Goal: Information Seeking & Learning: Compare options

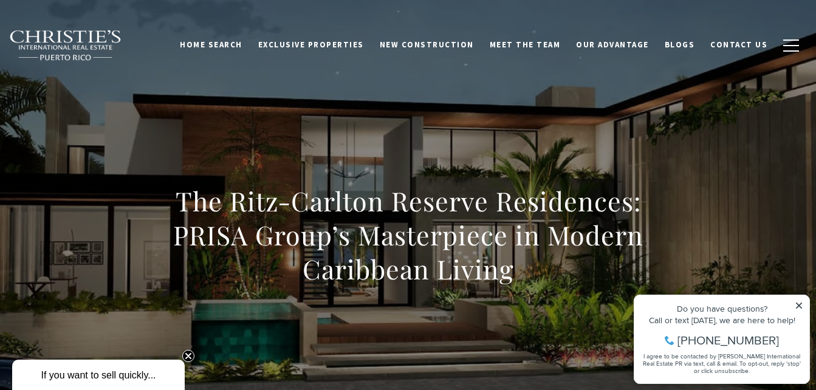
click at [798, 306] on icon at bounding box center [799, 305] width 6 height 6
click at [798, 305] on icon at bounding box center [799, 305] width 6 height 6
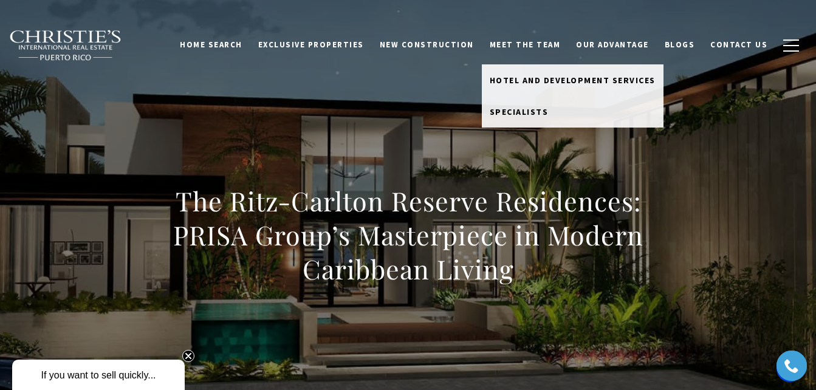
click at [535, 45] on link "Meet the Team" at bounding box center [525, 44] width 87 height 23
click at [553, 79] on span "Hotel and Development Services" at bounding box center [572, 80] width 166 height 11
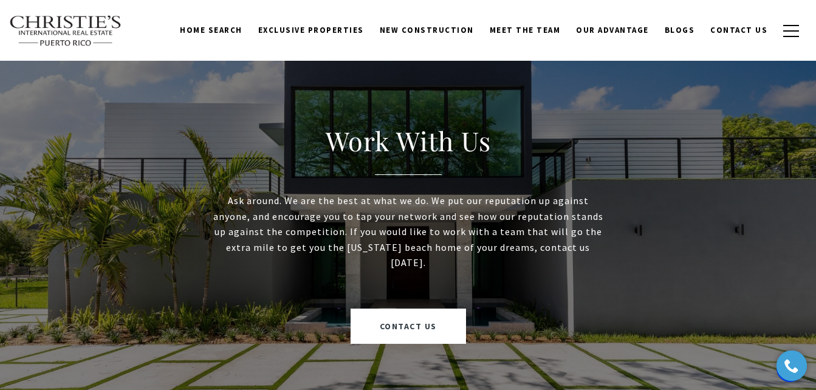
scroll to position [1397, 0]
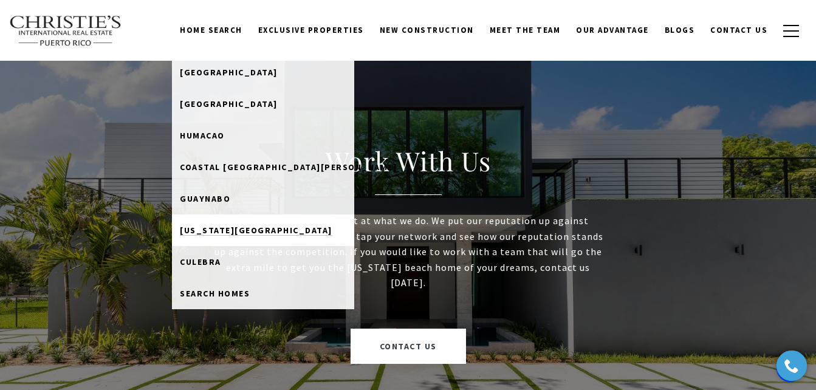
click at [265, 230] on span "[US_STATE][GEOGRAPHIC_DATA]" at bounding box center [256, 230] width 152 height 11
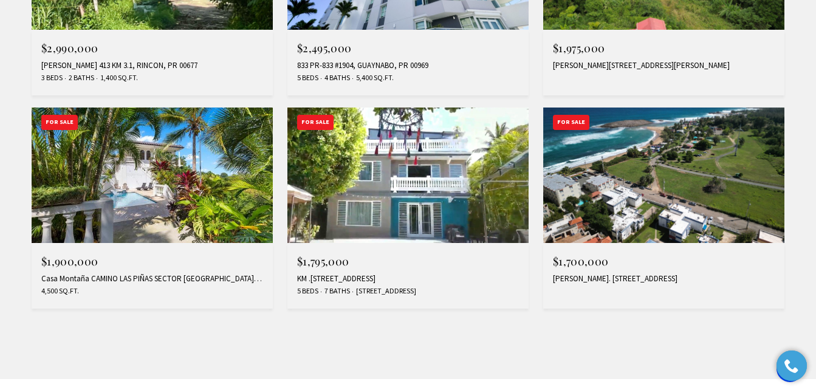
scroll to position [1093, 0]
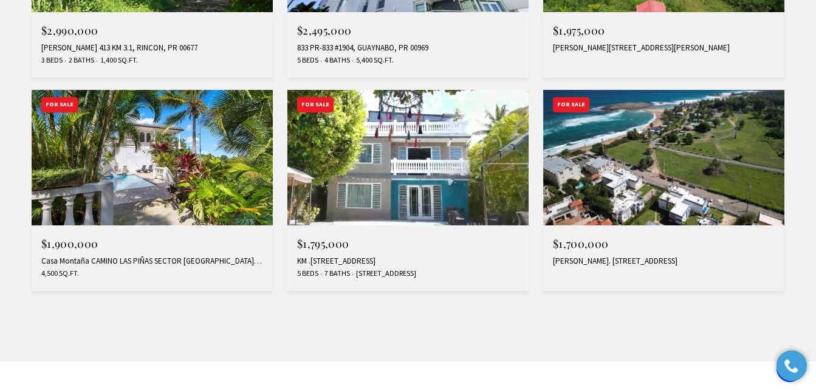
click at [208, 188] on img at bounding box center [152, 157] width 241 height 135
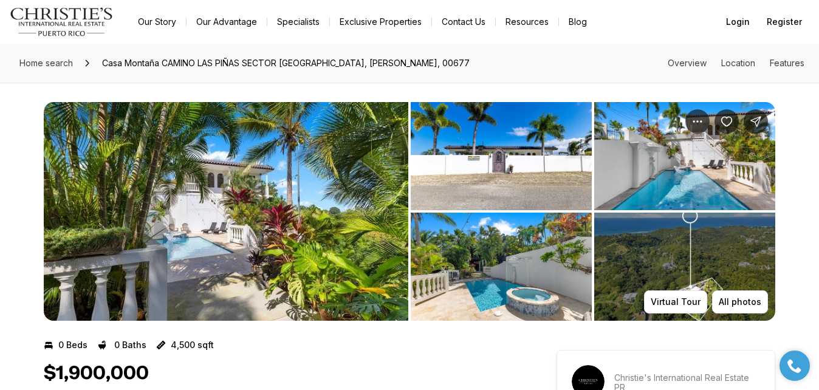
click at [316, 211] on img "View image gallery" at bounding box center [226, 211] width 364 height 219
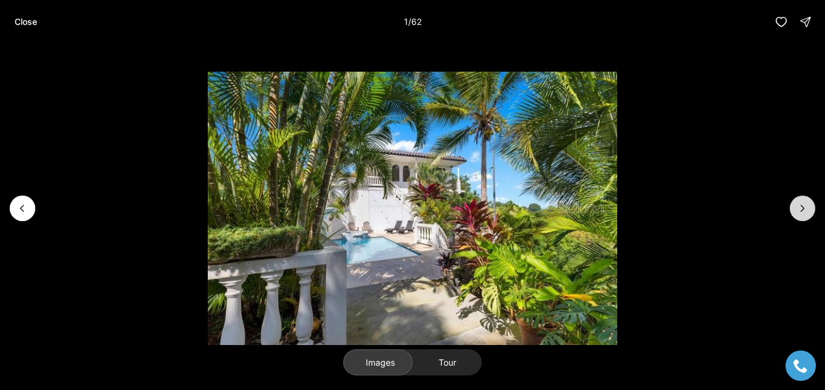
click at [801, 205] on icon "Next slide" at bounding box center [802, 208] width 3 height 6
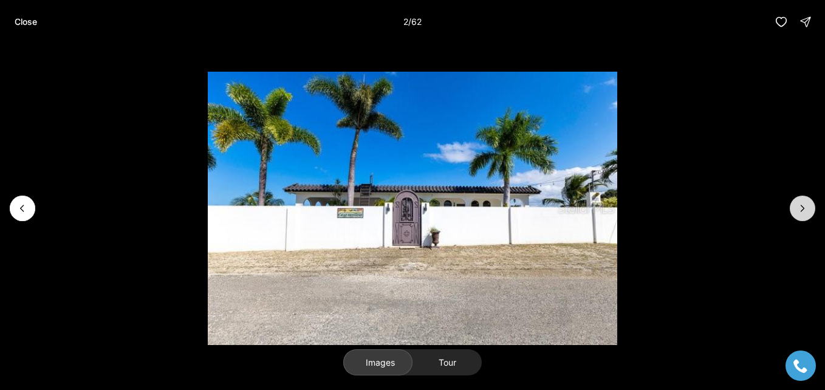
click at [801, 205] on icon "Next slide" at bounding box center [802, 208] width 3 height 6
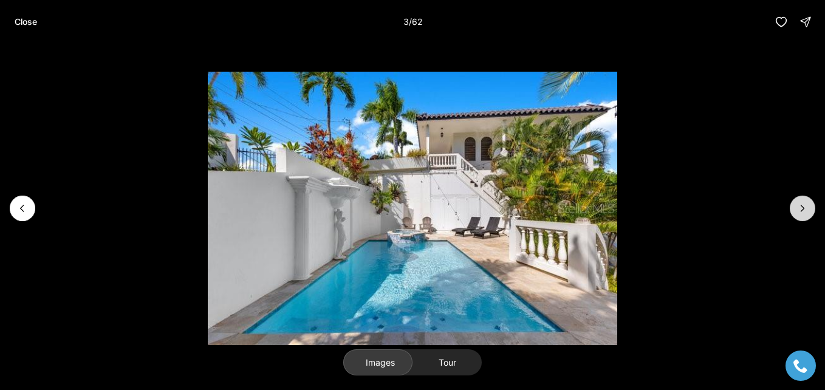
click at [801, 205] on icon "Next slide" at bounding box center [802, 208] width 3 height 6
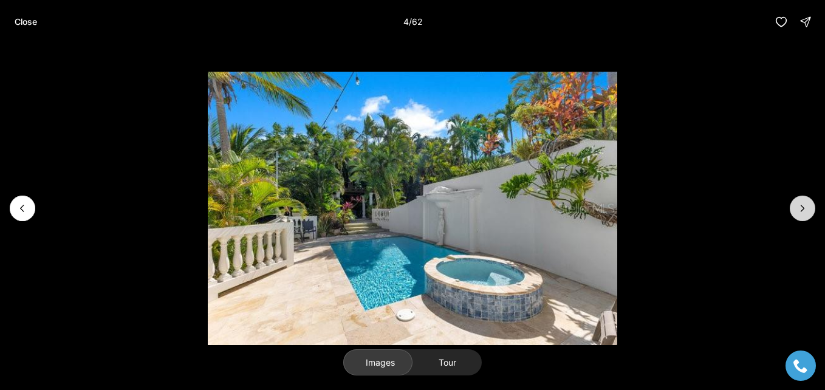
click at [801, 205] on icon "Next slide" at bounding box center [802, 208] width 3 height 6
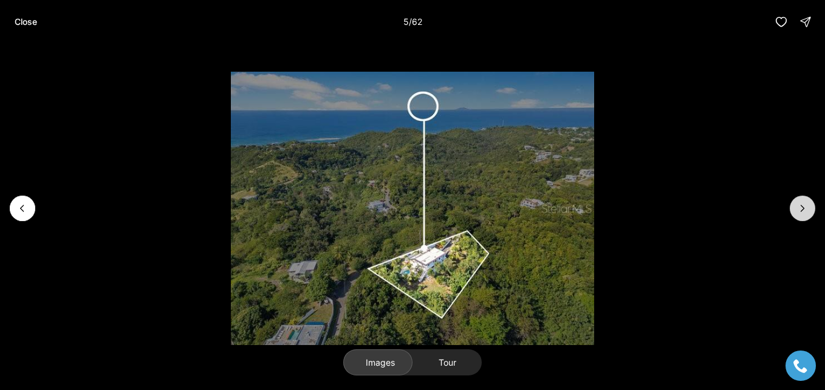
click at [801, 205] on icon "Next slide" at bounding box center [802, 208] width 3 height 6
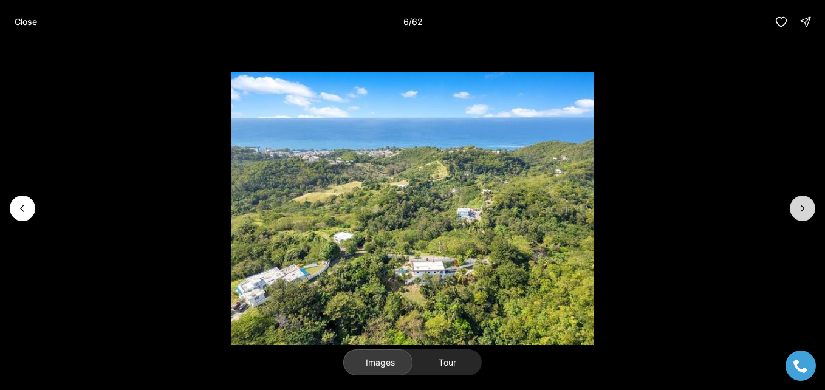
click at [801, 205] on icon "Next slide" at bounding box center [802, 208] width 3 height 6
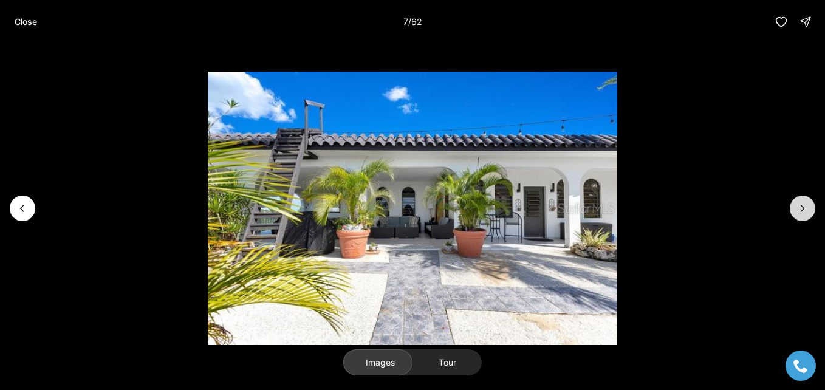
click at [801, 205] on icon "Next slide" at bounding box center [802, 208] width 3 height 6
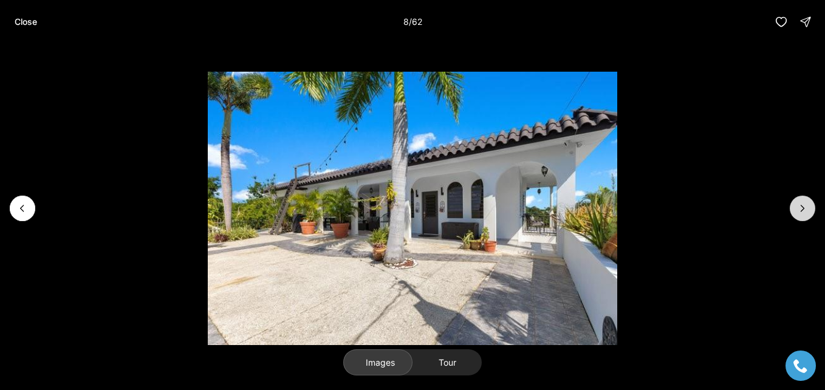
click at [801, 205] on icon "Next slide" at bounding box center [802, 208] width 3 height 6
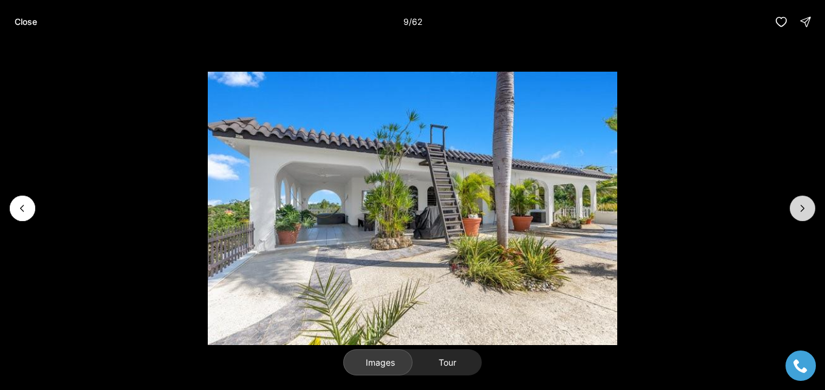
click at [801, 205] on icon "Next slide" at bounding box center [802, 208] width 3 height 6
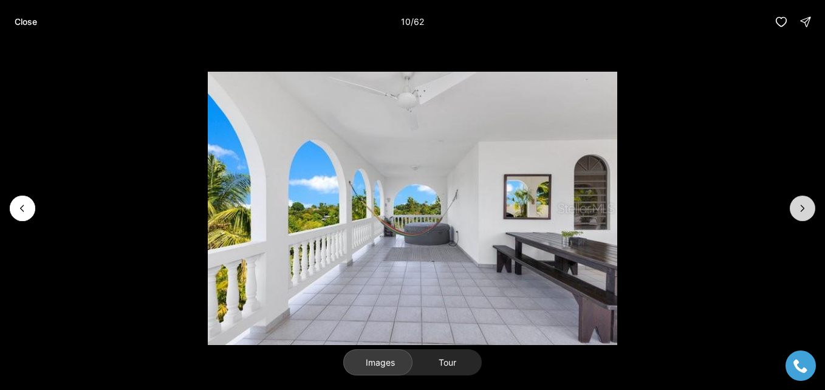
click at [801, 205] on icon "Next slide" at bounding box center [802, 208] width 3 height 6
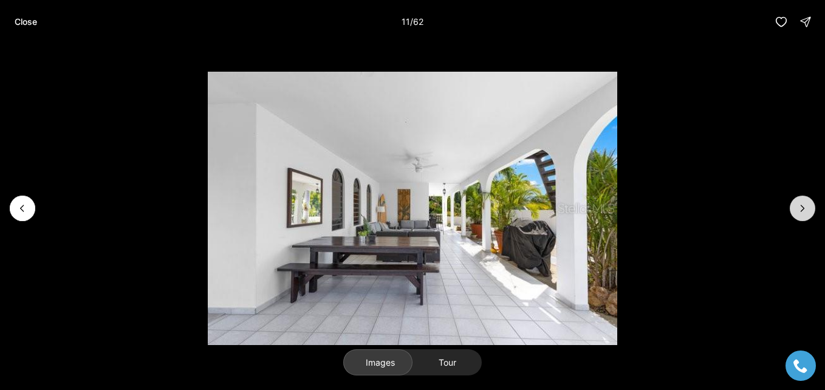
click at [801, 205] on icon "Next slide" at bounding box center [802, 208] width 3 height 6
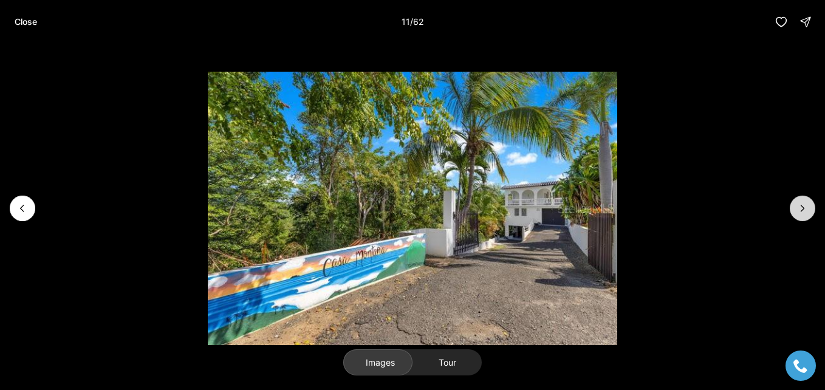
click at [801, 205] on icon "Next slide" at bounding box center [802, 208] width 3 height 6
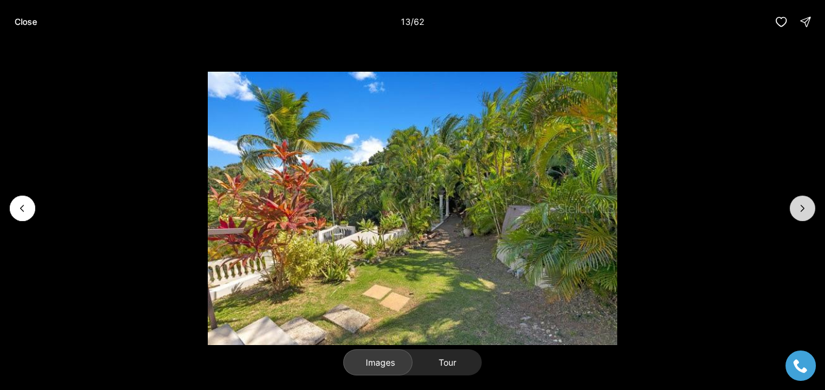
click at [801, 205] on icon "Next slide" at bounding box center [802, 208] width 3 height 6
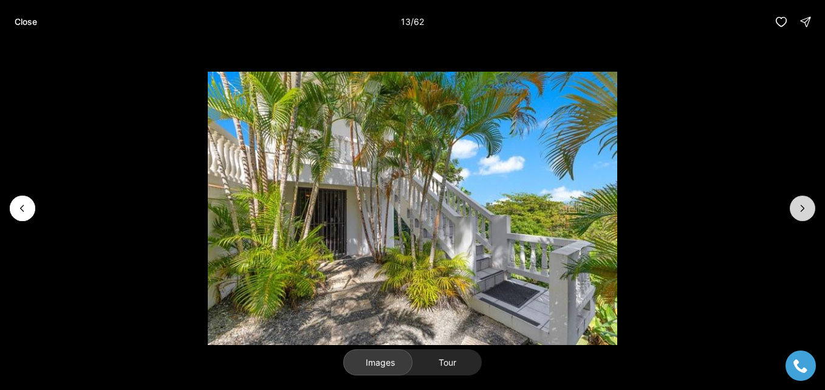
click at [801, 205] on icon "Next slide" at bounding box center [802, 208] width 3 height 6
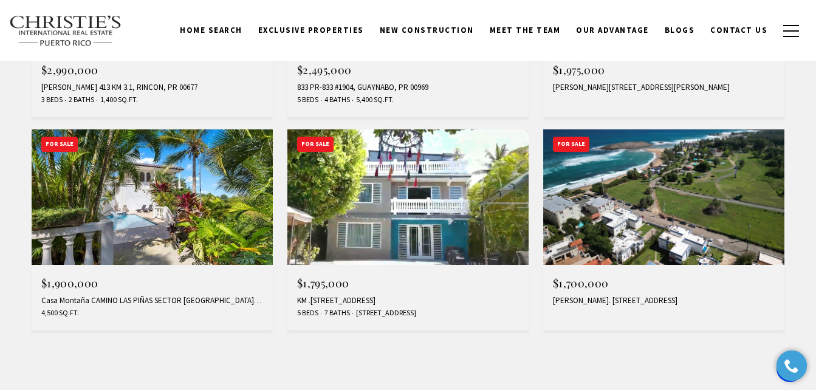
scroll to position [1032, 0]
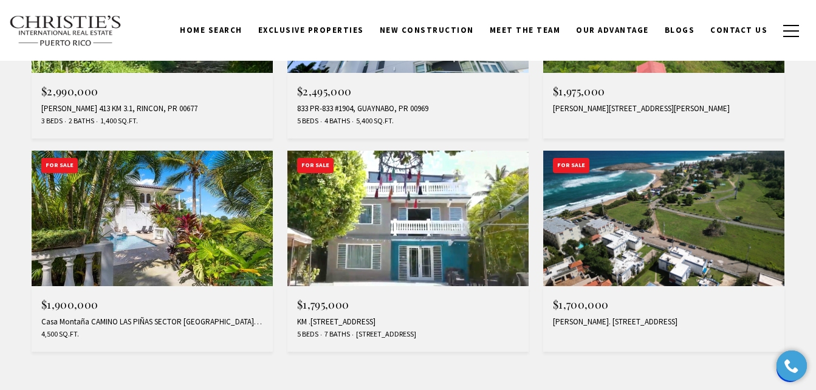
click at [621, 245] on img at bounding box center [663, 218] width 241 height 135
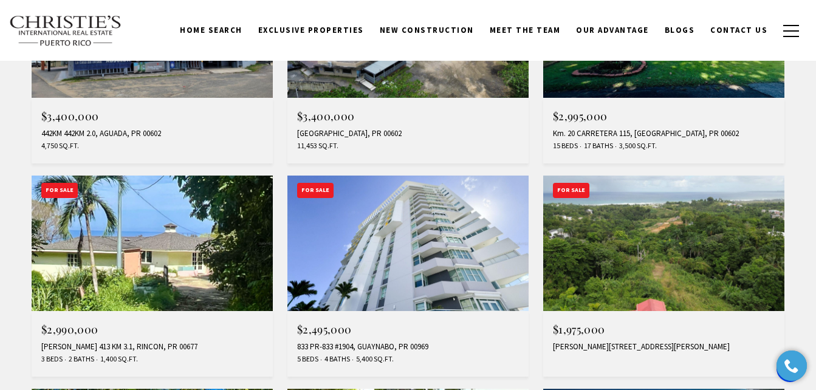
scroll to position [789, 0]
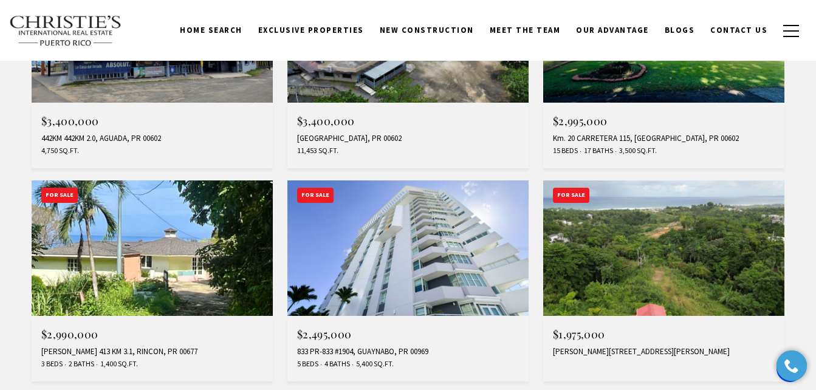
click at [630, 249] on img at bounding box center [663, 247] width 241 height 135
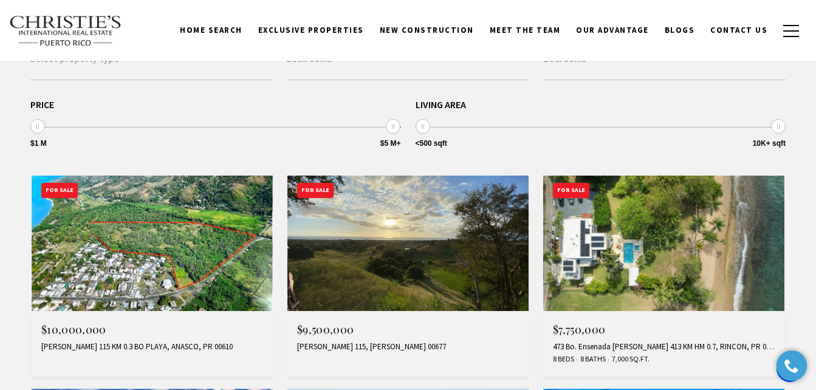
scroll to position [364, 0]
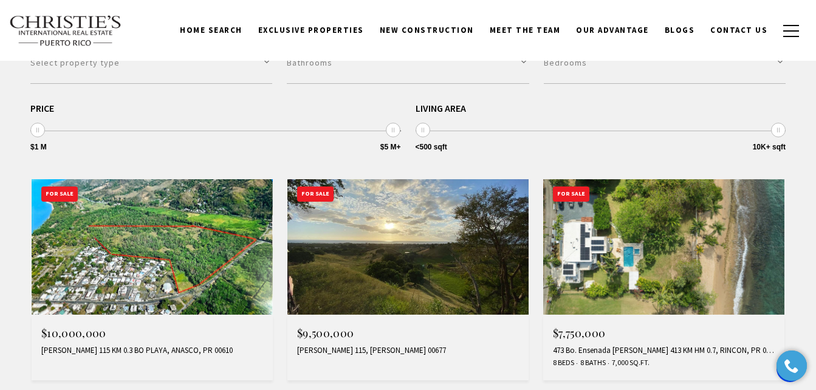
click at [339, 245] on img at bounding box center [407, 246] width 241 height 135
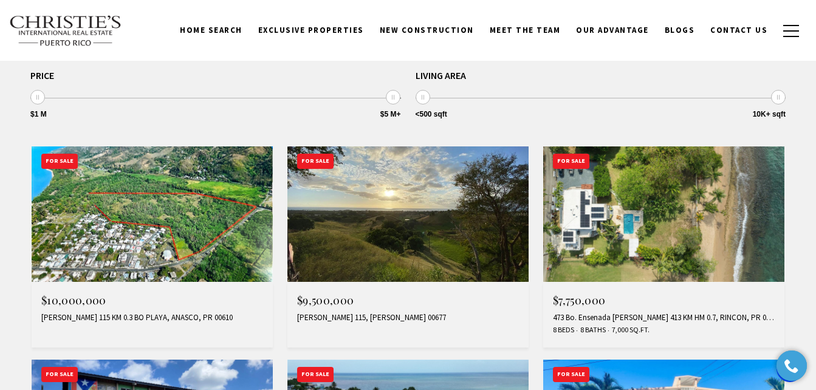
scroll to position [425, 0]
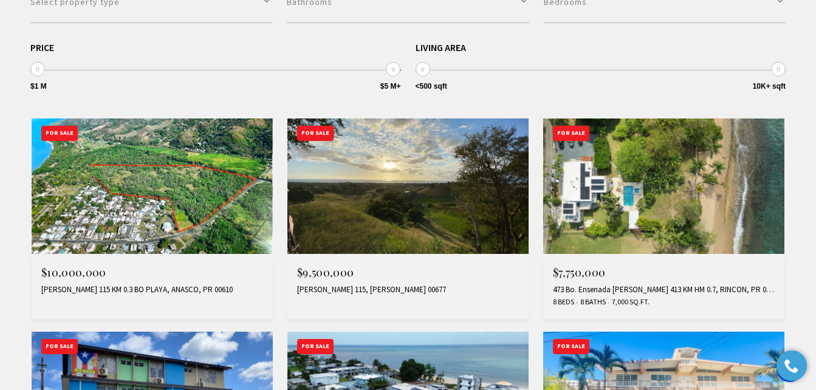
click at [188, 210] on img at bounding box center [152, 185] width 241 height 135
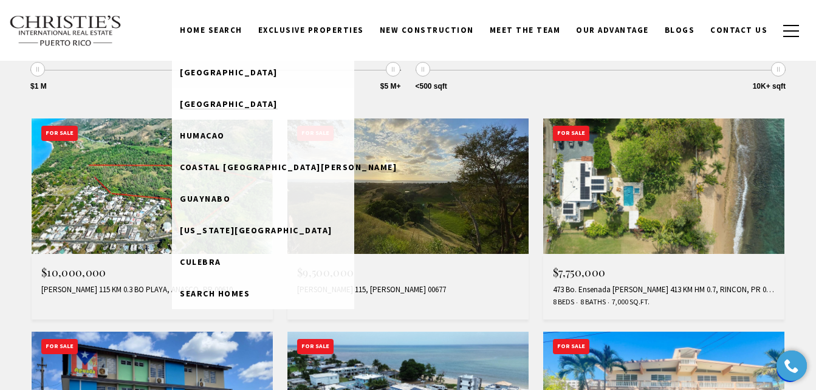
click at [237, 104] on span "[GEOGRAPHIC_DATA]" at bounding box center [229, 103] width 98 height 11
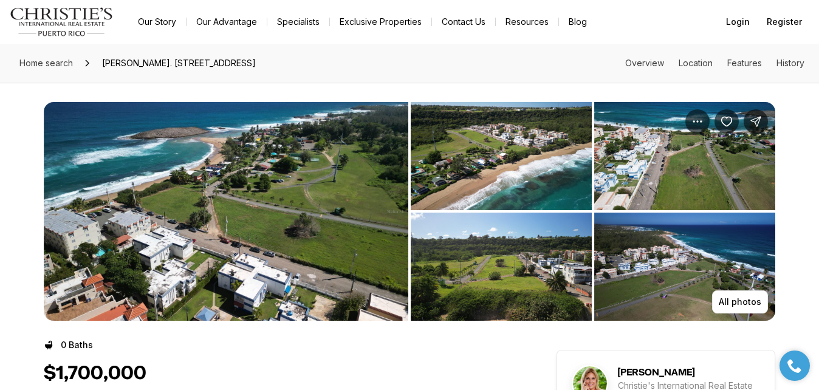
click at [365, 250] on img "View image gallery" at bounding box center [226, 211] width 364 height 219
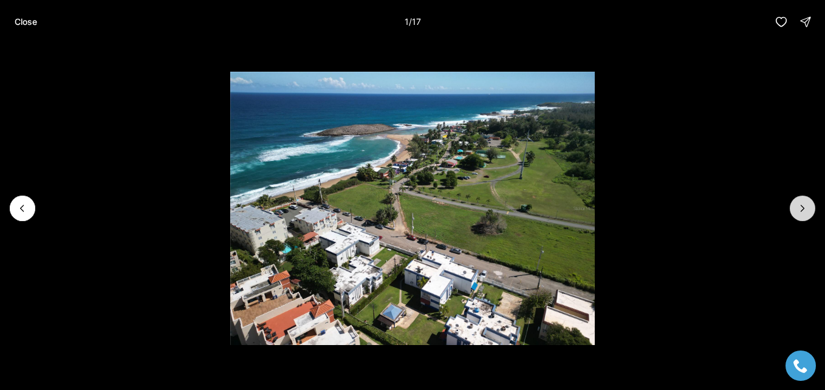
click at [797, 206] on icon "Next slide" at bounding box center [802, 208] width 12 height 12
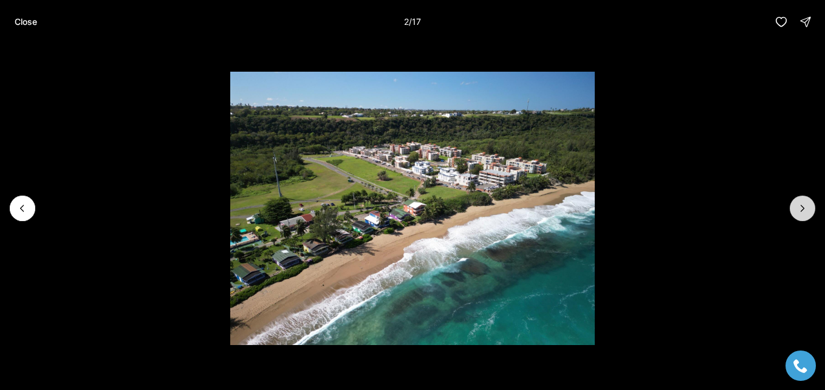
click at [799, 206] on icon "Next slide" at bounding box center [802, 208] width 12 height 12
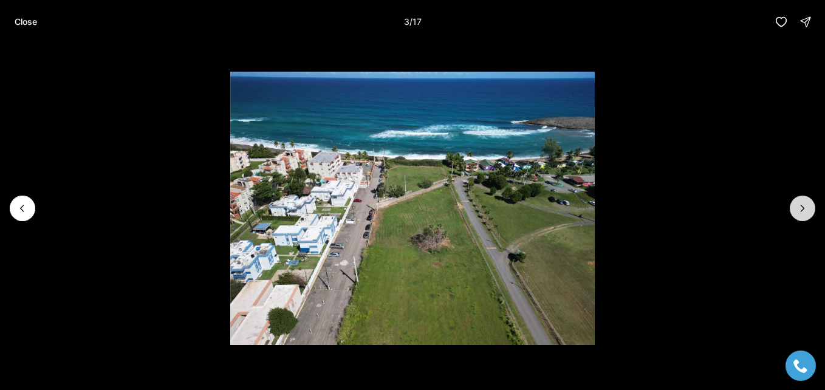
click at [799, 206] on icon "Next slide" at bounding box center [802, 208] width 12 height 12
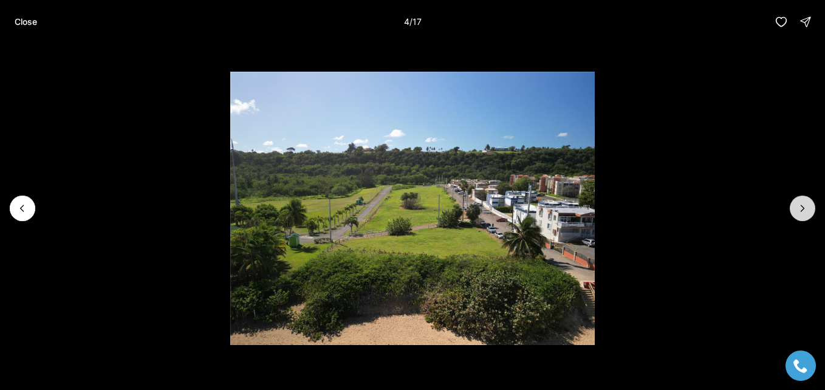
click at [799, 206] on icon "Next slide" at bounding box center [802, 208] width 12 height 12
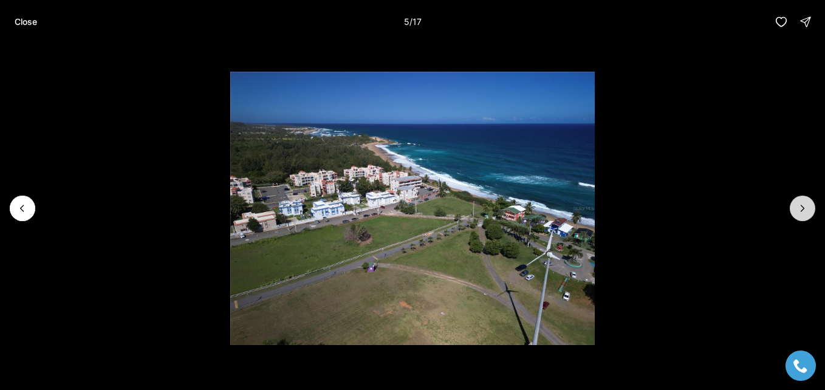
click at [799, 206] on icon "Next slide" at bounding box center [802, 208] width 12 height 12
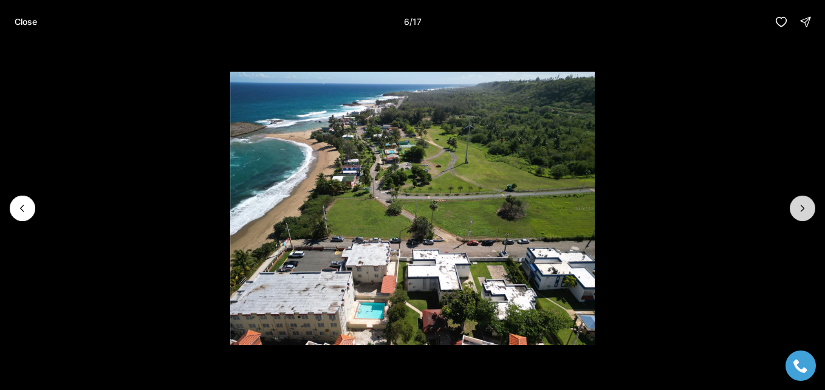
click at [800, 206] on icon "Next slide" at bounding box center [802, 208] width 12 height 12
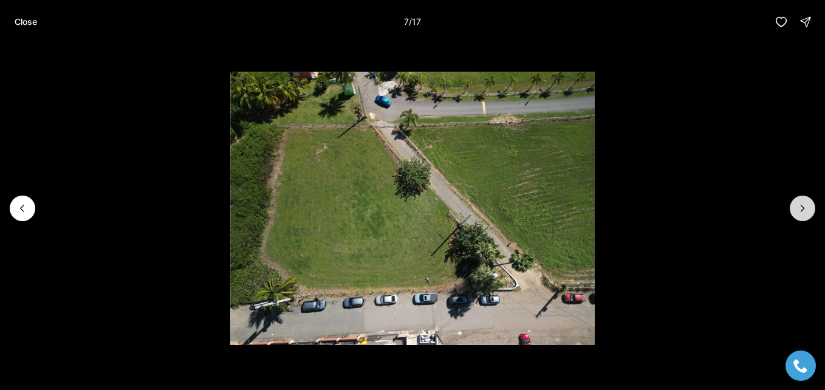
click at [800, 206] on icon "Next slide" at bounding box center [802, 208] width 12 height 12
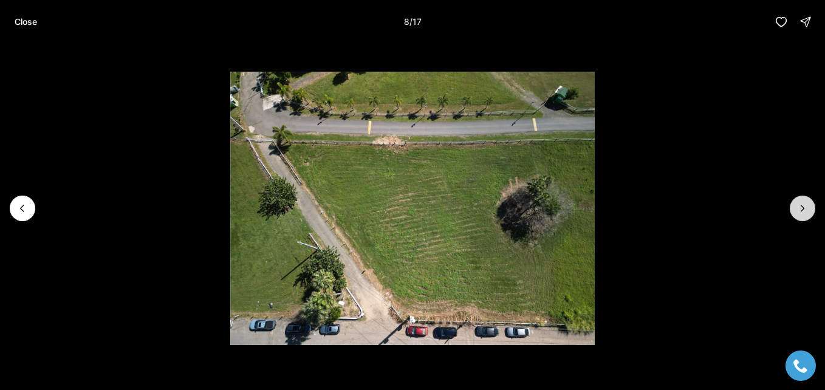
click at [800, 206] on icon "Next slide" at bounding box center [802, 208] width 12 height 12
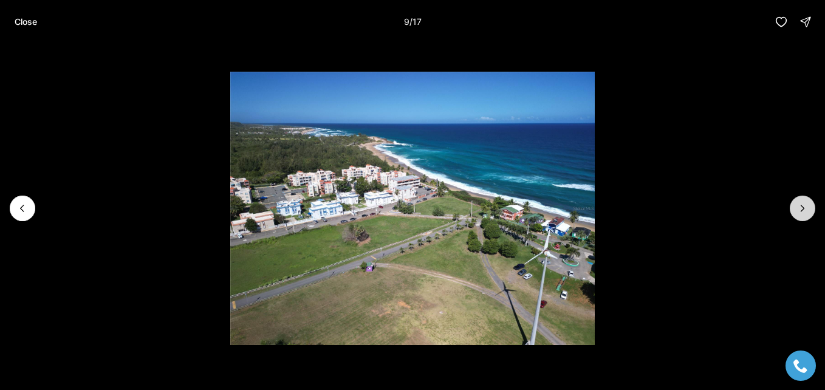
click at [800, 206] on icon "Next slide" at bounding box center [802, 208] width 12 height 12
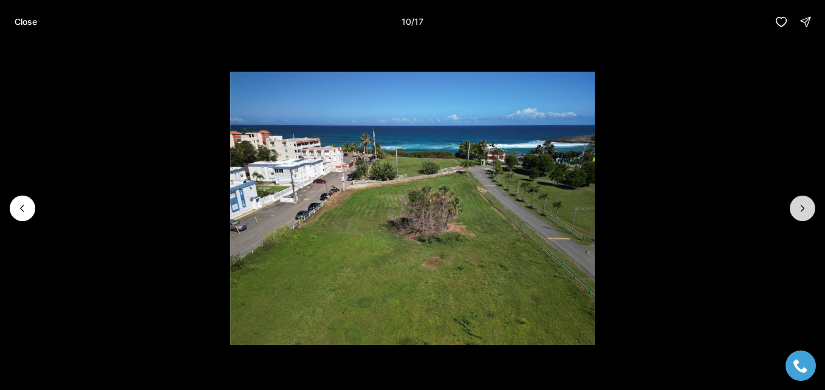
click at [800, 206] on icon "Next slide" at bounding box center [802, 208] width 12 height 12
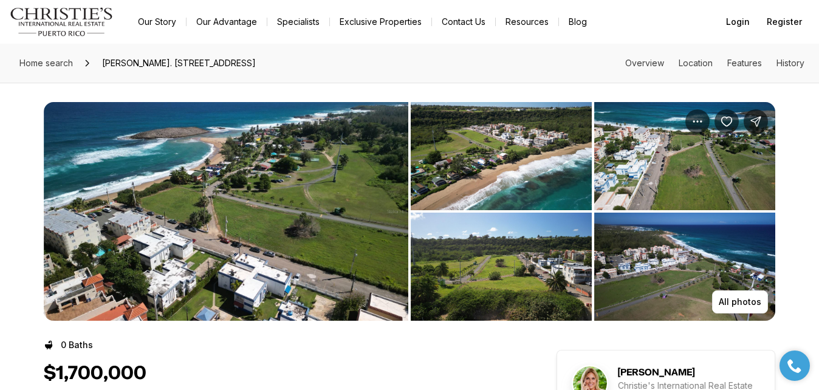
click at [279, 241] on img "View image gallery" at bounding box center [226, 211] width 364 height 219
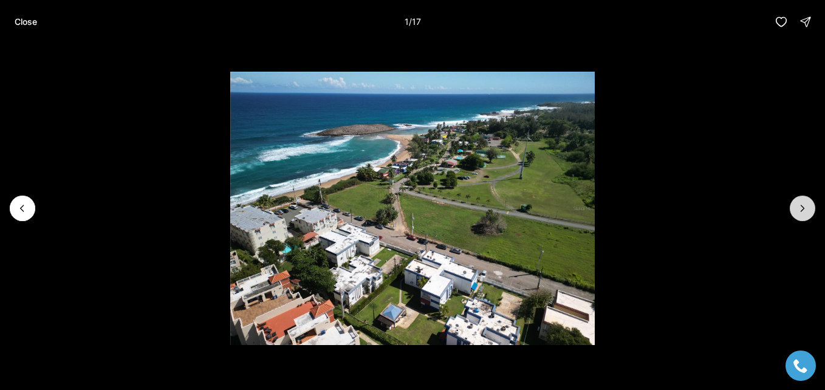
click at [810, 208] on button "Next slide" at bounding box center [802, 209] width 26 height 26
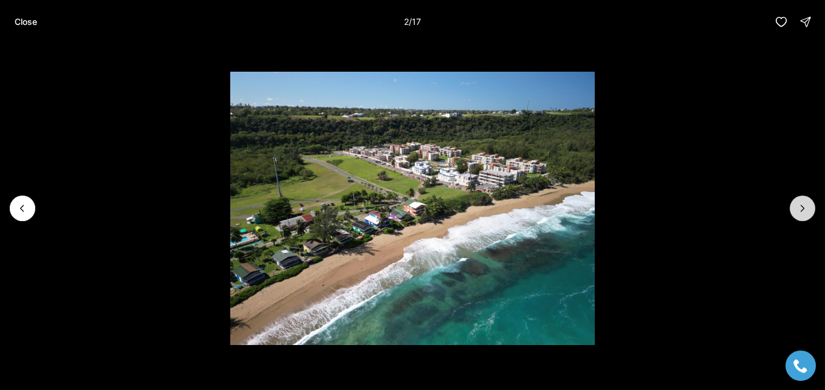
click at [810, 208] on button "Next slide" at bounding box center [802, 209] width 26 height 26
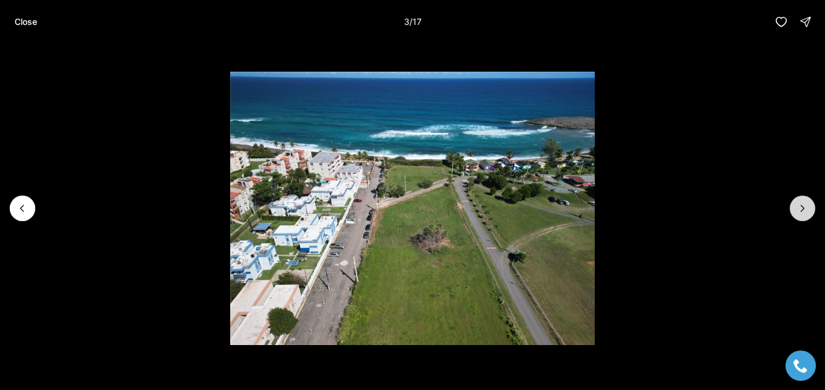
click at [810, 209] on button "Next slide" at bounding box center [802, 209] width 26 height 26
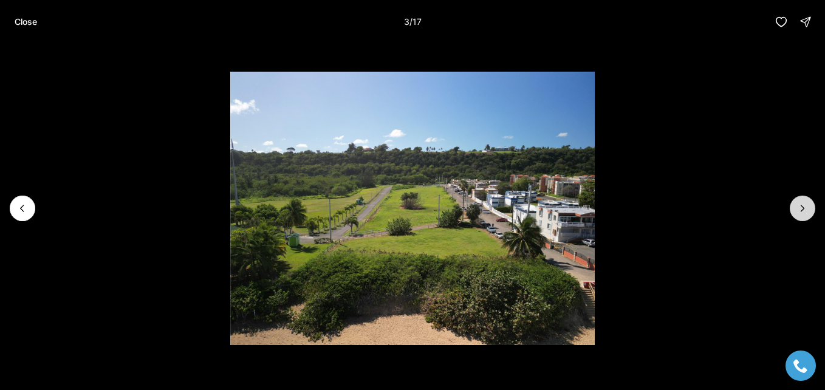
click at [810, 209] on button "Next slide" at bounding box center [802, 209] width 26 height 26
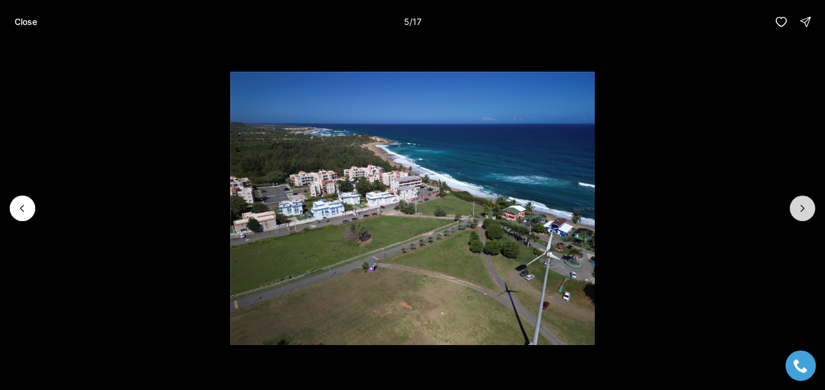
click at [810, 209] on button "Next slide" at bounding box center [802, 209] width 26 height 26
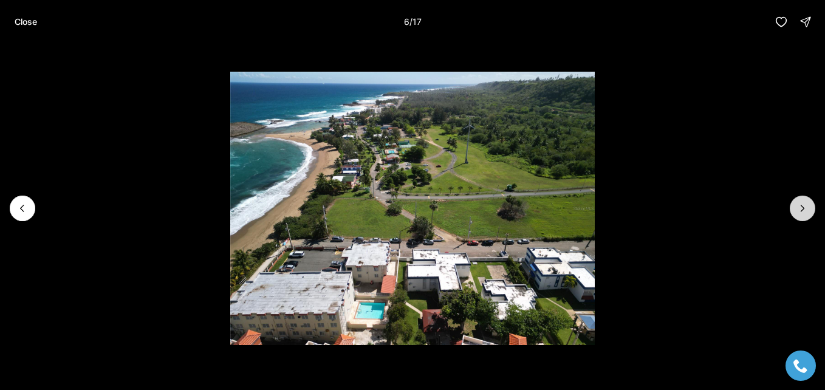
click at [810, 209] on button "Next slide" at bounding box center [802, 209] width 26 height 26
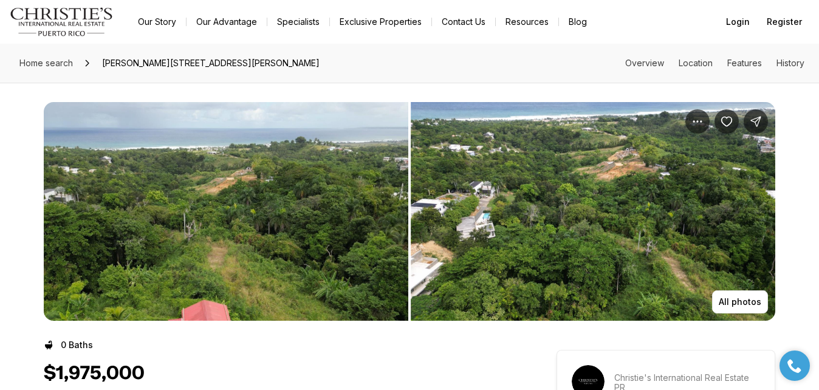
click at [328, 217] on img "View image gallery" at bounding box center [226, 211] width 364 height 219
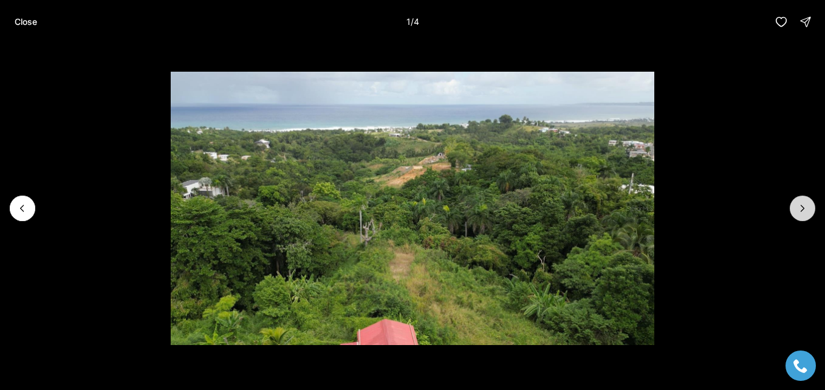
click at [795, 207] on button "Next slide" at bounding box center [802, 209] width 26 height 26
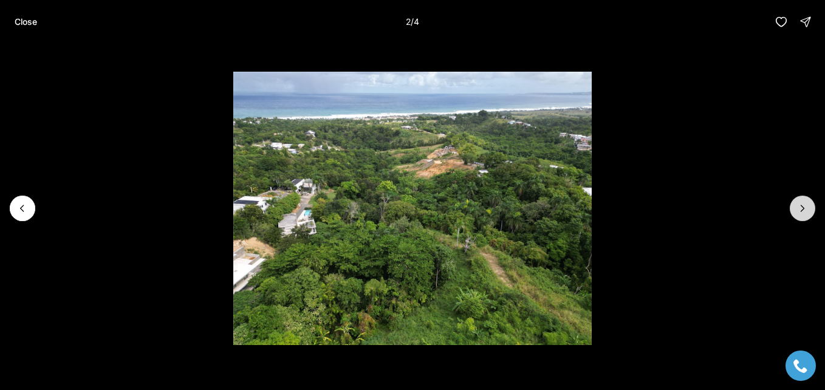
click at [795, 207] on button "Next slide" at bounding box center [802, 209] width 26 height 26
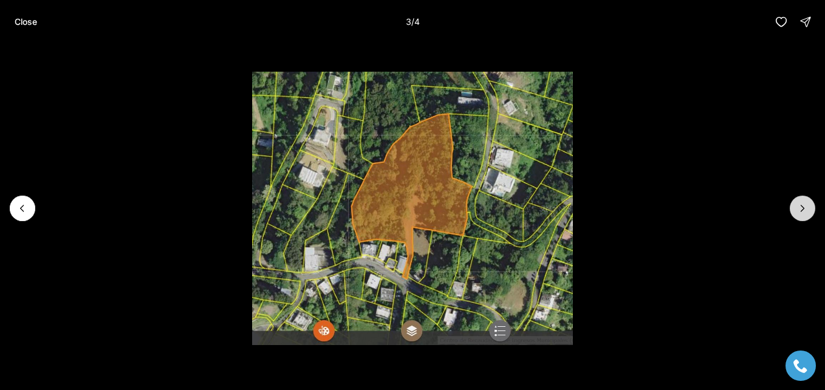
click at [795, 207] on button "Next slide" at bounding box center [802, 209] width 26 height 26
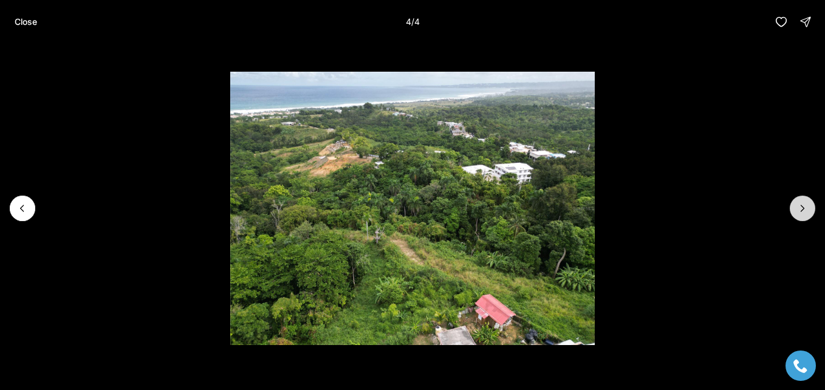
click at [795, 207] on div at bounding box center [802, 209] width 26 height 26
click at [797, 213] on div at bounding box center [802, 209] width 26 height 26
click at [797, 211] on div at bounding box center [802, 209] width 26 height 26
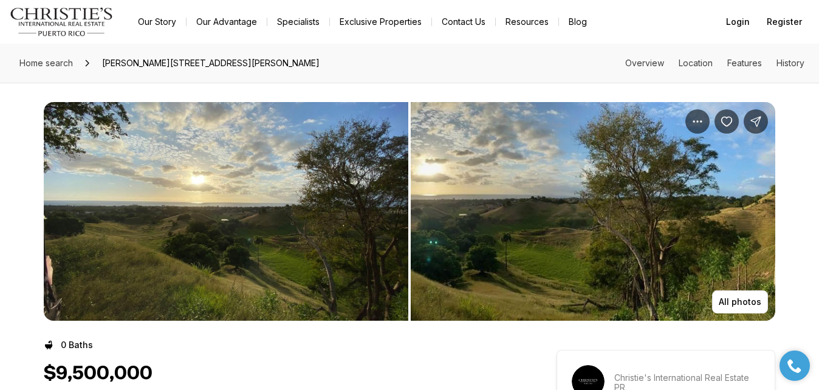
click at [338, 244] on img "View image gallery" at bounding box center [226, 211] width 364 height 219
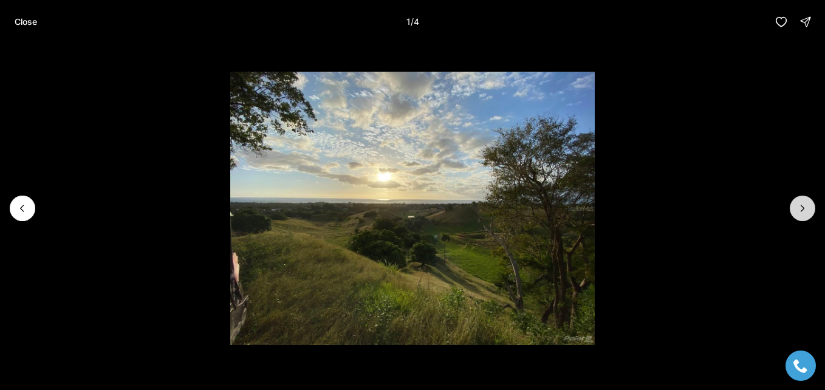
click at [794, 212] on button "Next slide" at bounding box center [802, 209] width 26 height 26
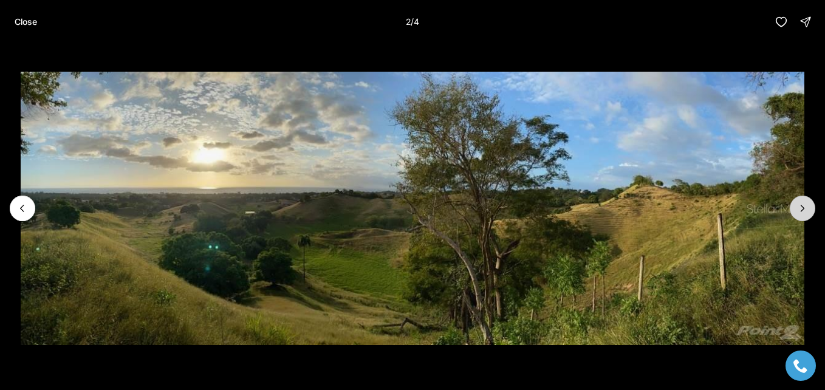
click at [794, 212] on button "Next slide" at bounding box center [802, 209] width 26 height 26
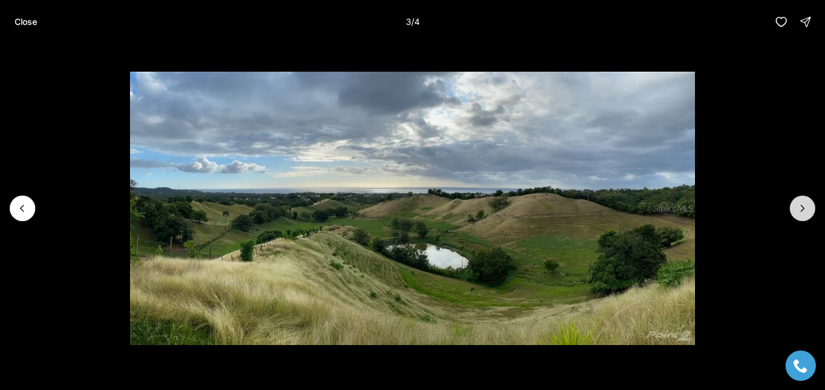
click at [794, 212] on button "Next slide" at bounding box center [802, 209] width 26 height 26
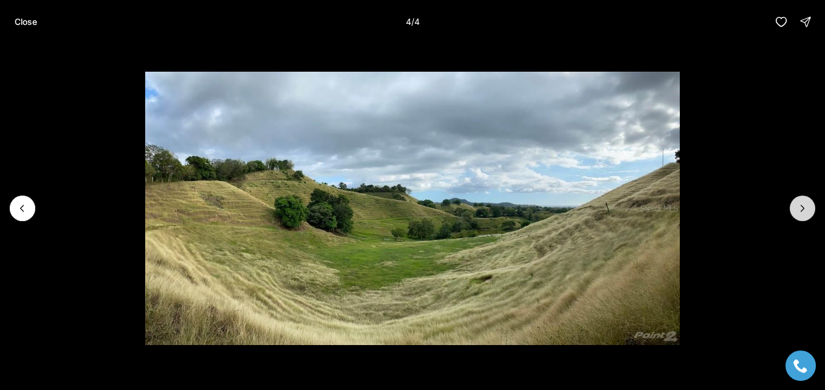
click at [794, 212] on div at bounding box center [802, 209] width 26 height 26
click at [797, 211] on div at bounding box center [802, 209] width 26 height 26
click at [19, 206] on icon "Previous slide" at bounding box center [22, 208] width 12 height 12
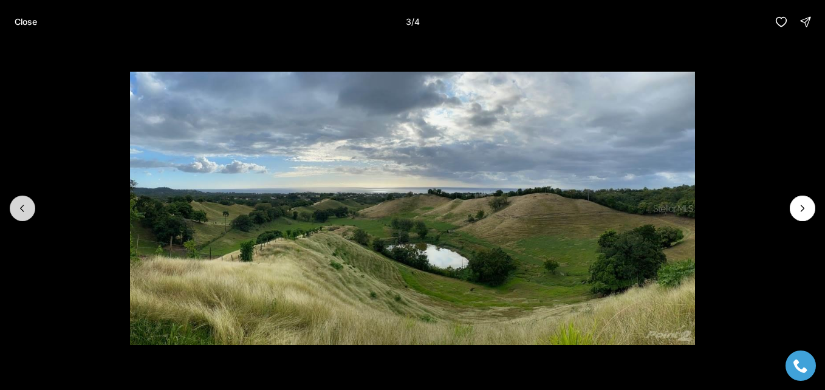
click at [19, 206] on icon "Previous slide" at bounding box center [22, 208] width 12 height 12
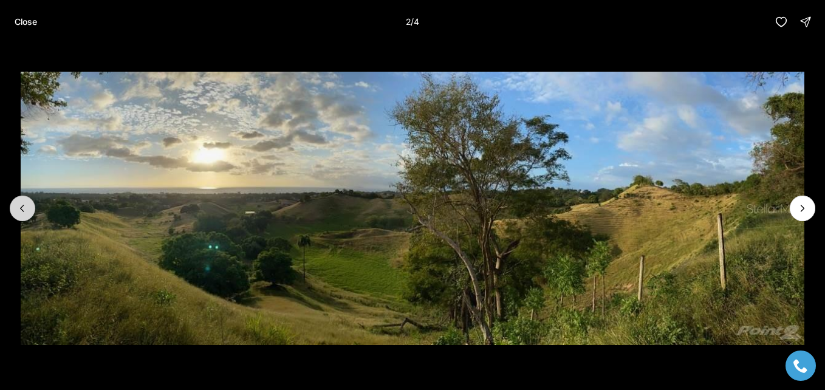
click at [19, 206] on icon "Previous slide" at bounding box center [22, 208] width 12 height 12
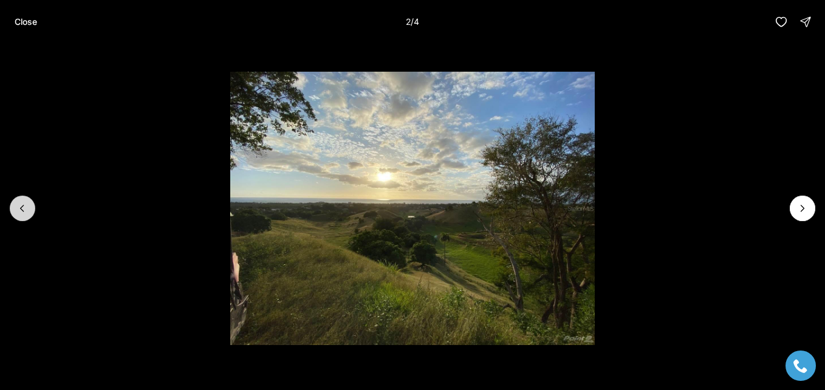
click at [19, 206] on div at bounding box center [23, 209] width 26 height 26
click at [786, 43] on div "Close 1 / 4" at bounding box center [412, 22] width 825 height 44
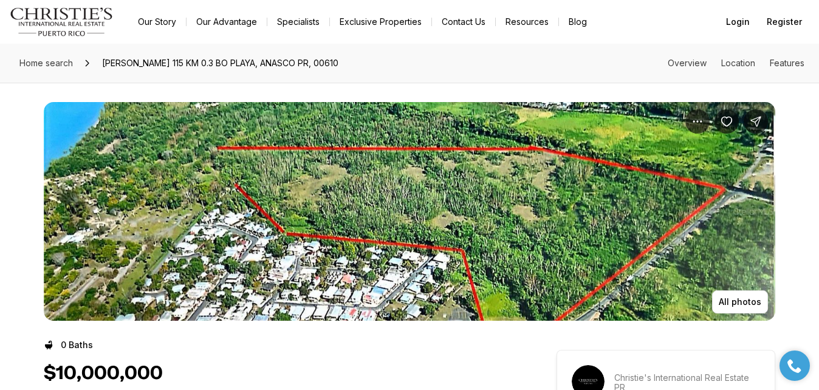
click at [284, 219] on img "View image gallery" at bounding box center [409, 211] width 731 height 219
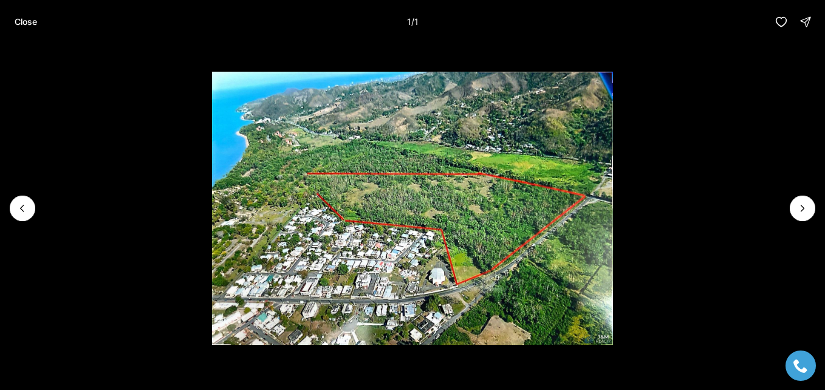
click at [796, 210] on div at bounding box center [802, 209] width 26 height 26
click at [800, 211] on div at bounding box center [802, 209] width 26 height 26
drag, startPoint x: 119, startPoint y: 114, endPoint x: 36, endPoint y: 63, distance: 97.3
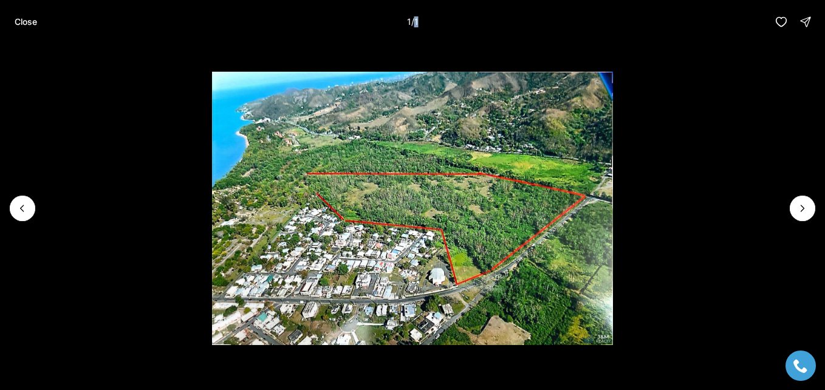
click at [118, 114] on li "1 of 1" at bounding box center [412, 208] width 825 height 329
click at [28, 25] on p "Close" at bounding box center [26, 22] width 22 height 10
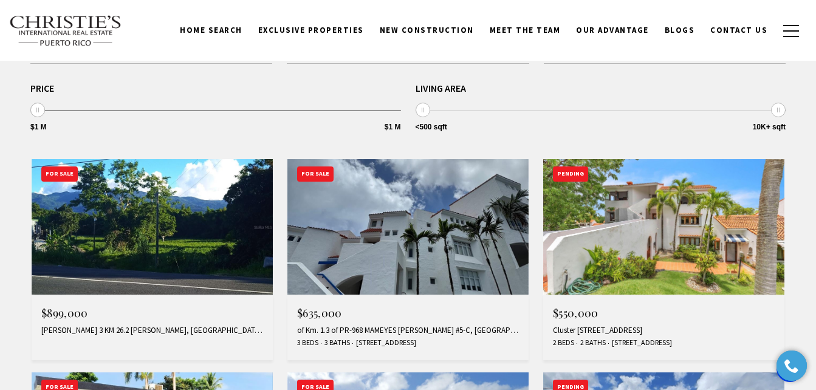
scroll to position [364, 0]
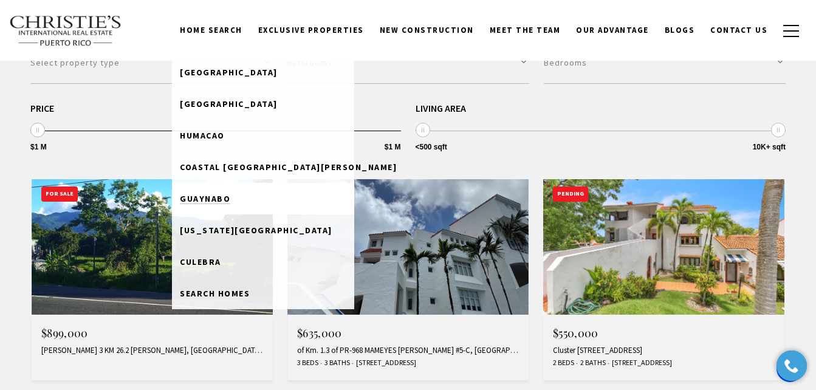
click at [233, 205] on link "Guaynabo" at bounding box center [263, 199] width 182 height 32
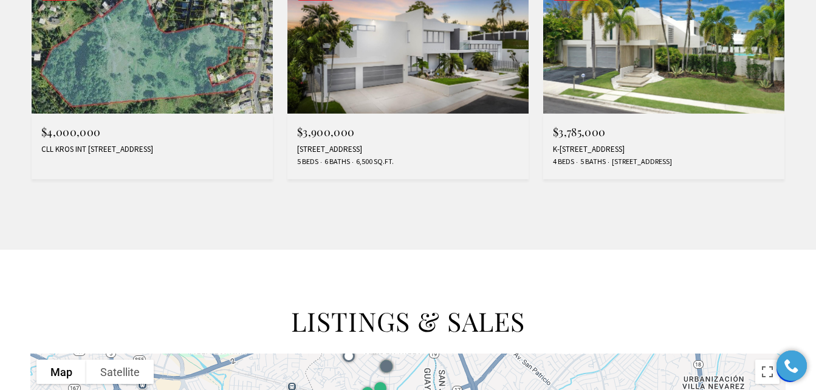
scroll to position [1215, 0]
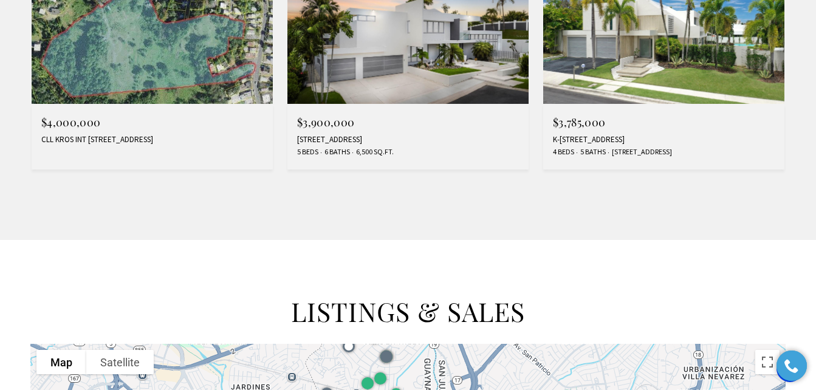
click at [595, 50] on img at bounding box center [663, 35] width 241 height 135
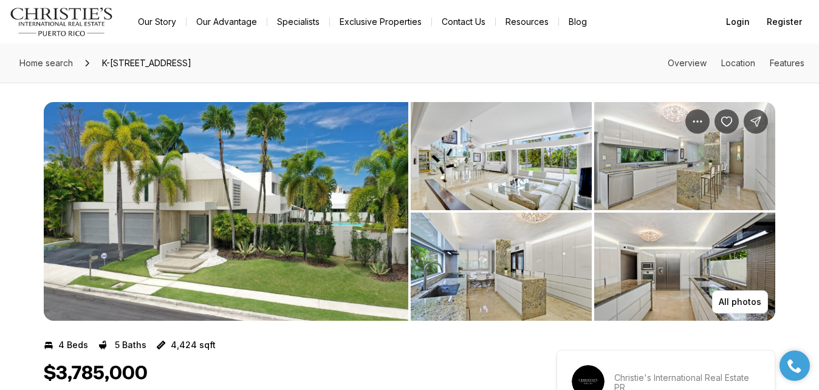
click at [277, 223] on img "View image gallery" at bounding box center [226, 211] width 364 height 219
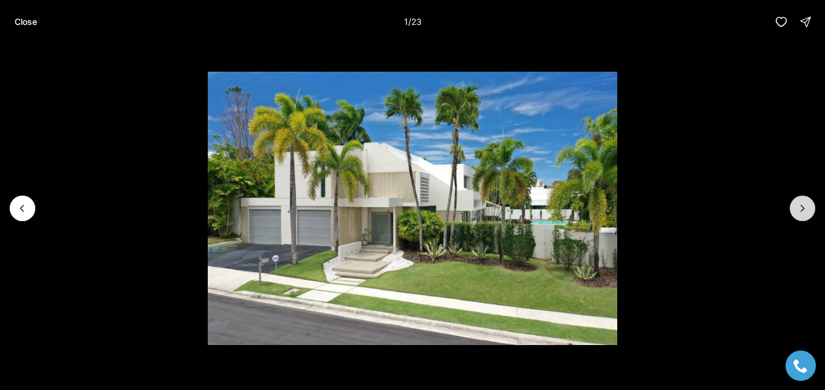
click at [803, 214] on button "Next slide" at bounding box center [802, 209] width 26 height 26
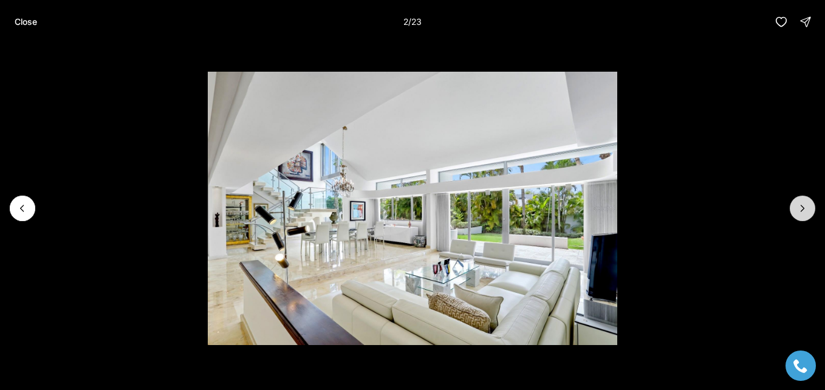
click at [803, 214] on button "Next slide" at bounding box center [802, 209] width 26 height 26
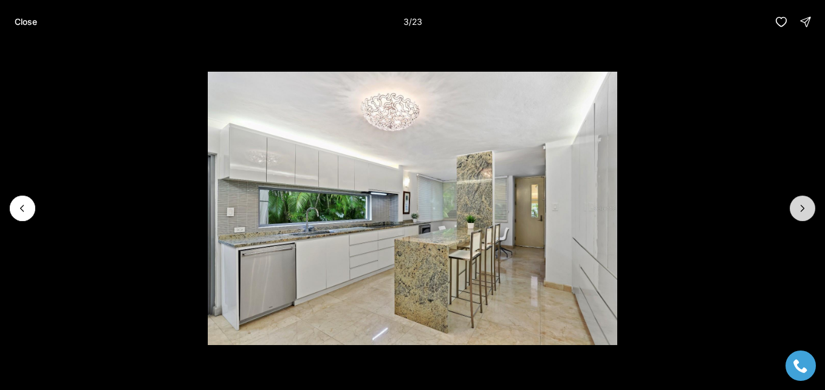
click at [803, 214] on button "Next slide" at bounding box center [802, 209] width 26 height 26
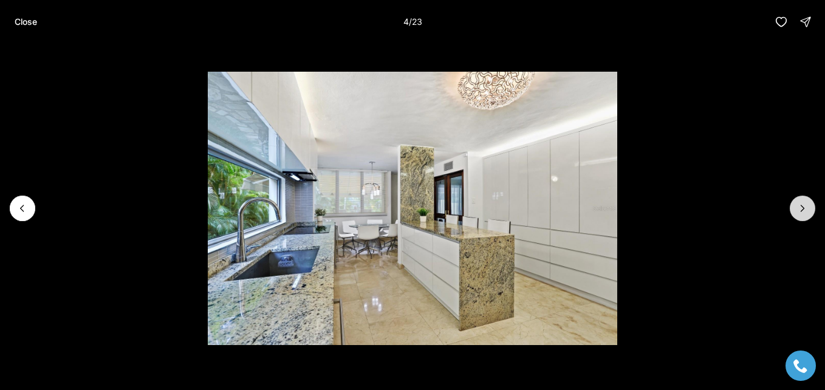
click at [803, 214] on button "Next slide" at bounding box center [802, 209] width 26 height 26
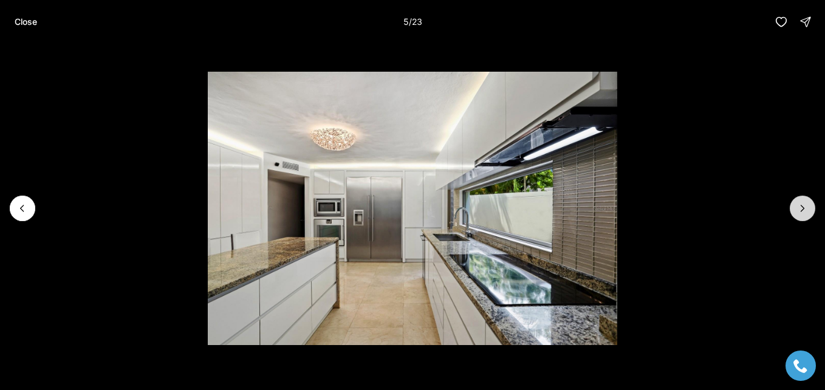
click at [803, 214] on button "Next slide" at bounding box center [802, 209] width 26 height 26
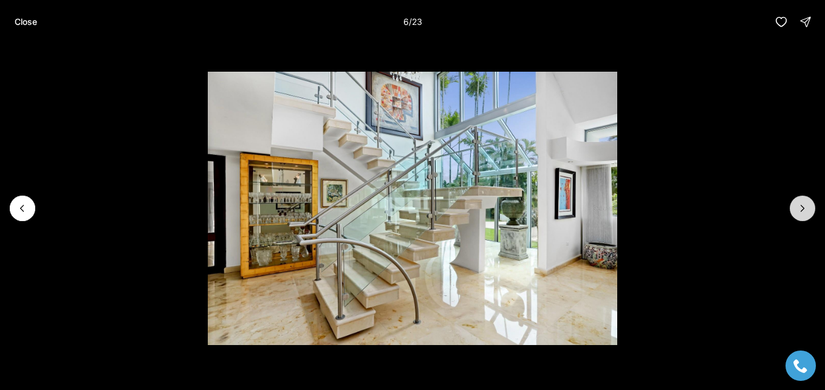
click at [803, 214] on button "Next slide" at bounding box center [802, 209] width 26 height 26
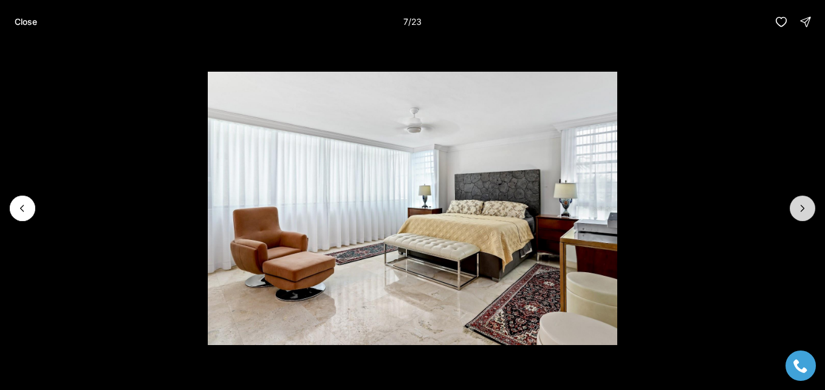
click at [803, 214] on button "Next slide" at bounding box center [802, 209] width 26 height 26
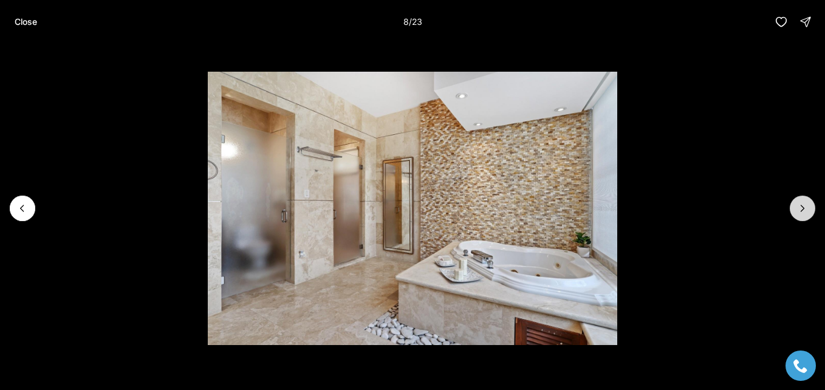
click at [803, 214] on button "Next slide" at bounding box center [802, 209] width 26 height 26
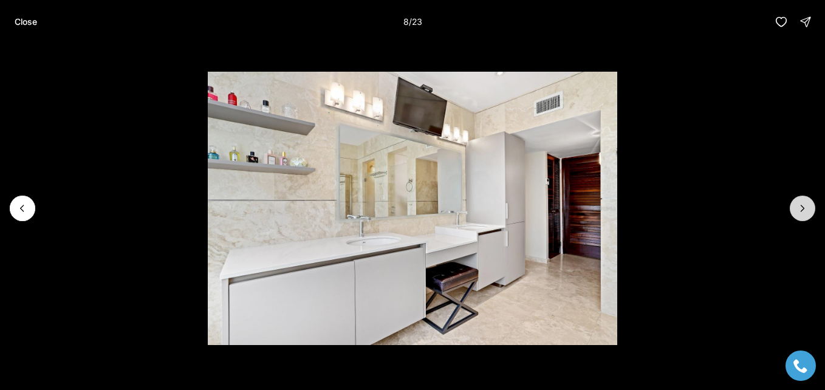
click at [803, 214] on button "Next slide" at bounding box center [802, 209] width 26 height 26
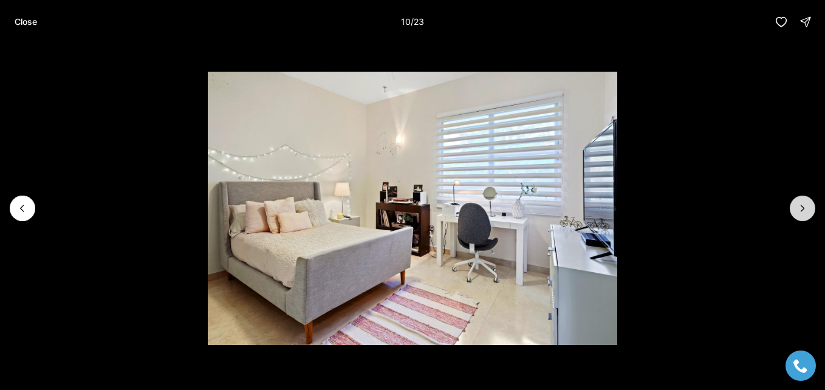
click at [803, 214] on button "Next slide" at bounding box center [802, 209] width 26 height 26
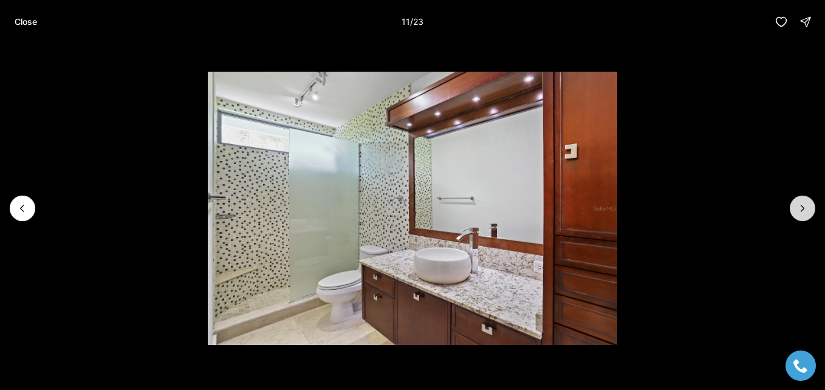
click at [803, 214] on button "Next slide" at bounding box center [802, 209] width 26 height 26
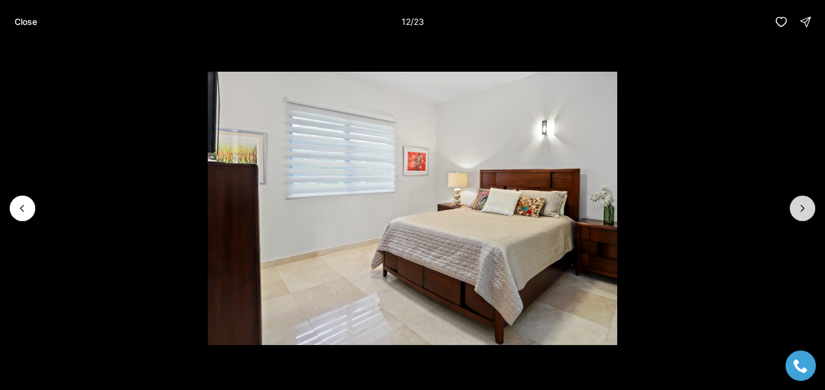
click at [803, 214] on button "Next slide" at bounding box center [802, 209] width 26 height 26
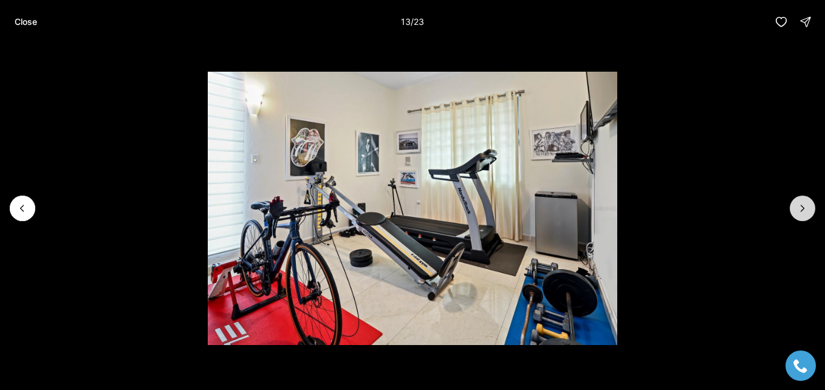
click at [803, 214] on button "Next slide" at bounding box center [802, 209] width 26 height 26
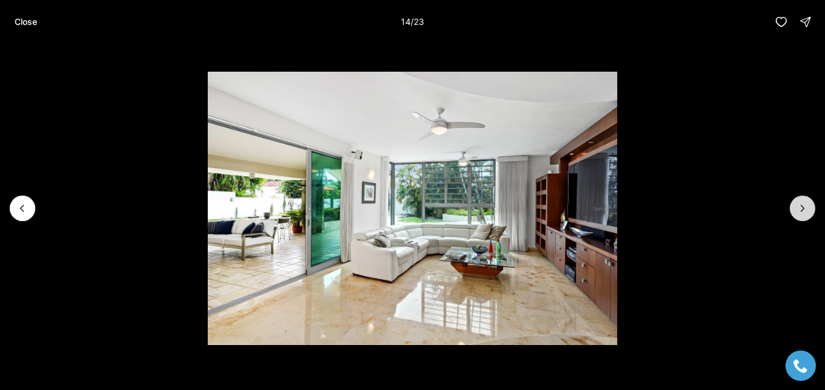
click at [803, 214] on button "Next slide" at bounding box center [802, 209] width 26 height 26
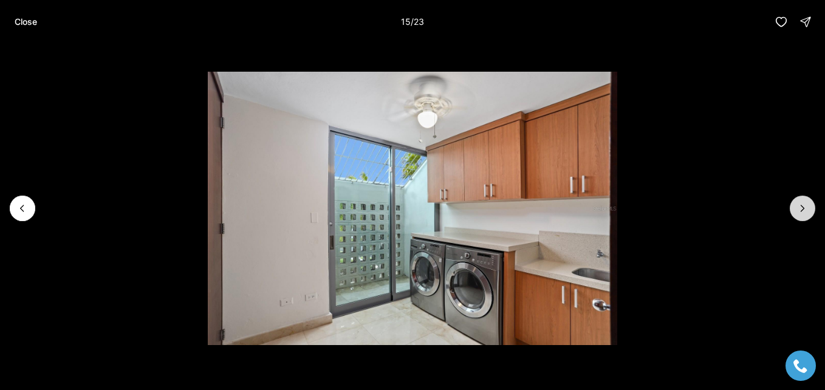
click at [803, 214] on button "Next slide" at bounding box center [802, 209] width 26 height 26
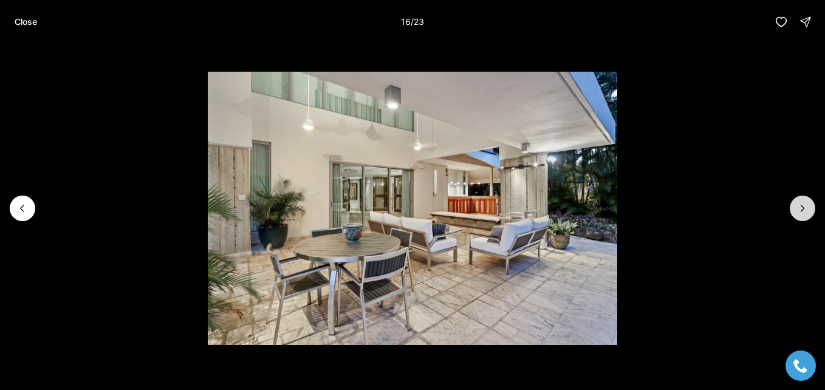
click at [803, 214] on button "Next slide" at bounding box center [802, 209] width 26 height 26
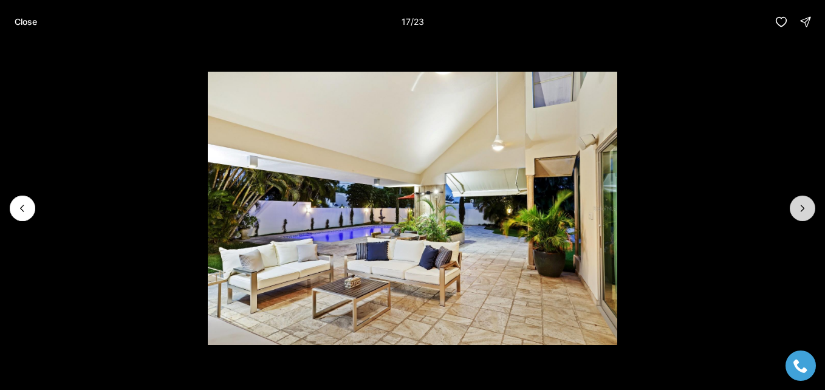
click at [803, 214] on button "Next slide" at bounding box center [802, 209] width 26 height 26
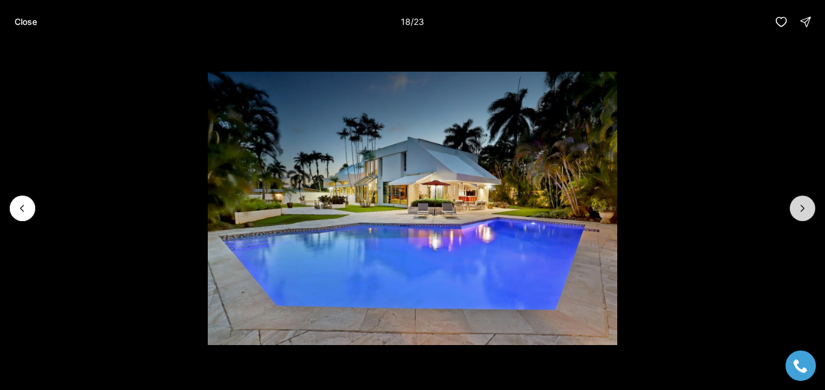
click at [803, 214] on button "Next slide" at bounding box center [802, 209] width 26 height 26
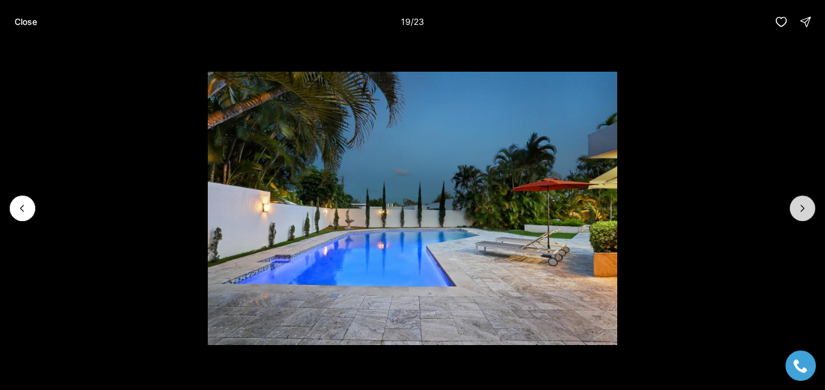
click at [803, 214] on button "Next slide" at bounding box center [802, 209] width 26 height 26
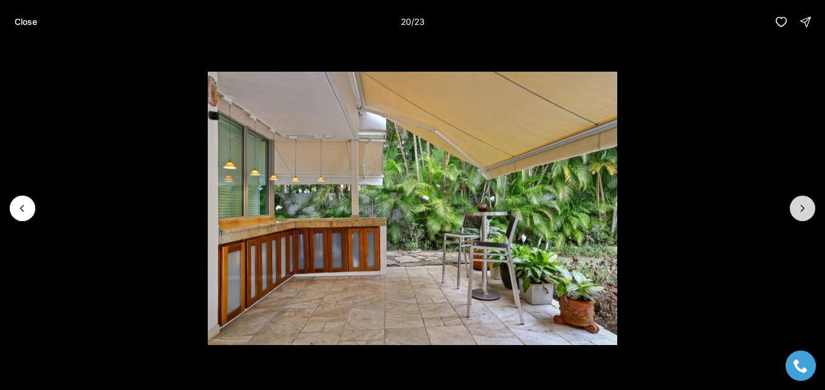
click at [803, 214] on button "Next slide" at bounding box center [802, 209] width 26 height 26
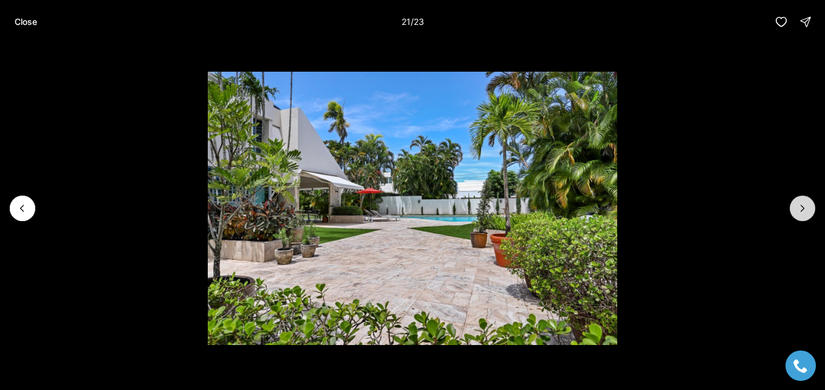
click at [803, 214] on button "Next slide" at bounding box center [802, 209] width 26 height 26
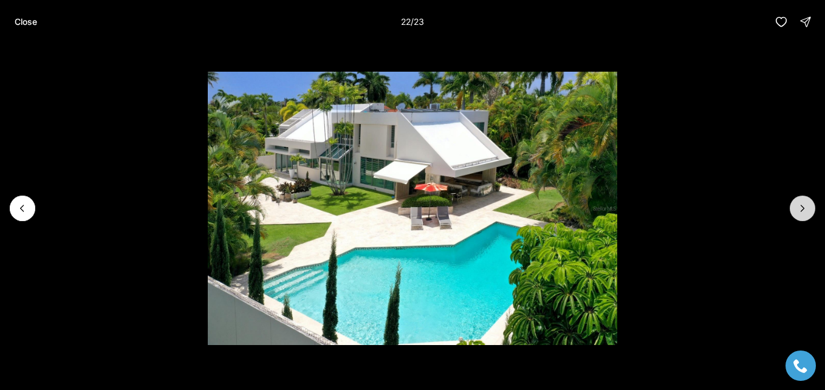
click at [803, 214] on button "Next slide" at bounding box center [802, 209] width 26 height 26
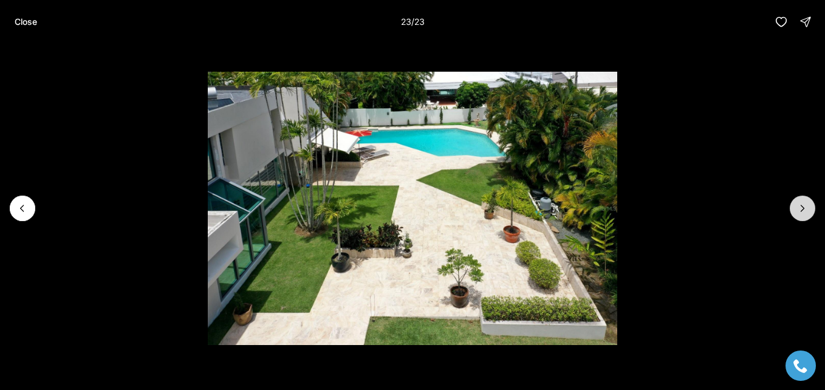
click at [803, 214] on div at bounding box center [802, 209] width 26 height 26
click at [33, 24] on p "Close" at bounding box center [26, 22] width 22 height 10
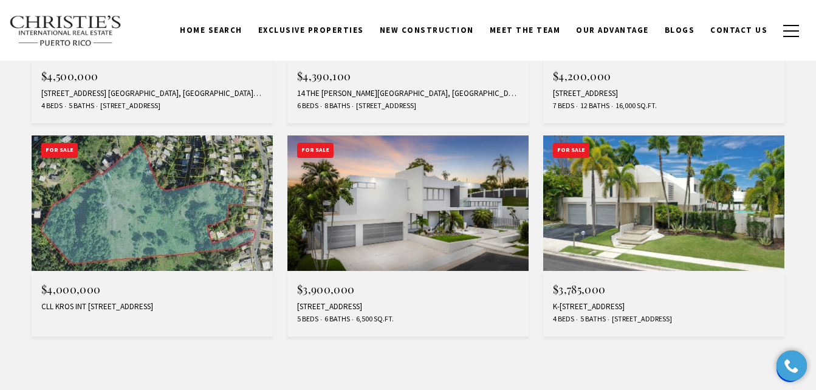
scroll to position [1093, 0]
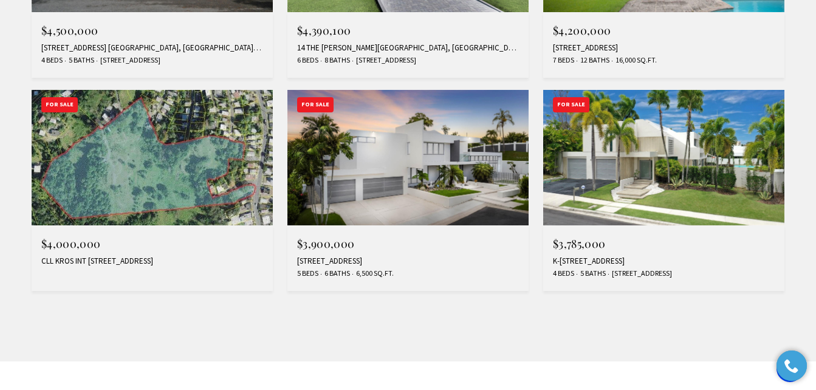
click at [386, 189] on img at bounding box center [407, 157] width 241 height 135
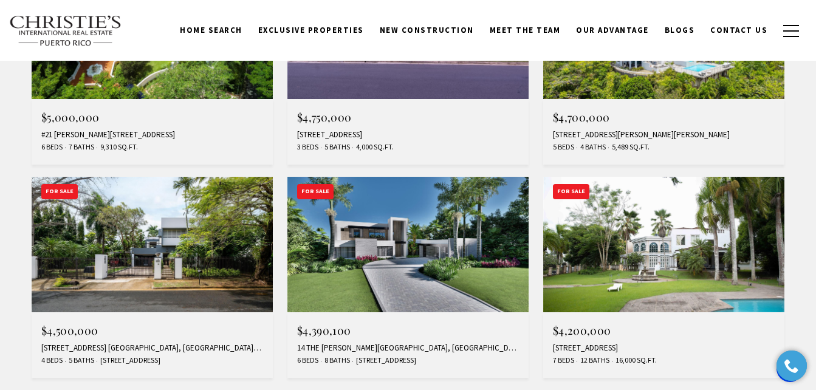
scroll to position [729, 0]
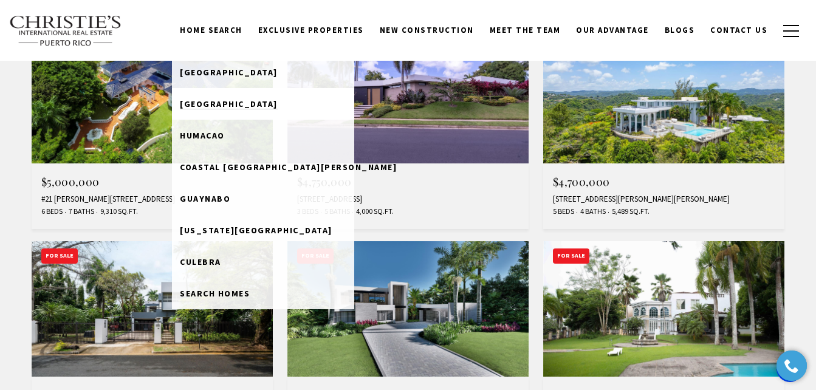
drag, startPoint x: 242, startPoint y: 73, endPoint x: 256, endPoint y: 79, distance: 15.0
click at [242, 73] on span "[GEOGRAPHIC_DATA]" at bounding box center [229, 72] width 98 height 11
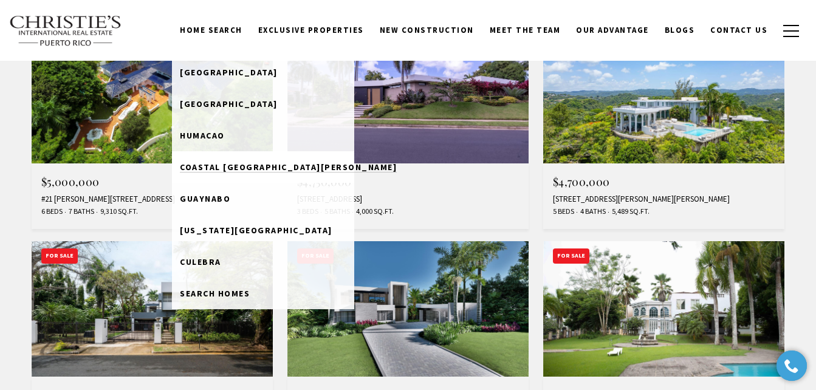
click at [257, 164] on span "Coastal [GEOGRAPHIC_DATA][PERSON_NAME]" at bounding box center [288, 167] width 217 height 11
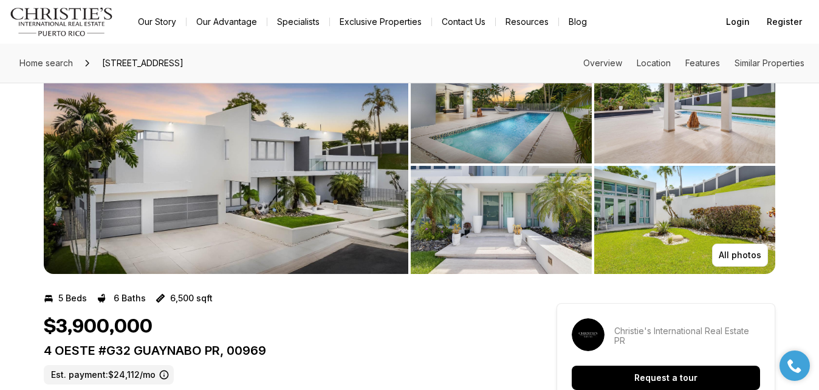
scroll to position [61, 0]
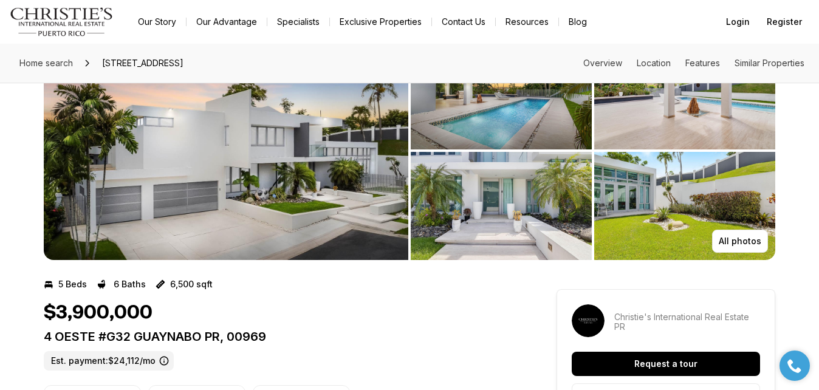
click at [275, 171] on img "View image gallery" at bounding box center [226, 150] width 364 height 219
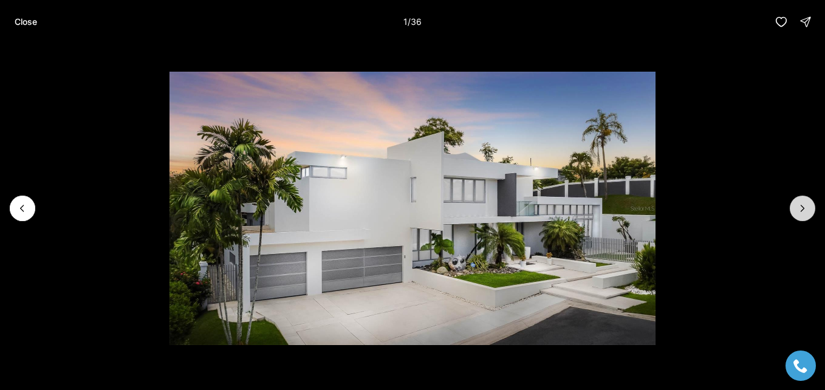
click at [798, 206] on icon "Next slide" at bounding box center [802, 208] width 12 height 12
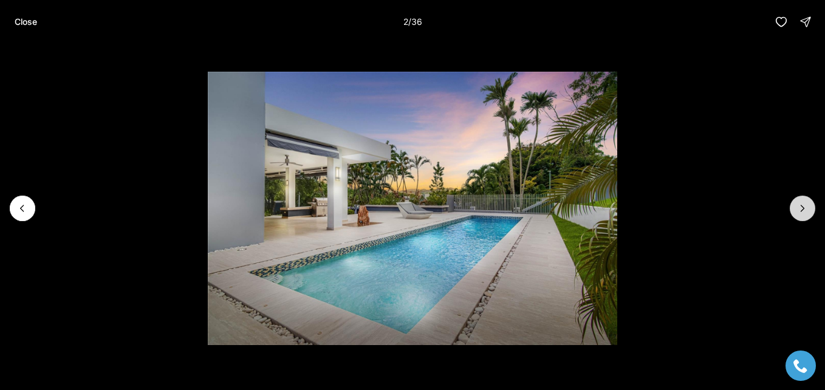
click at [798, 206] on icon "Next slide" at bounding box center [802, 208] width 12 height 12
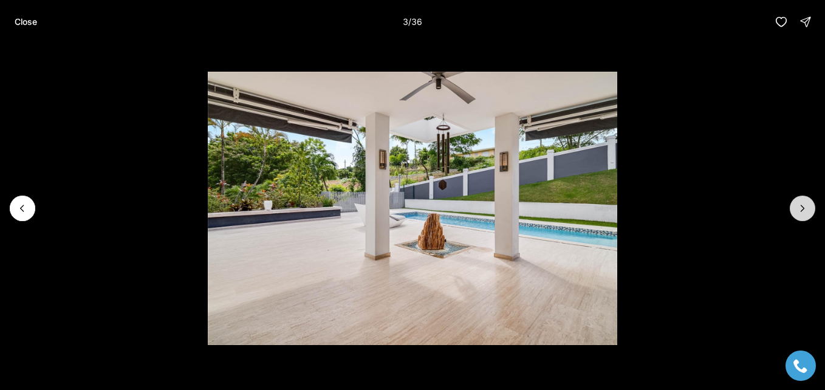
click at [798, 206] on icon "Next slide" at bounding box center [802, 208] width 12 height 12
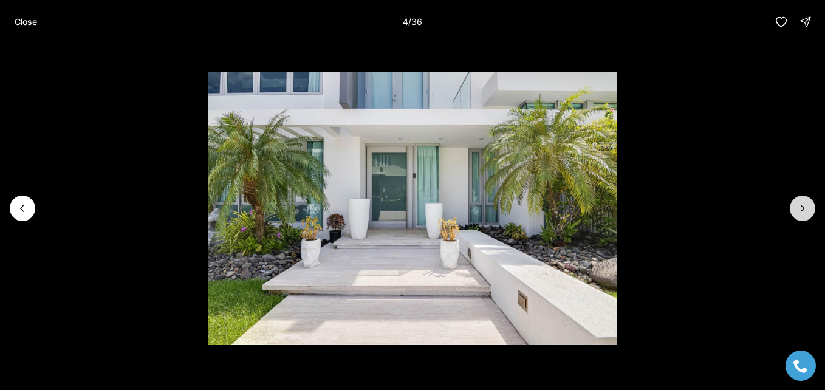
click at [798, 206] on icon "Next slide" at bounding box center [802, 208] width 12 height 12
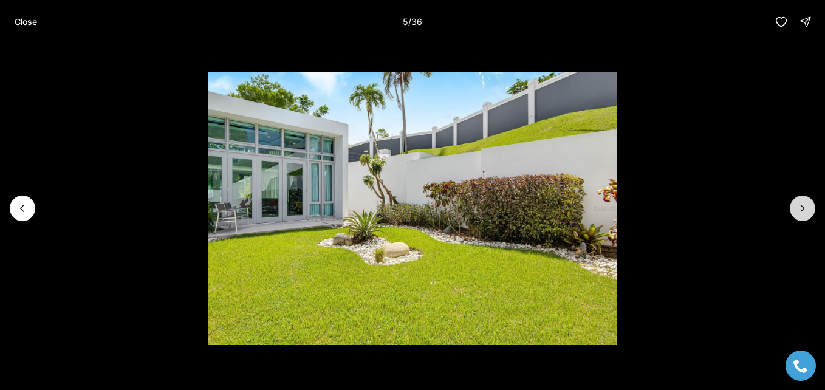
click at [798, 206] on icon "Next slide" at bounding box center [802, 208] width 12 height 12
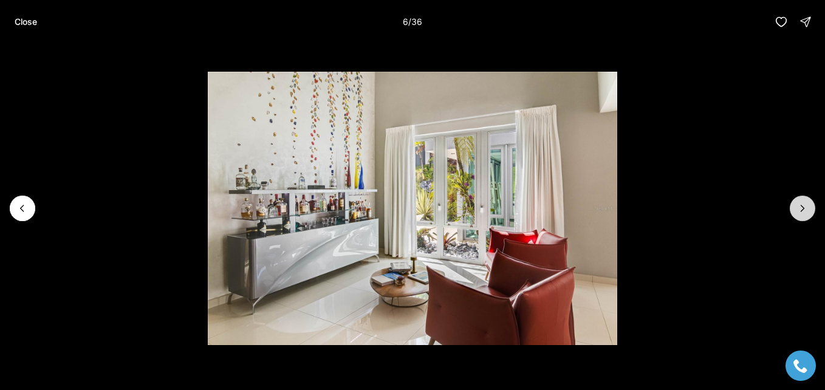
click at [798, 206] on icon "Next slide" at bounding box center [802, 208] width 12 height 12
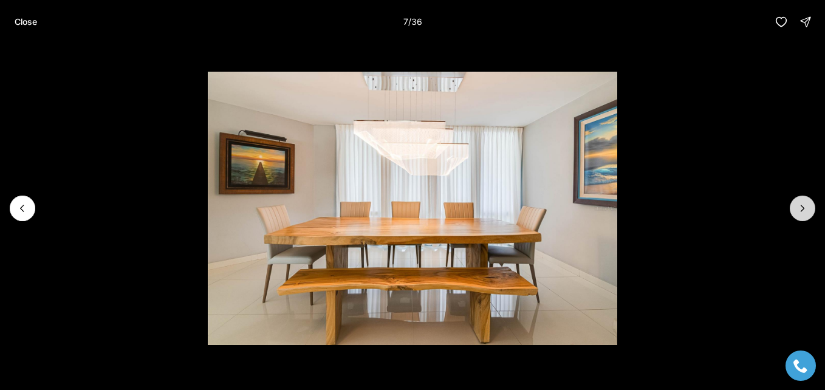
click at [798, 206] on icon "Next slide" at bounding box center [802, 208] width 12 height 12
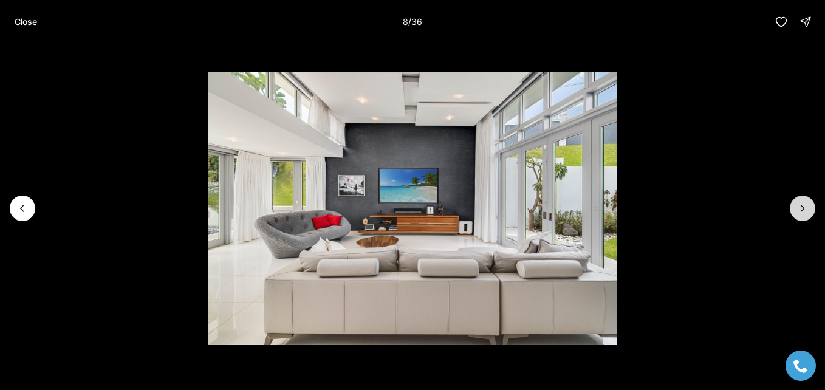
click at [798, 206] on icon "Next slide" at bounding box center [802, 208] width 12 height 12
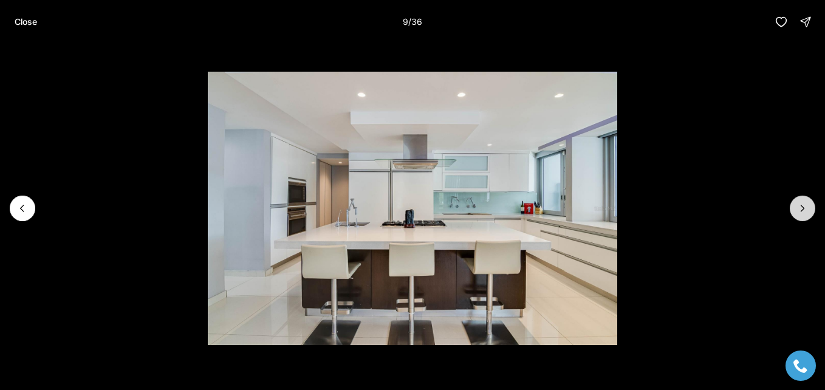
click at [798, 206] on icon "Next slide" at bounding box center [802, 208] width 12 height 12
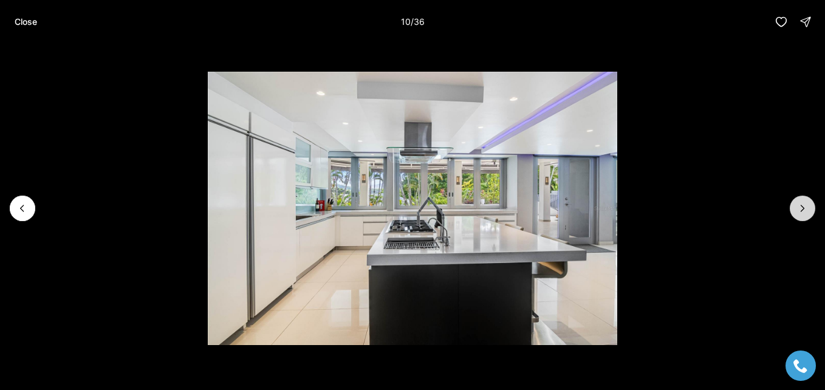
click at [798, 206] on icon "Next slide" at bounding box center [802, 208] width 12 height 12
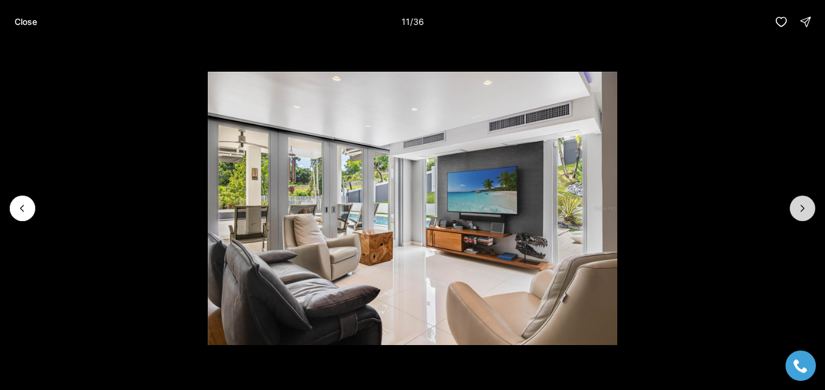
click at [798, 206] on icon "Next slide" at bounding box center [802, 208] width 12 height 12
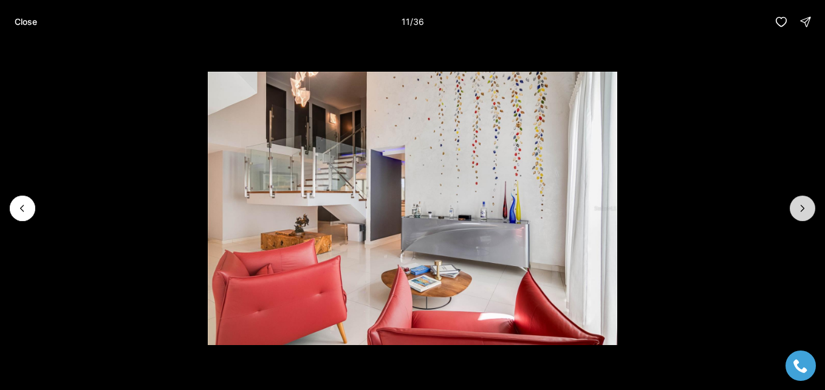
click at [798, 206] on icon "Next slide" at bounding box center [802, 208] width 12 height 12
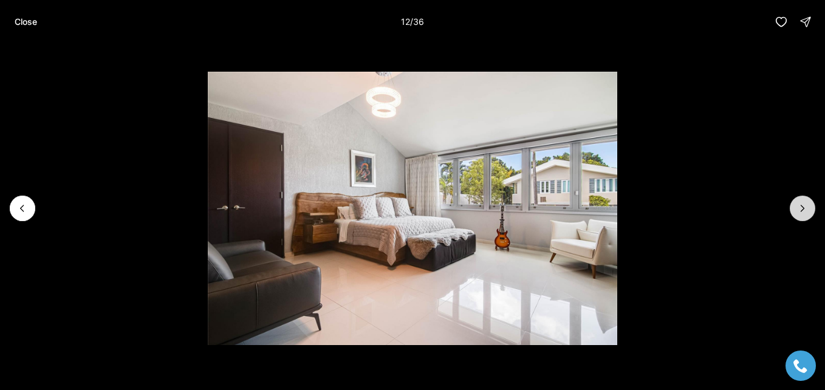
click at [798, 206] on icon "Next slide" at bounding box center [802, 208] width 12 height 12
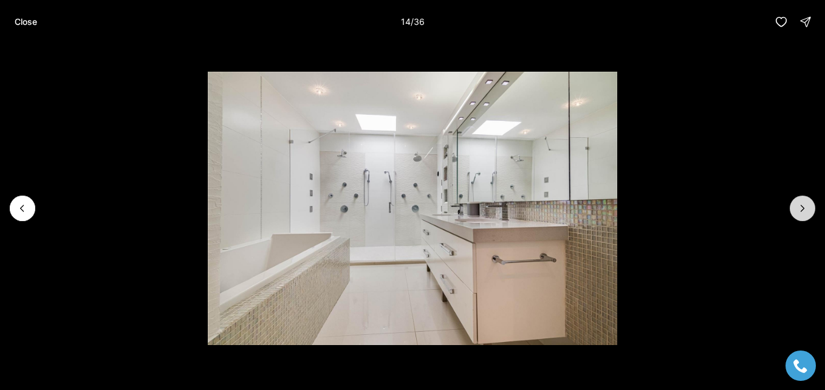
click at [798, 206] on icon "Next slide" at bounding box center [802, 208] width 12 height 12
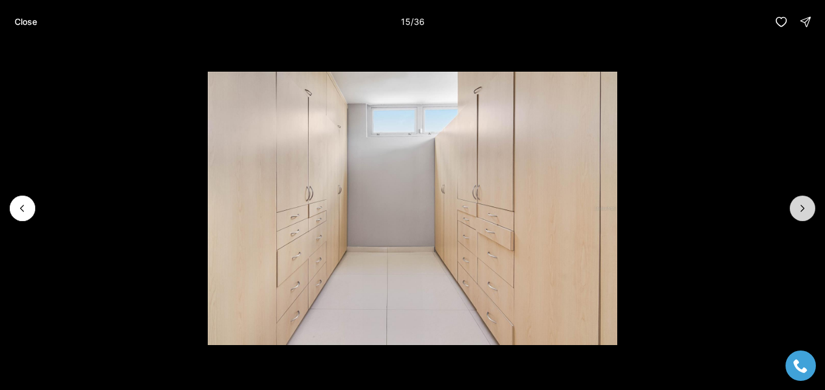
click at [798, 206] on icon "Next slide" at bounding box center [802, 208] width 12 height 12
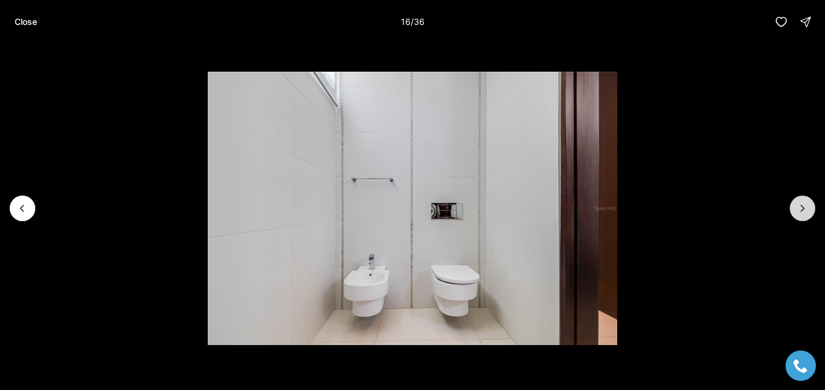
click at [798, 206] on icon "Next slide" at bounding box center [802, 208] width 12 height 12
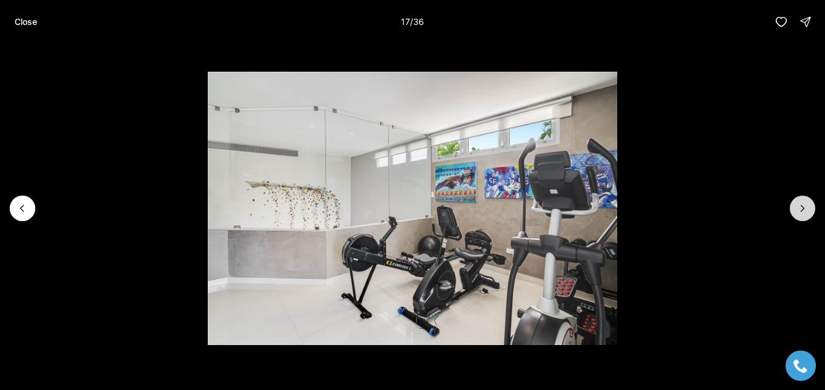
click at [798, 206] on icon "Next slide" at bounding box center [802, 208] width 12 height 12
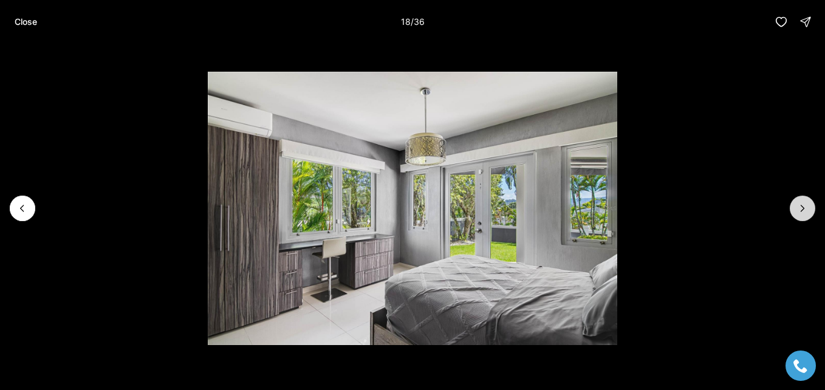
click at [798, 206] on icon "Next slide" at bounding box center [802, 208] width 12 height 12
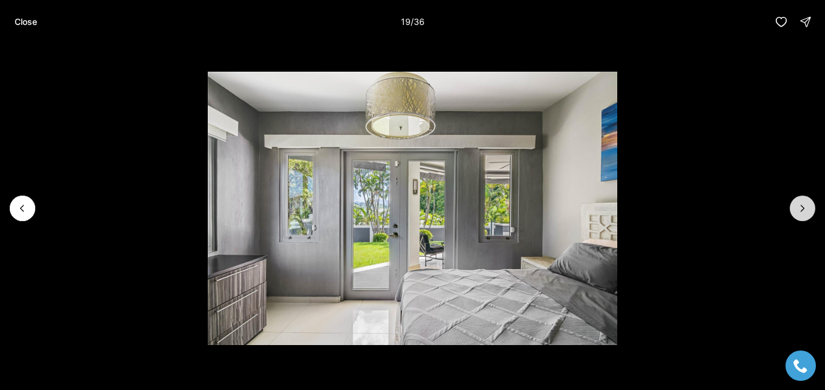
click at [798, 206] on icon "Next slide" at bounding box center [802, 208] width 12 height 12
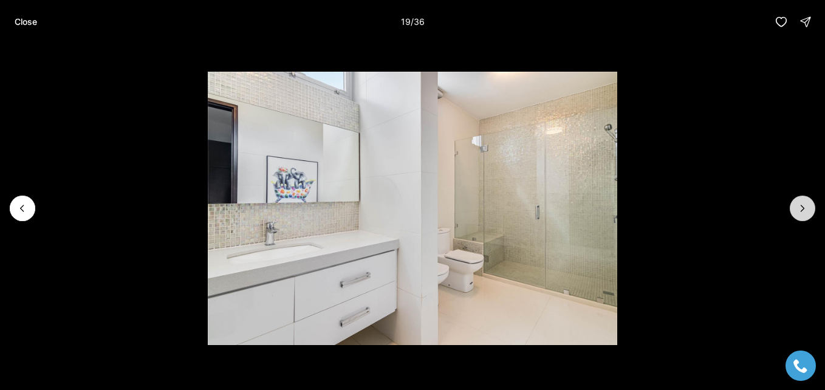
click at [798, 206] on icon "Next slide" at bounding box center [802, 208] width 12 height 12
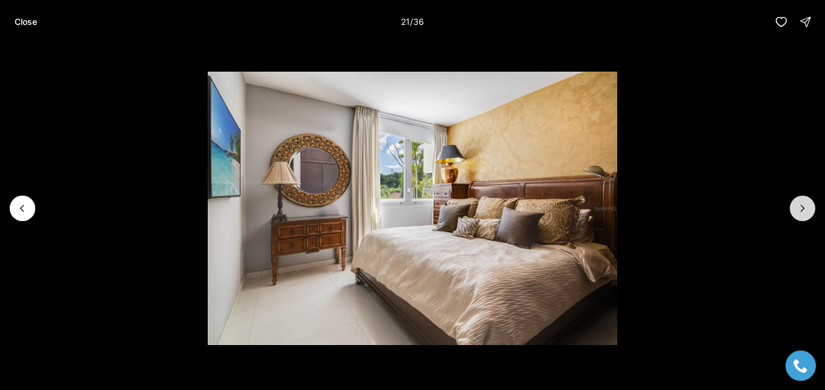
click at [798, 206] on icon "Next slide" at bounding box center [802, 208] width 12 height 12
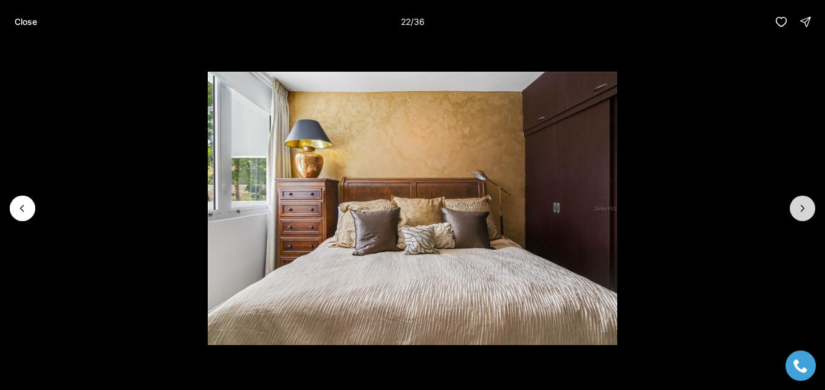
click at [798, 206] on icon "Next slide" at bounding box center [802, 208] width 12 height 12
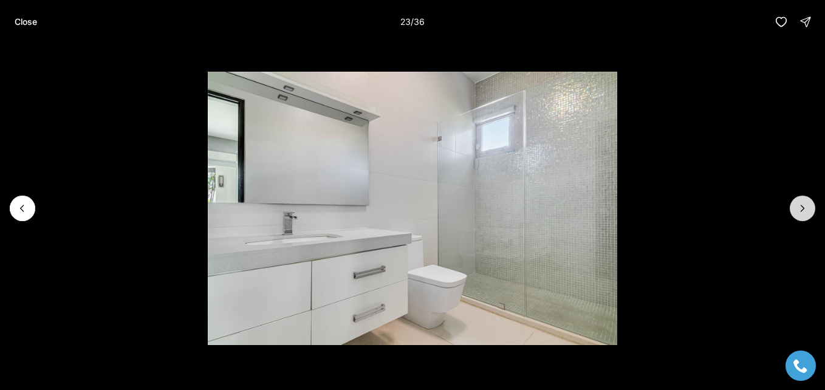
click at [798, 206] on icon "Next slide" at bounding box center [802, 208] width 12 height 12
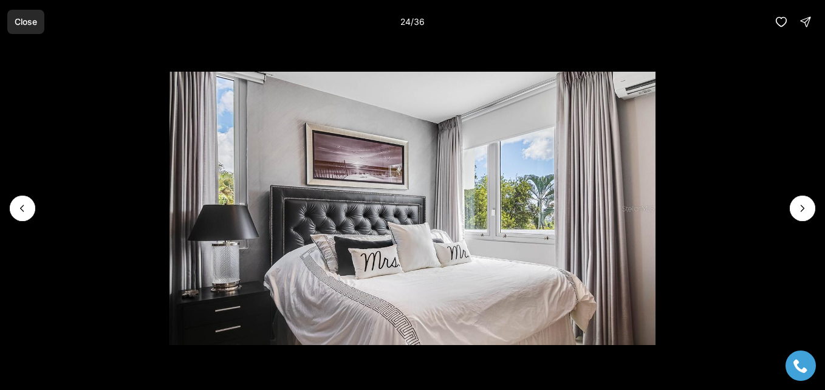
click at [24, 25] on p "Close" at bounding box center [26, 22] width 22 height 10
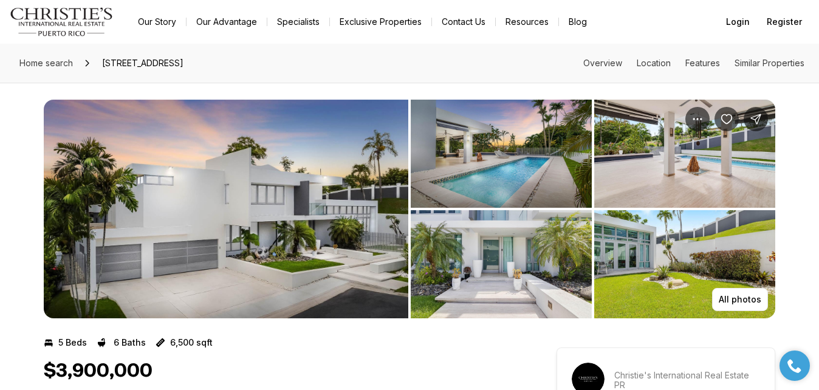
scroll to position [0, 0]
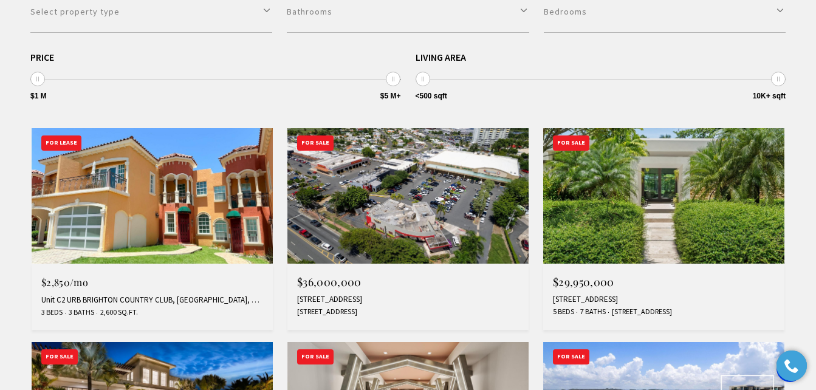
scroll to position [425, 0]
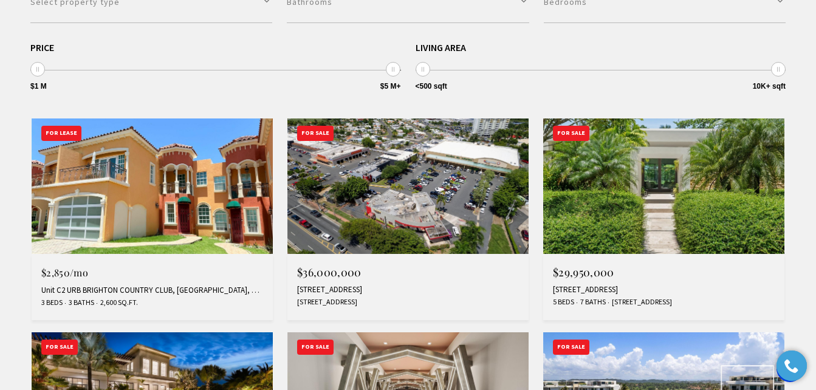
click at [626, 208] on img at bounding box center [663, 185] width 241 height 135
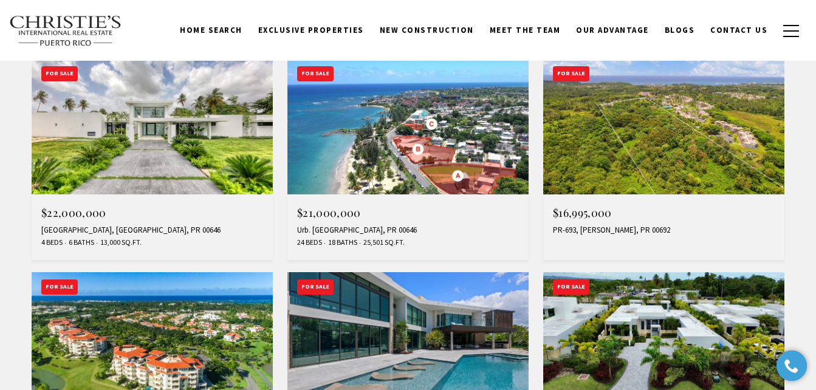
scroll to position [911, 0]
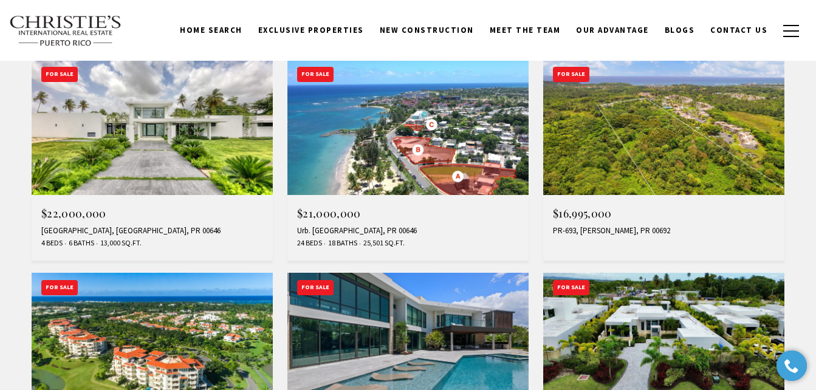
click at [432, 147] on img at bounding box center [407, 127] width 241 height 135
click at [185, 172] on img at bounding box center [152, 127] width 241 height 135
click at [629, 160] on img at bounding box center [663, 127] width 241 height 135
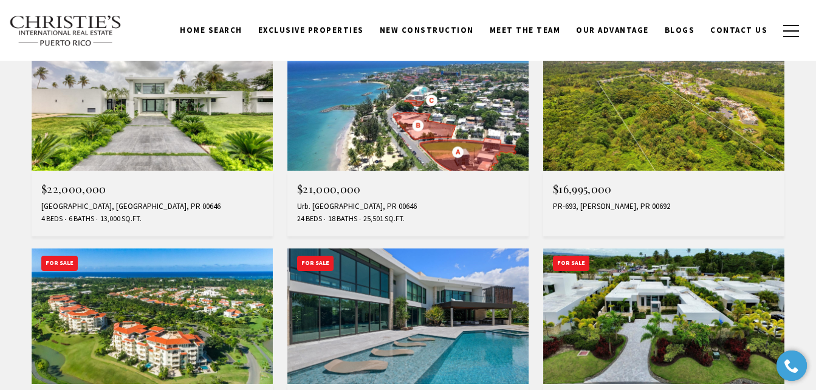
scroll to position [972, 0]
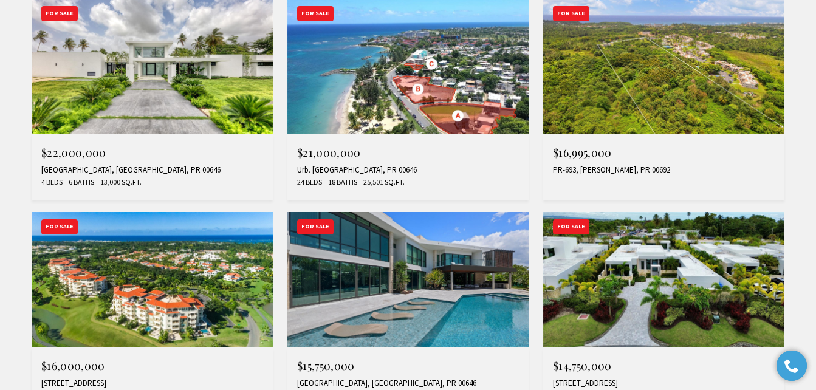
click at [359, 97] on img at bounding box center [407, 66] width 241 height 135
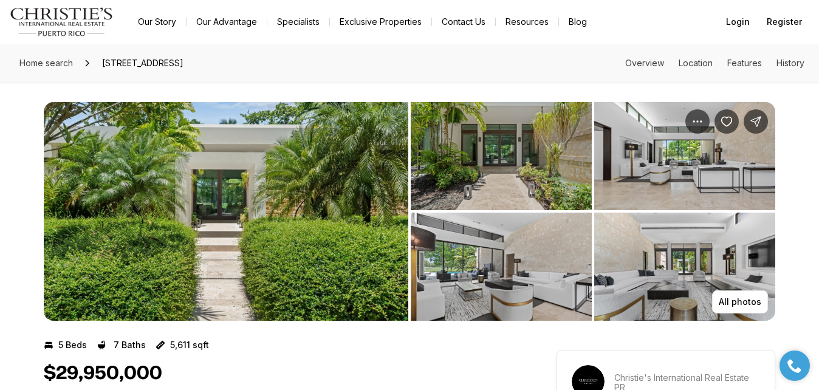
click at [288, 240] on img "View image gallery" at bounding box center [226, 211] width 364 height 219
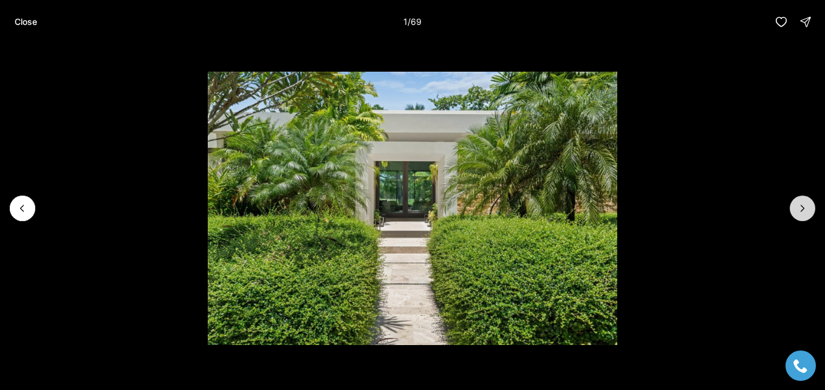
click at [796, 205] on button "Next slide" at bounding box center [802, 209] width 26 height 26
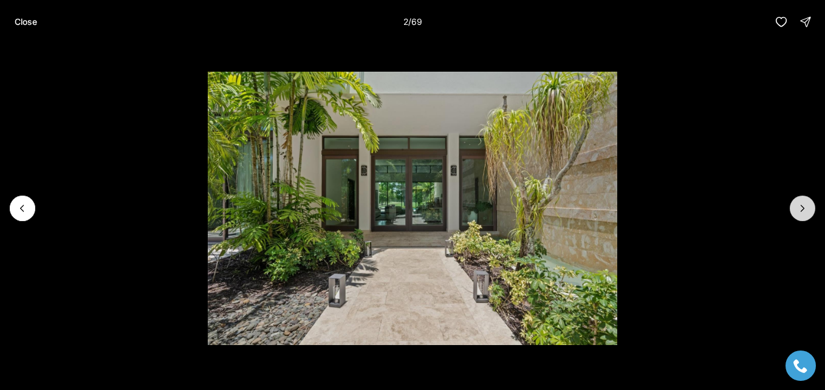
click at [796, 205] on button "Next slide" at bounding box center [802, 209] width 26 height 26
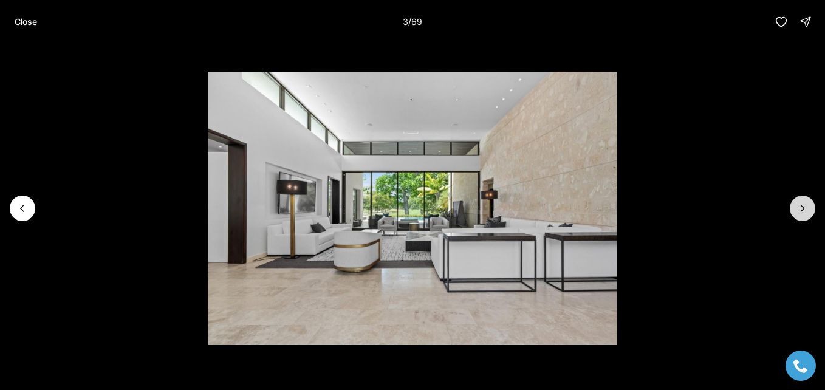
click at [796, 205] on button "Next slide" at bounding box center [802, 209] width 26 height 26
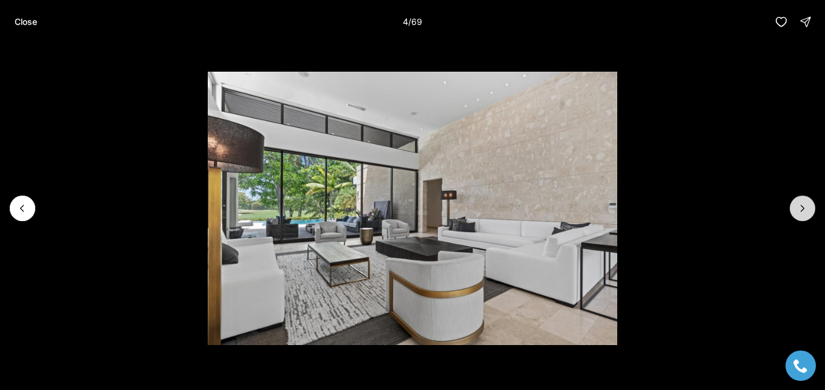
click at [796, 205] on button "Next slide" at bounding box center [802, 209] width 26 height 26
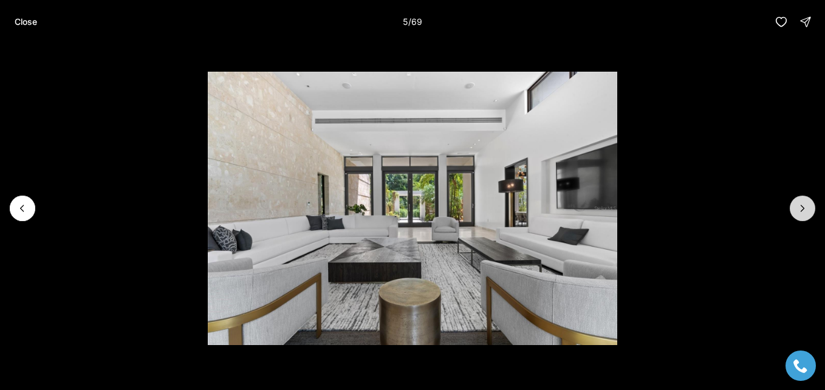
click at [796, 205] on button "Next slide" at bounding box center [802, 209] width 26 height 26
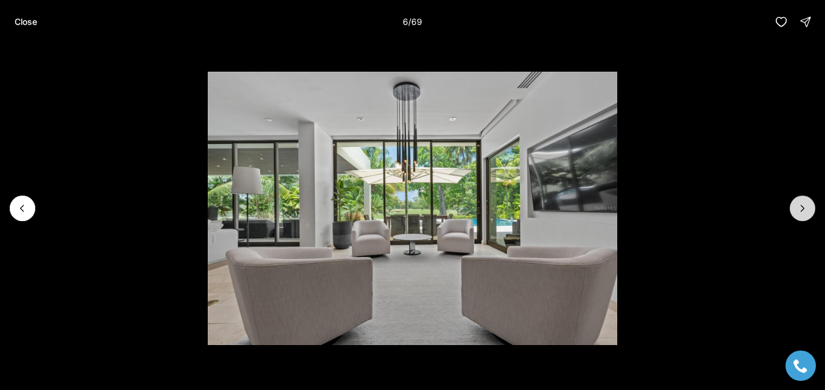
click at [796, 205] on button "Next slide" at bounding box center [802, 209] width 26 height 26
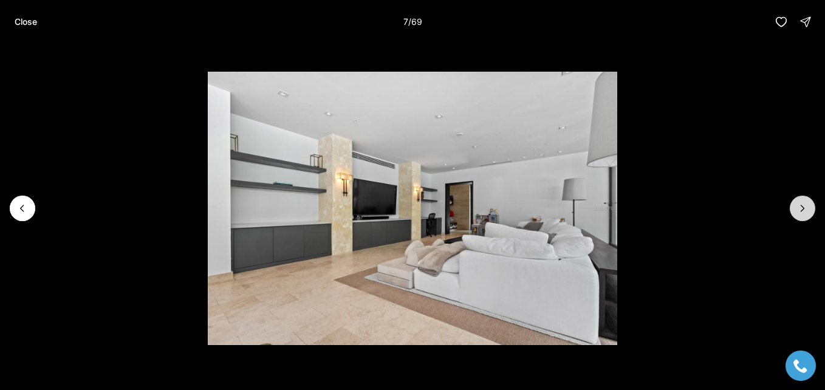
click at [796, 205] on button "Next slide" at bounding box center [802, 209] width 26 height 26
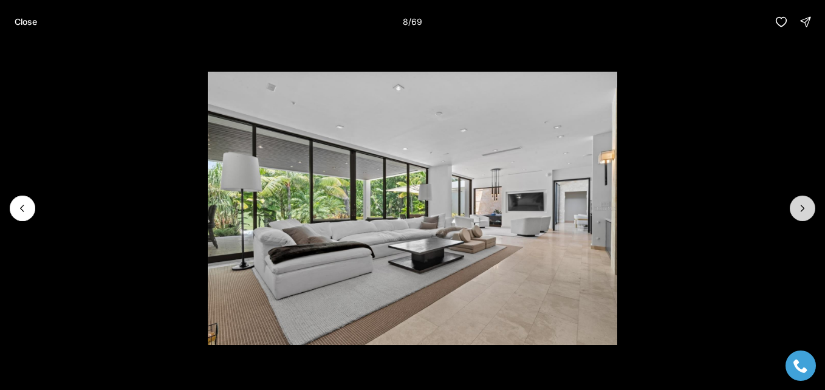
click at [796, 205] on button "Next slide" at bounding box center [802, 209] width 26 height 26
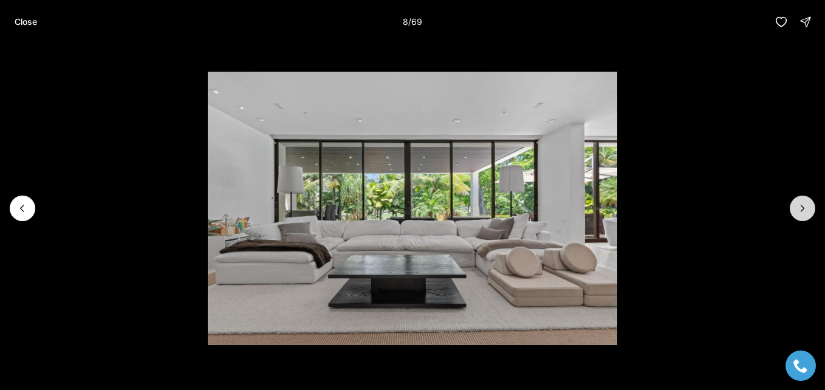
click at [796, 205] on button "Next slide" at bounding box center [802, 209] width 26 height 26
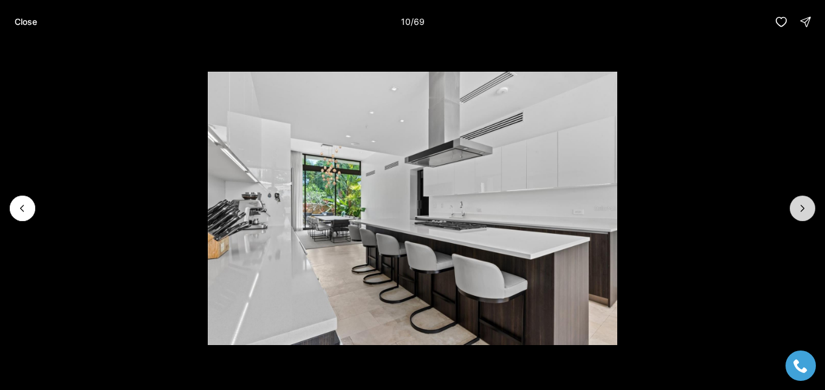
click at [796, 205] on button "Next slide" at bounding box center [802, 209] width 26 height 26
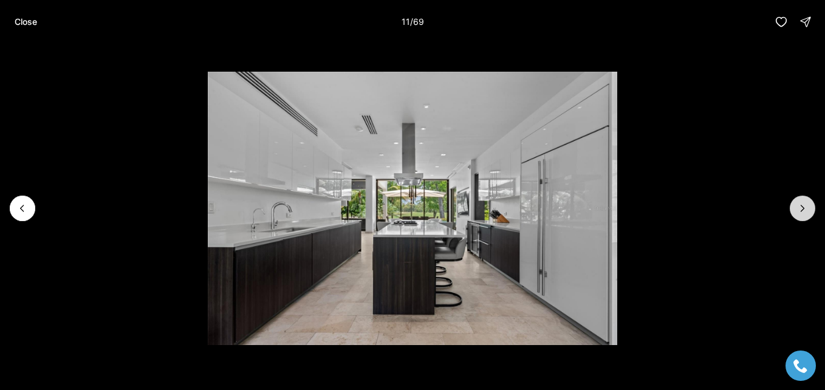
click at [796, 205] on button "Next slide" at bounding box center [802, 209] width 26 height 26
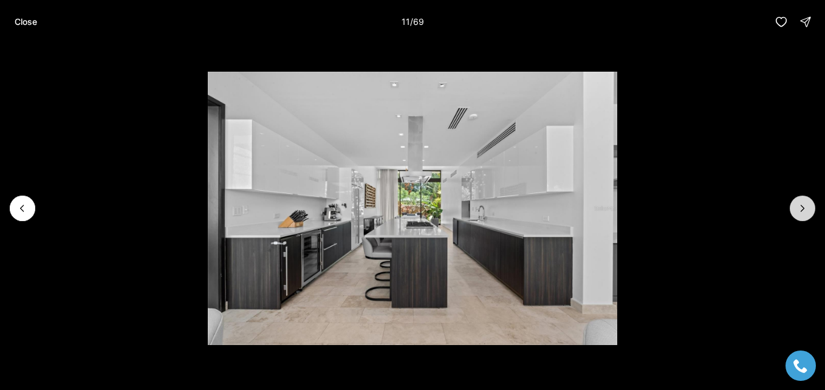
click at [796, 205] on button "Next slide" at bounding box center [802, 209] width 26 height 26
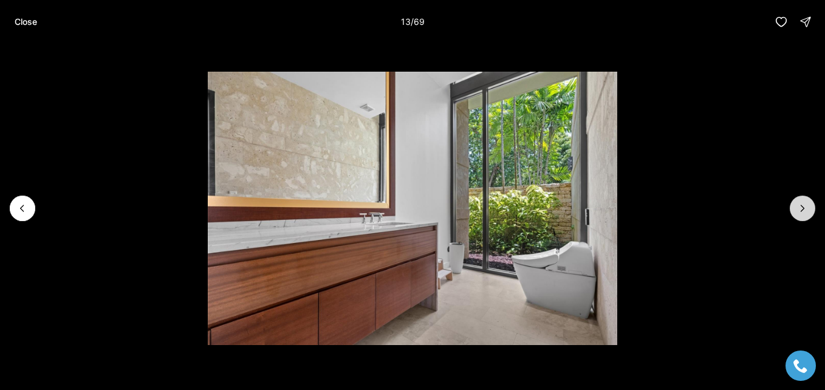
click at [800, 206] on icon "Next slide" at bounding box center [802, 208] width 12 height 12
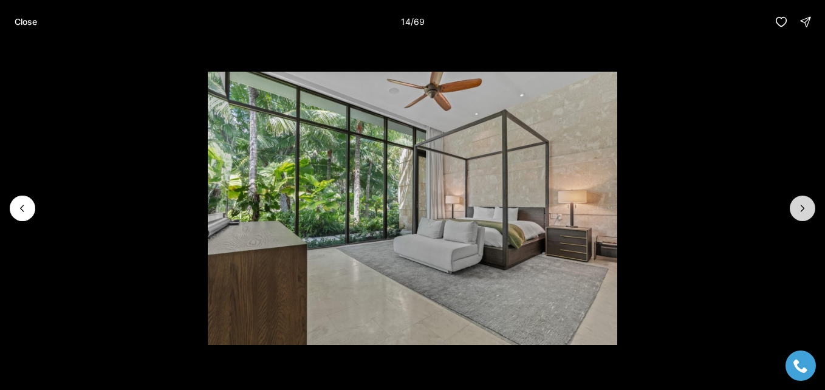
click at [800, 206] on icon "Next slide" at bounding box center [802, 208] width 12 height 12
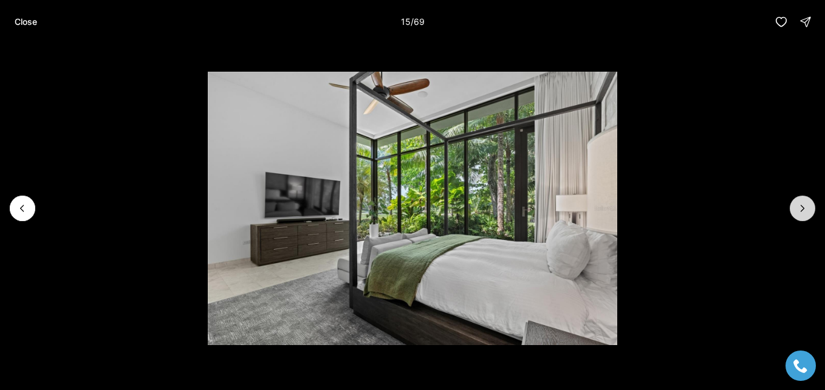
click at [800, 206] on icon "Next slide" at bounding box center [802, 208] width 12 height 12
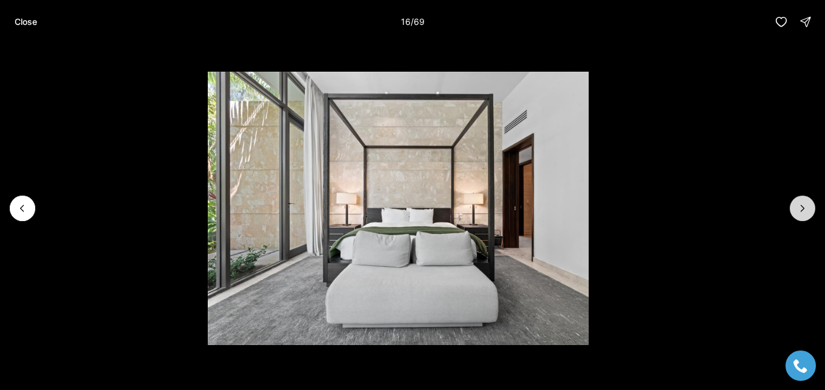
click at [800, 206] on icon "Next slide" at bounding box center [802, 208] width 12 height 12
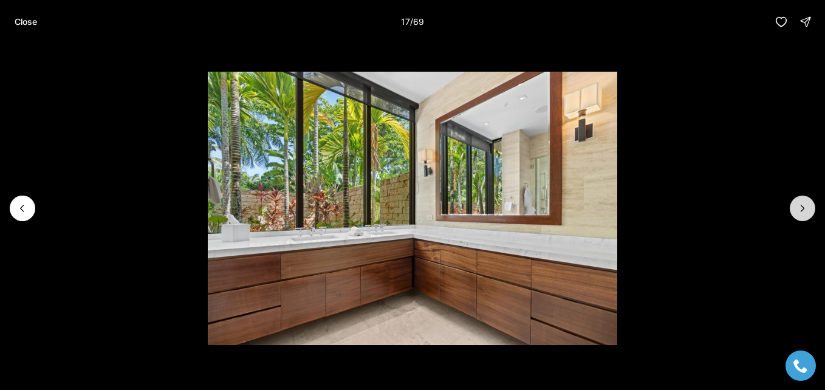
click at [800, 206] on icon "Next slide" at bounding box center [802, 208] width 12 height 12
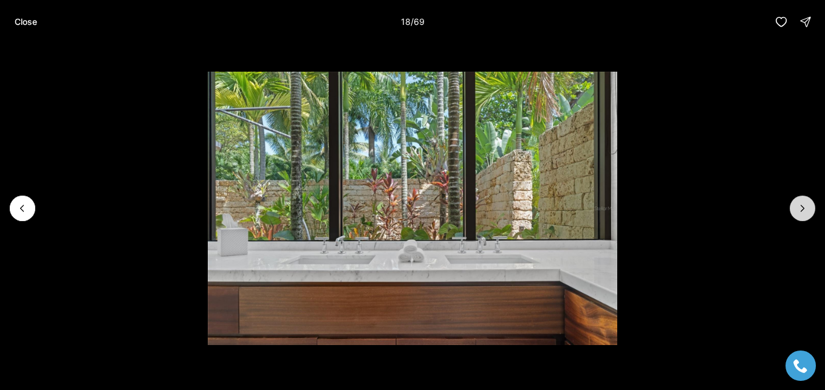
click at [800, 206] on icon "Next slide" at bounding box center [802, 208] width 12 height 12
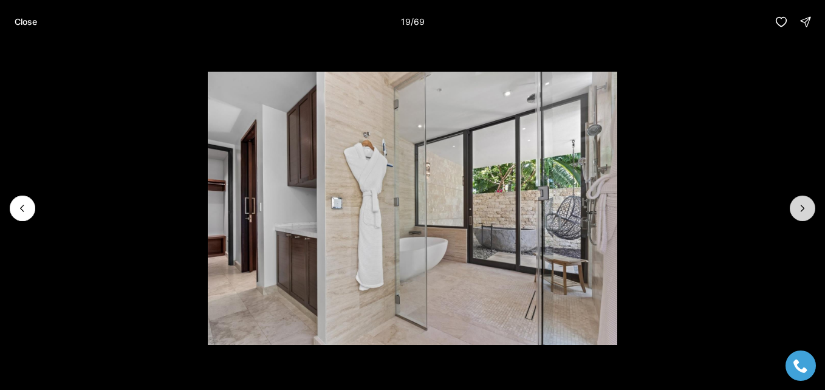
click at [800, 206] on icon "Next slide" at bounding box center [802, 208] width 12 height 12
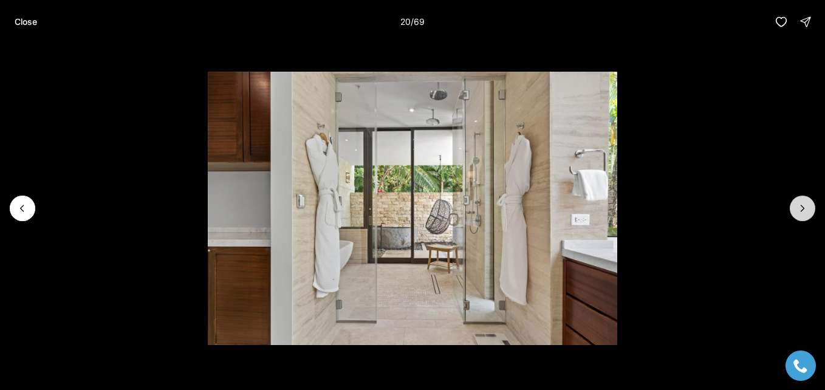
click at [800, 206] on icon "Next slide" at bounding box center [802, 208] width 12 height 12
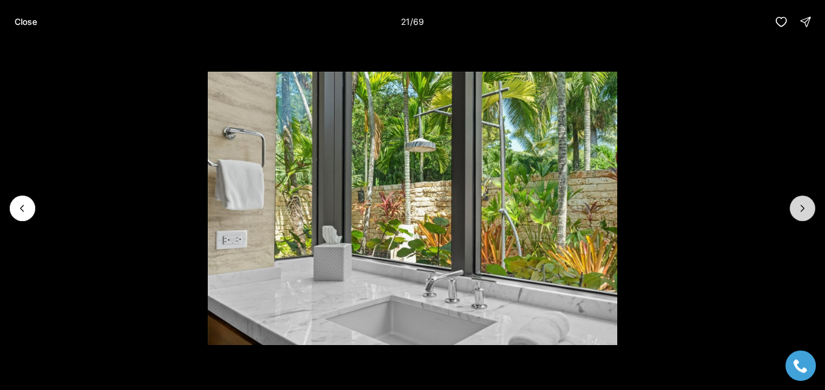
click at [800, 206] on icon "Next slide" at bounding box center [802, 208] width 12 height 12
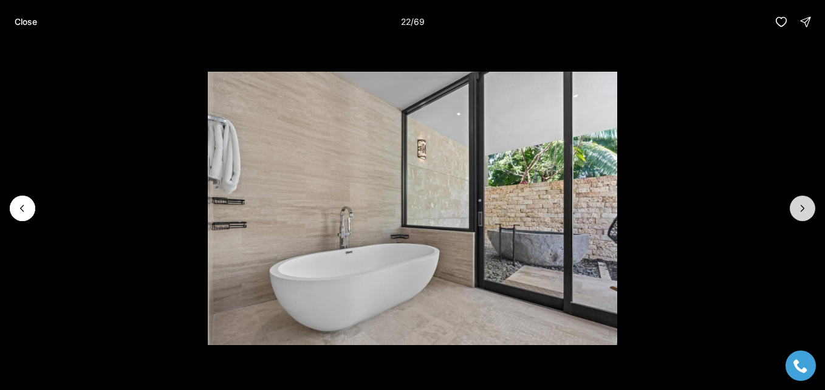
click at [800, 206] on icon "Next slide" at bounding box center [802, 208] width 12 height 12
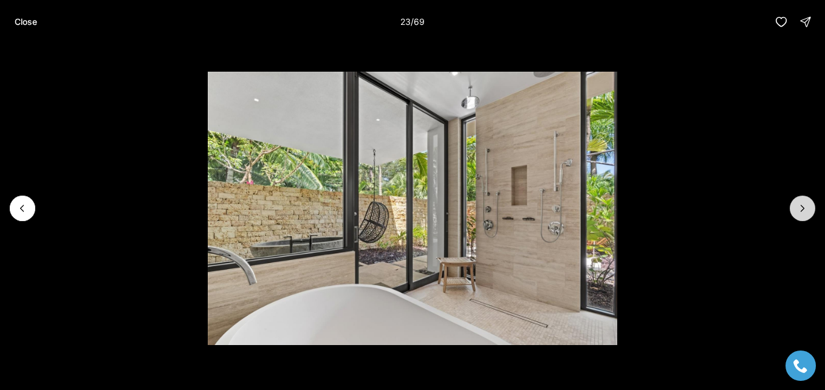
click at [800, 206] on icon "Next slide" at bounding box center [802, 208] width 12 height 12
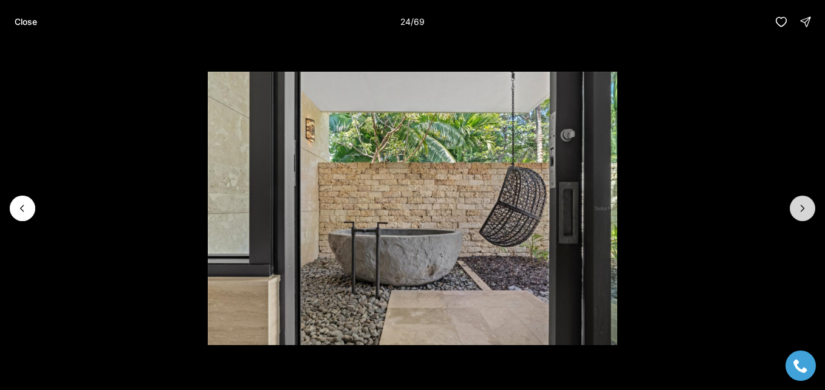
click at [800, 206] on icon "Next slide" at bounding box center [802, 208] width 12 height 12
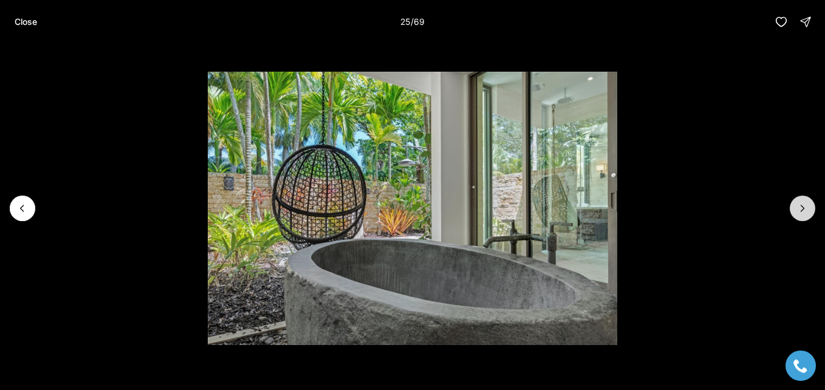
click at [800, 206] on icon "Next slide" at bounding box center [802, 208] width 12 height 12
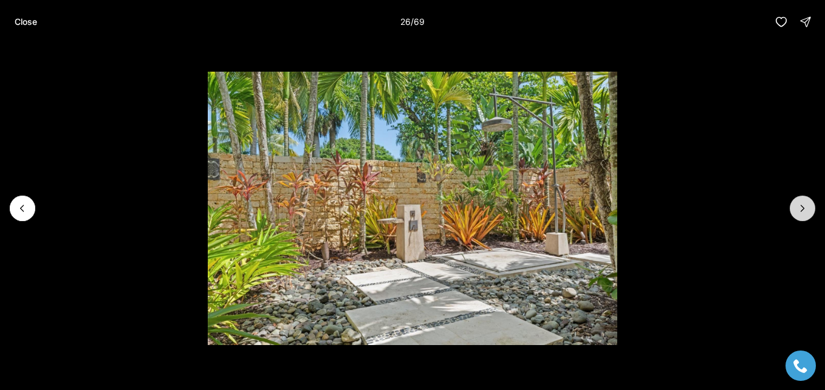
click at [800, 206] on icon "Next slide" at bounding box center [802, 208] width 12 height 12
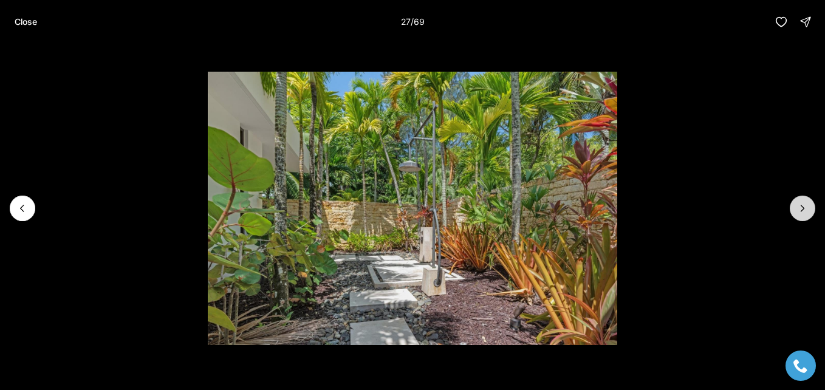
click at [800, 206] on icon "Next slide" at bounding box center [802, 208] width 12 height 12
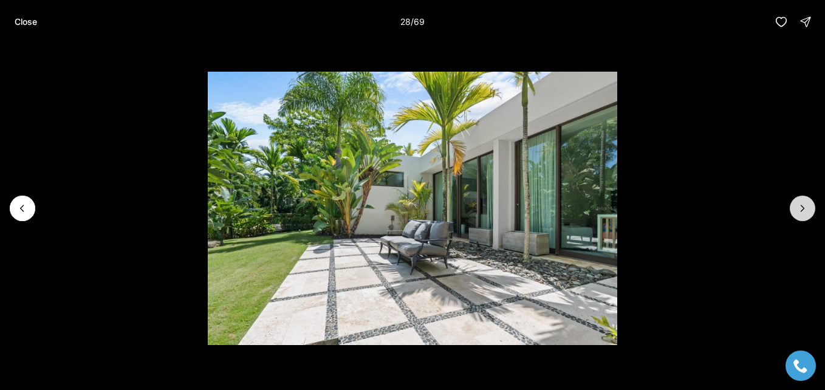
click at [800, 206] on icon "Next slide" at bounding box center [802, 208] width 12 height 12
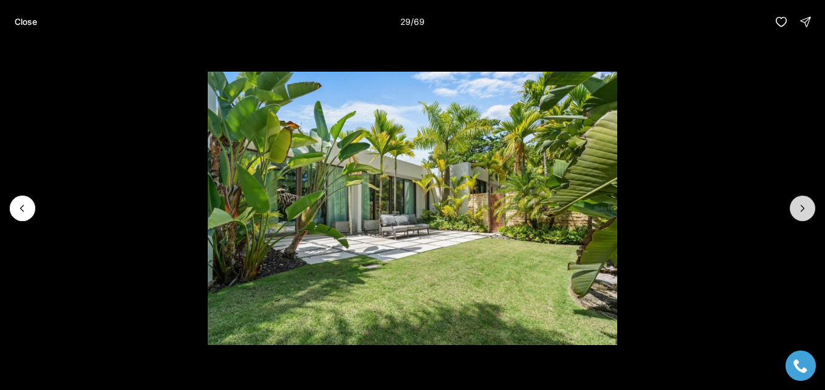
click at [800, 206] on icon "Next slide" at bounding box center [802, 208] width 12 height 12
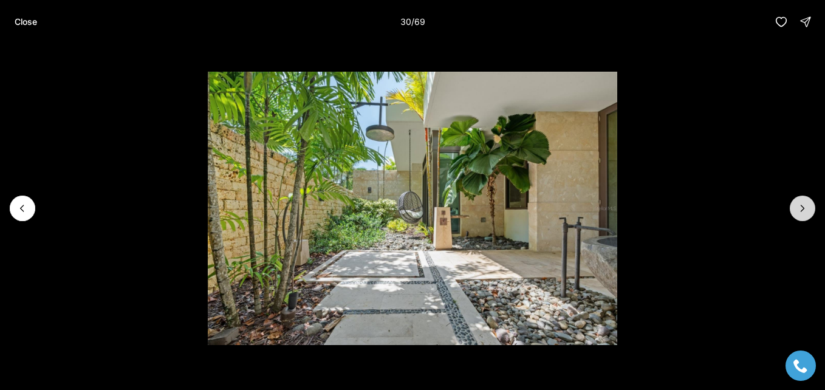
click at [800, 206] on icon "Next slide" at bounding box center [802, 208] width 12 height 12
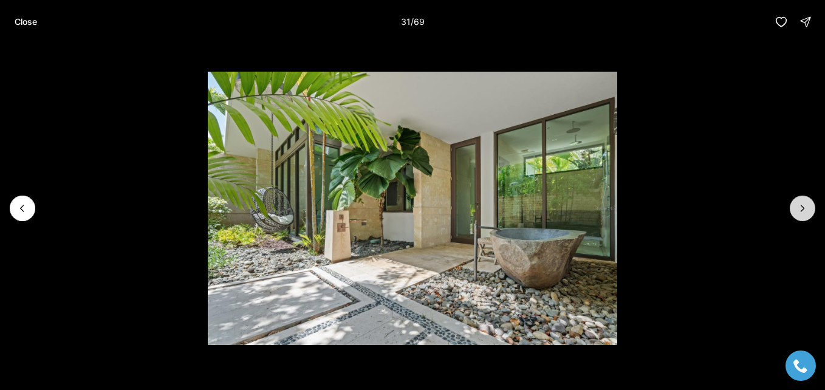
click at [800, 206] on icon "Next slide" at bounding box center [802, 208] width 12 height 12
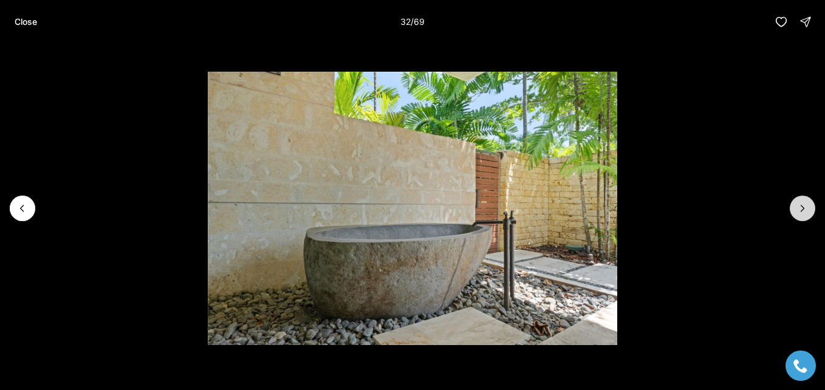
click at [800, 206] on icon "Next slide" at bounding box center [802, 208] width 12 height 12
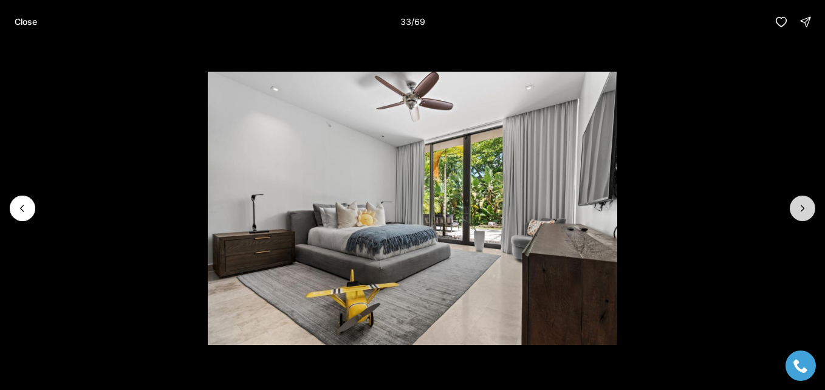
click at [800, 206] on icon "Next slide" at bounding box center [802, 208] width 12 height 12
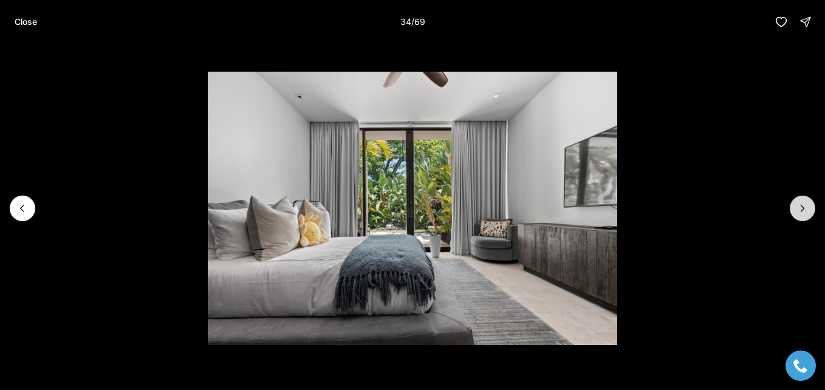
click at [800, 206] on icon "Next slide" at bounding box center [802, 208] width 12 height 12
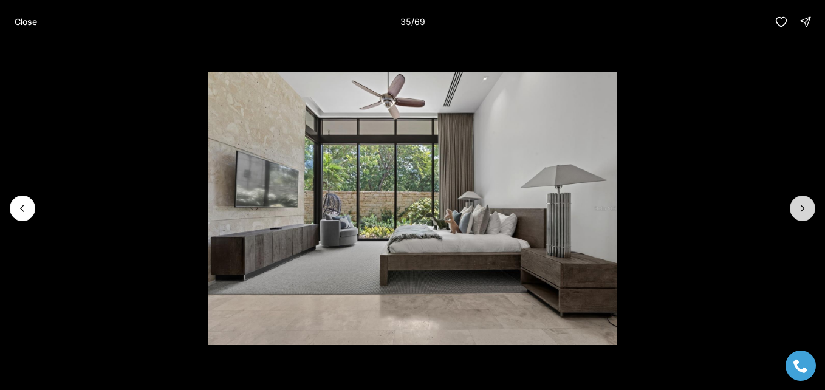
click at [800, 206] on icon "Next slide" at bounding box center [802, 208] width 12 height 12
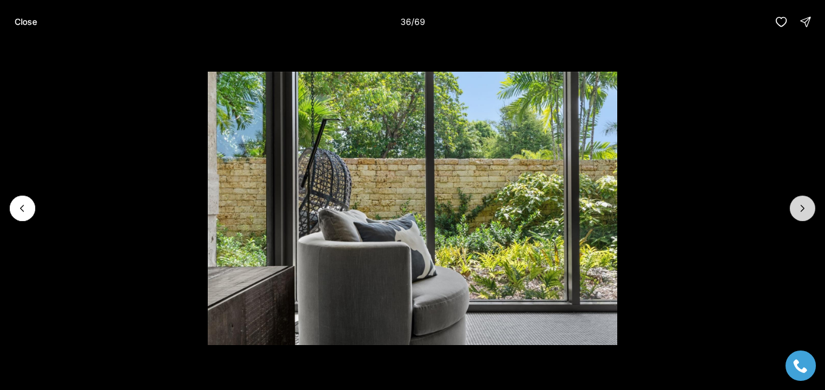
click at [800, 206] on icon "Next slide" at bounding box center [802, 208] width 12 height 12
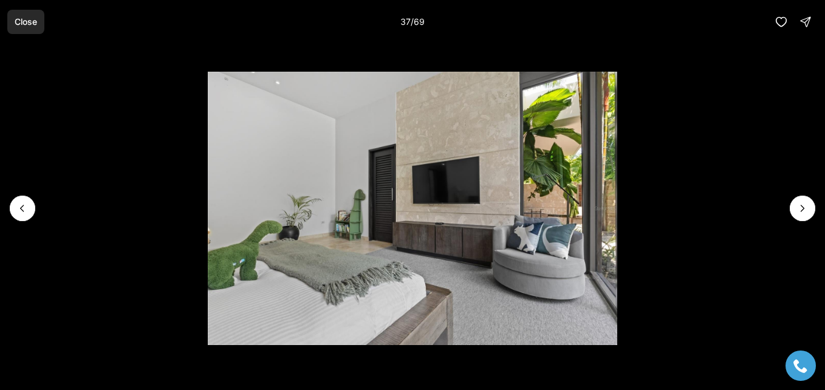
click at [20, 26] on p "Close" at bounding box center [26, 22] width 22 height 10
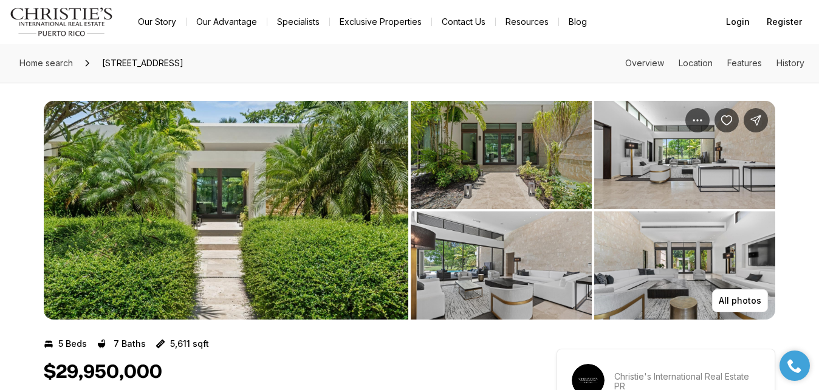
scroll to position [61, 0]
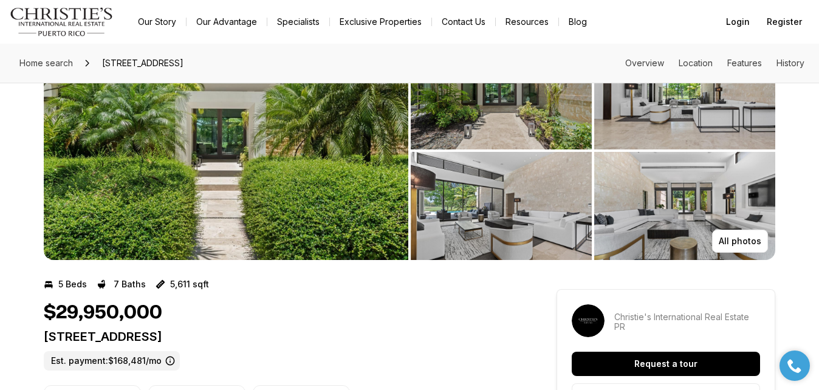
click at [296, 174] on img "View image gallery" at bounding box center [226, 150] width 364 height 219
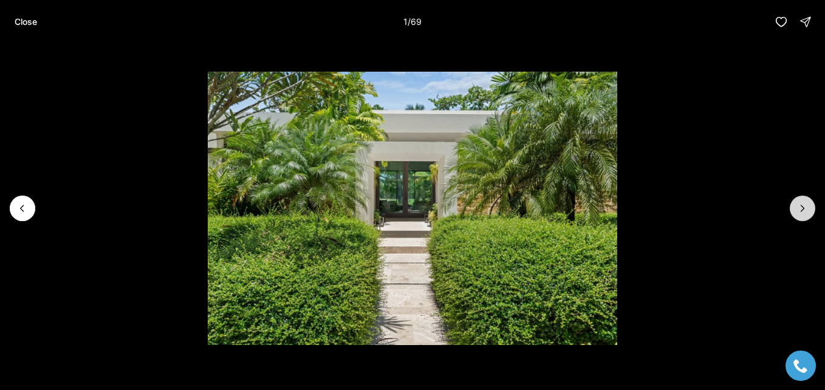
click at [802, 210] on icon "Next slide" at bounding box center [802, 208] width 3 height 6
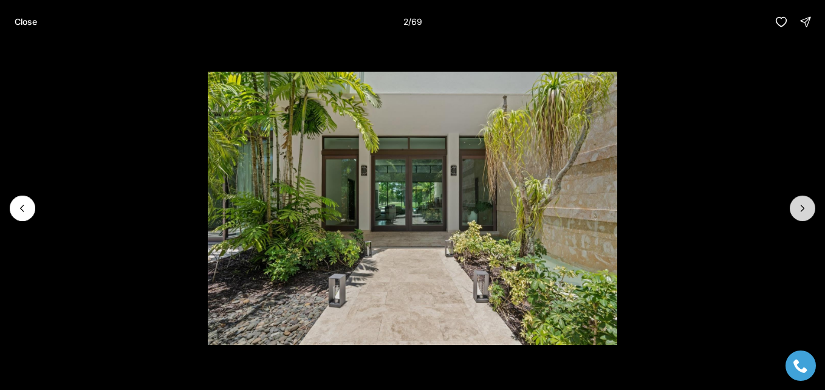
click at [803, 210] on icon "Next slide" at bounding box center [802, 208] width 3 height 6
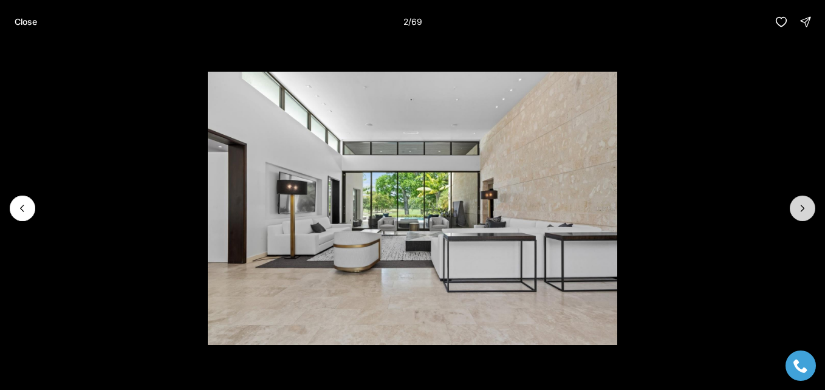
click at [803, 210] on icon "Next slide" at bounding box center [802, 208] width 3 height 6
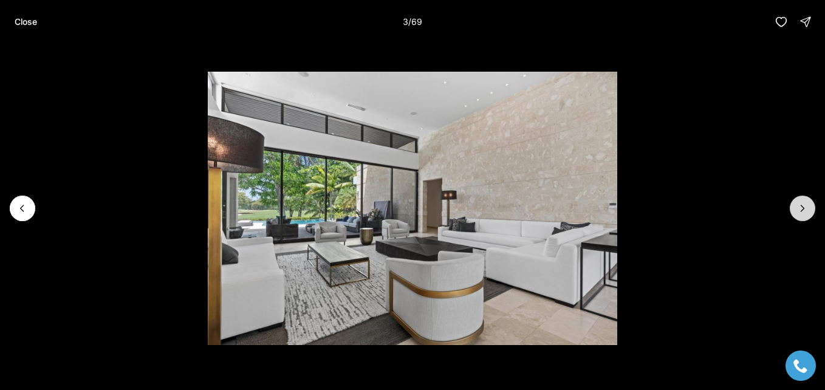
click at [803, 210] on icon "Next slide" at bounding box center [802, 208] width 3 height 6
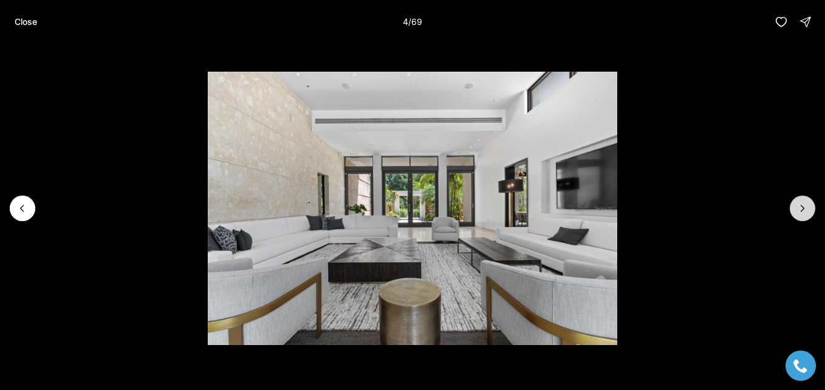
click at [803, 210] on icon "Next slide" at bounding box center [802, 208] width 3 height 6
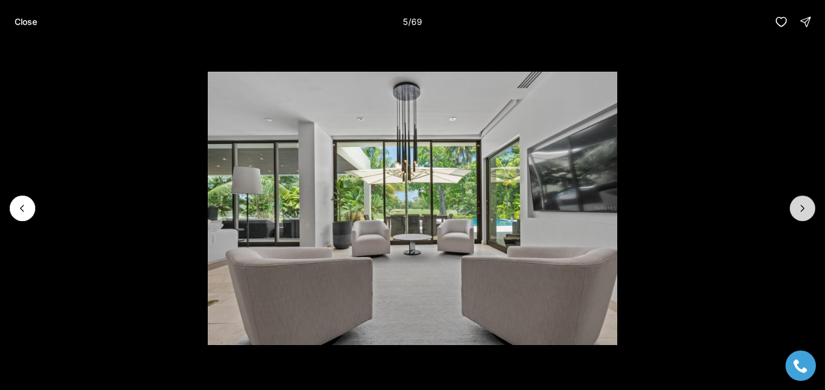
click at [803, 210] on icon "Next slide" at bounding box center [802, 208] width 3 height 6
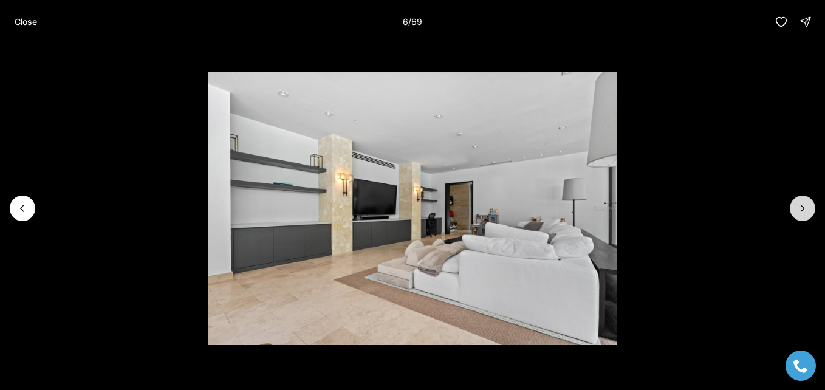
click at [803, 210] on icon "Next slide" at bounding box center [802, 208] width 3 height 6
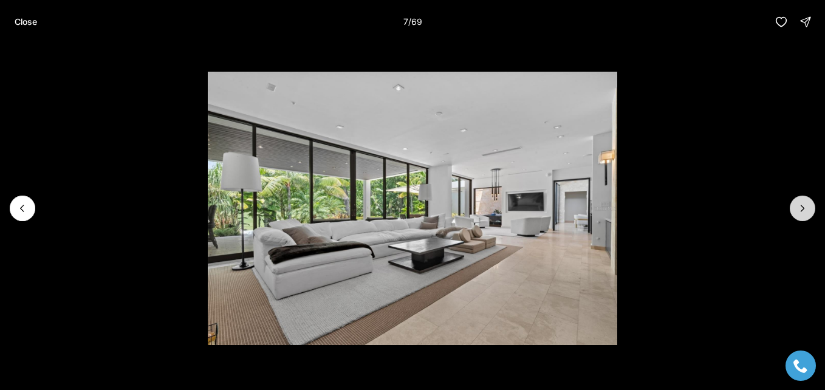
click at [803, 210] on icon "Next slide" at bounding box center [802, 208] width 3 height 6
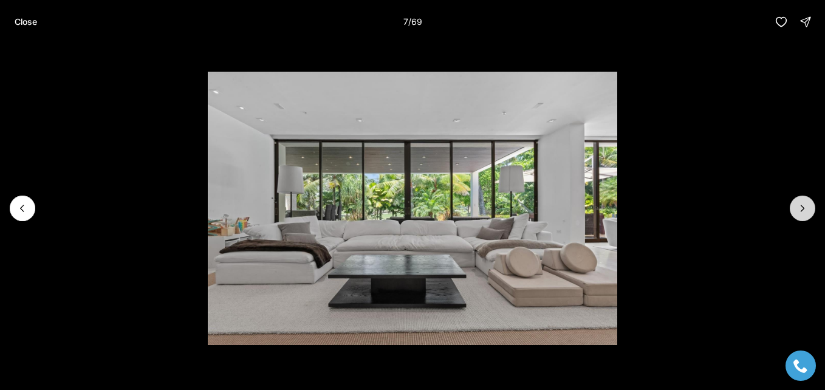
click at [803, 210] on icon "Next slide" at bounding box center [802, 208] width 3 height 6
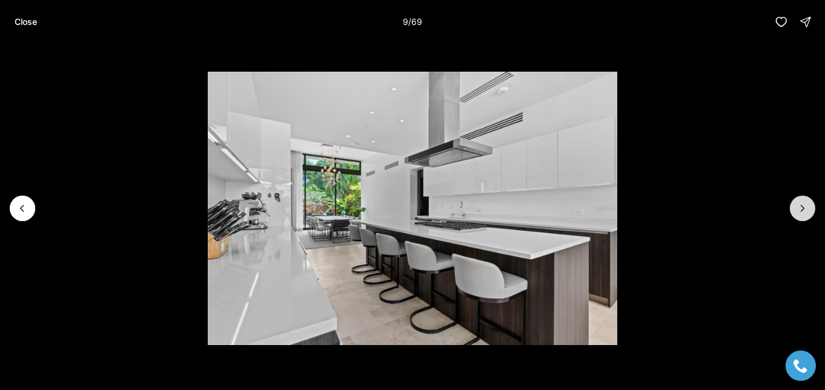
click at [803, 210] on icon "Next slide" at bounding box center [802, 208] width 3 height 6
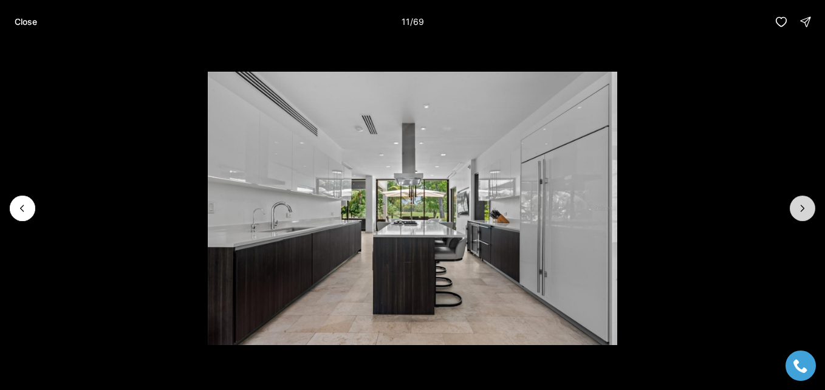
click at [803, 210] on icon "Next slide" at bounding box center [802, 208] width 3 height 6
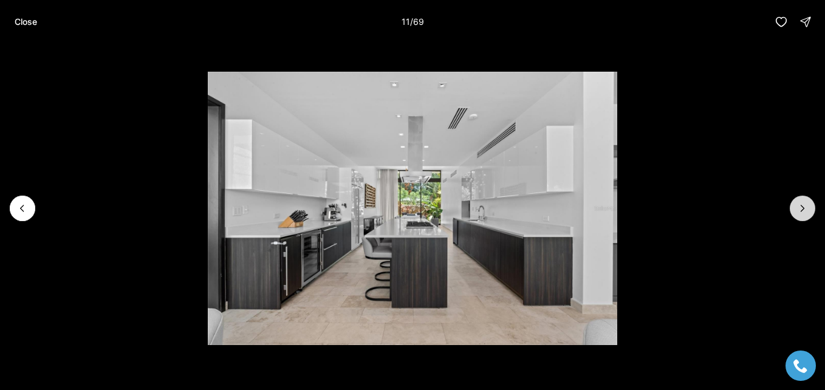
click at [803, 210] on icon "Next slide" at bounding box center [802, 208] width 3 height 6
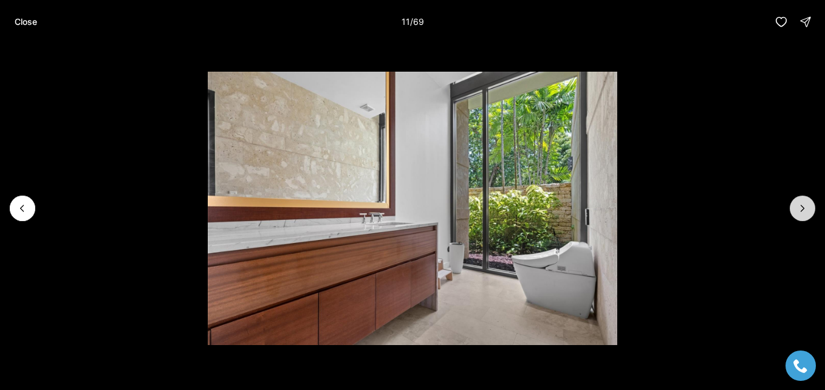
click at [803, 210] on icon "Next slide" at bounding box center [802, 208] width 3 height 6
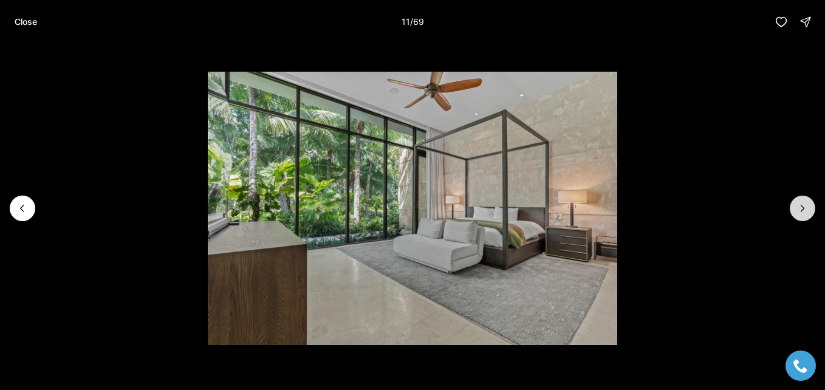
click at [803, 210] on icon "Next slide" at bounding box center [802, 208] width 3 height 6
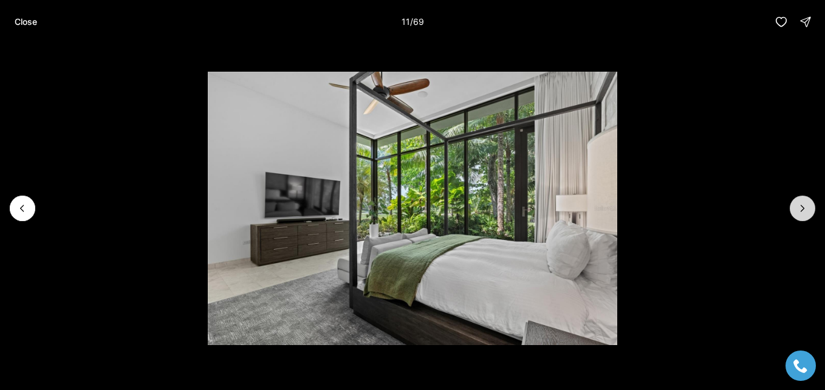
click at [803, 210] on icon "Next slide" at bounding box center [802, 208] width 3 height 6
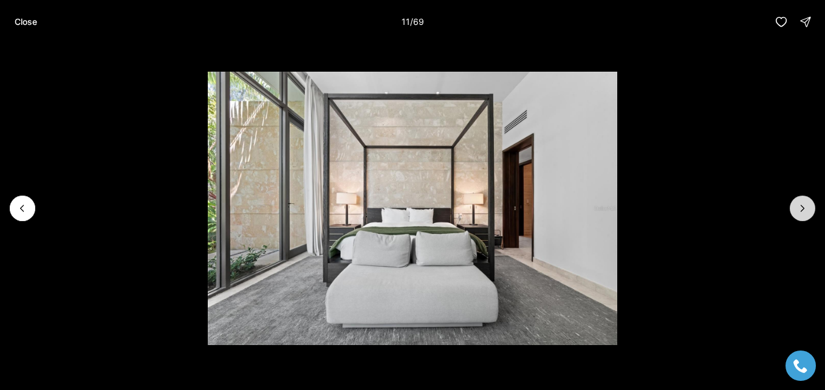
click at [803, 210] on icon "Next slide" at bounding box center [802, 208] width 3 height 6
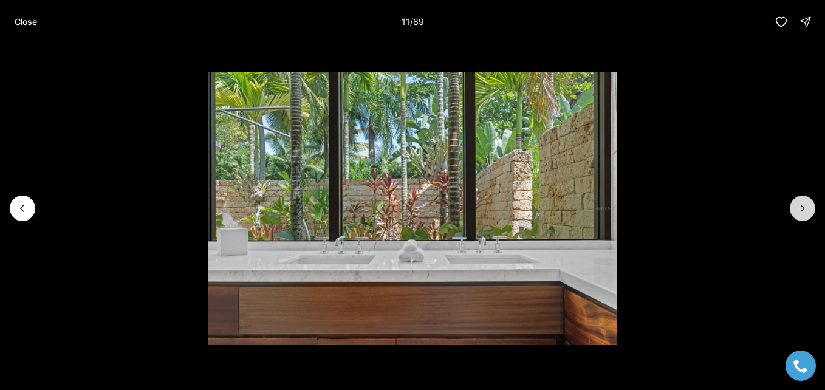
click at [803, 210] on icon "Next slide" at bounding box center [802, 208] width 3 height 6
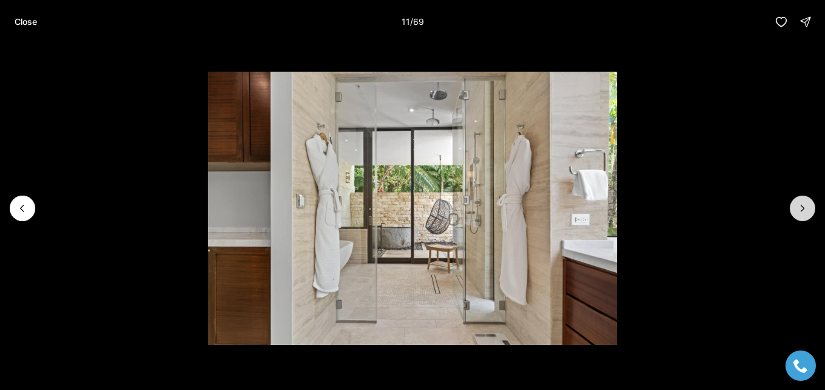
click at [803, 210] on icon "Next slide" at bounding box center [802, 208] width 3 height 6
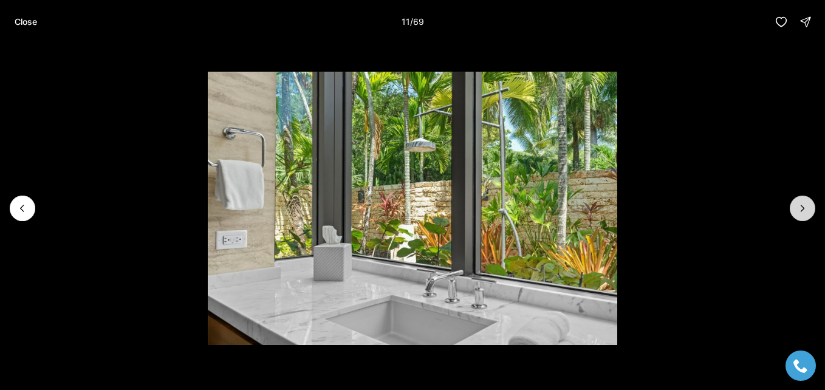
click at [803, 210] on icon "Next slide" at bounding box center [802, 208] width 3 height 6
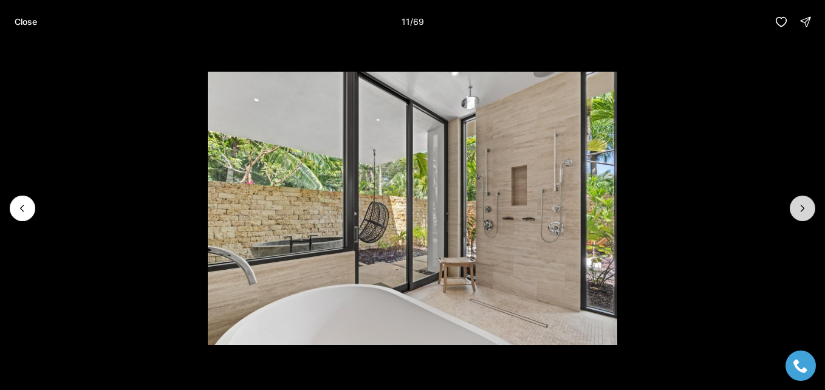
click at [803, 210] on icon "Next slide" at bounding box center [802, 208] width 3 height 6
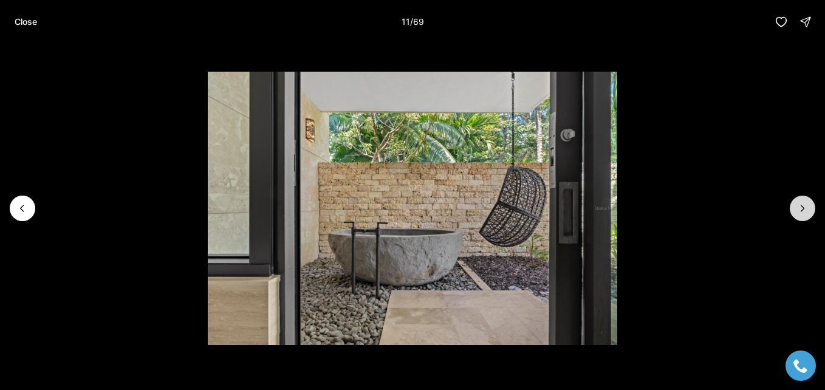
click at [803, 210] on icon "Next slide" at bounding box center [802, 208] width 3 height 6
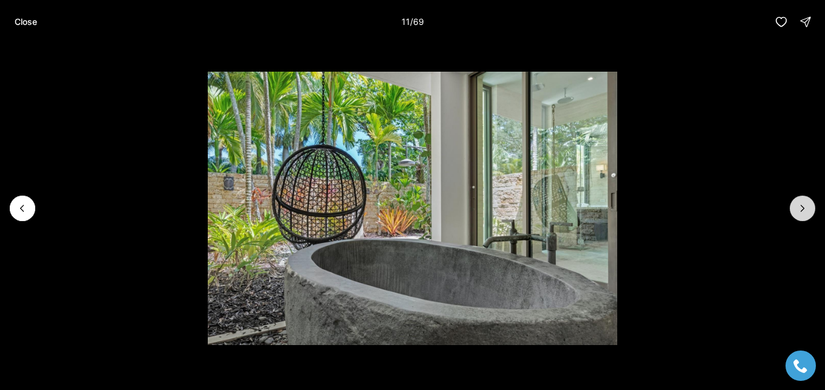
click at [803, 210] on icon "Next slide" at bounding box center [802, 208] width 3 height 6
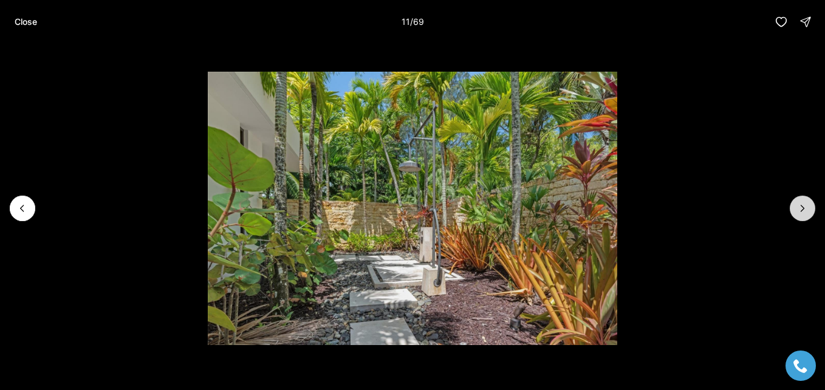
click at [803, 210] on icon "Next slide" at bounding box center [802, 208] width 3 height 6
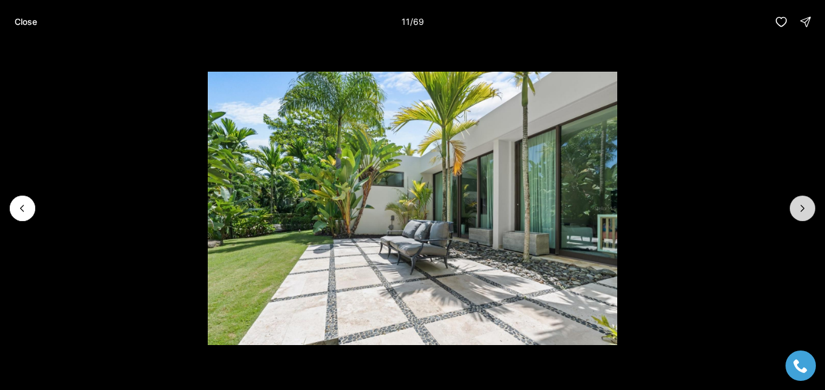
click at [803, 210] on icon "Next slide" at bounding box center [802, 208] width 3 height 6
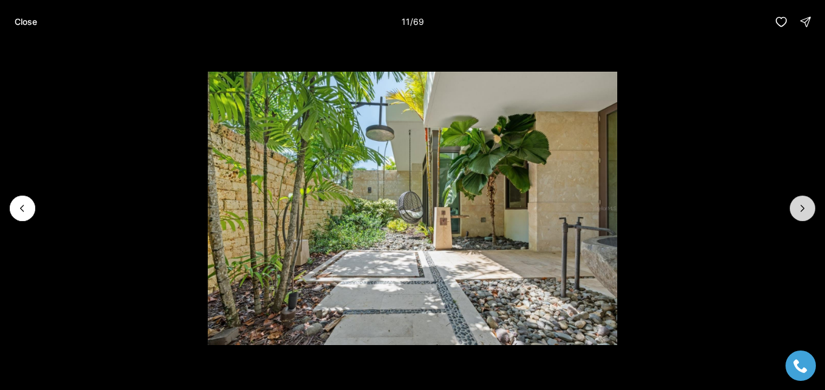
click at [803, 210] on icon "Next slide" at bounding box center [802, 208] width 3 height 6
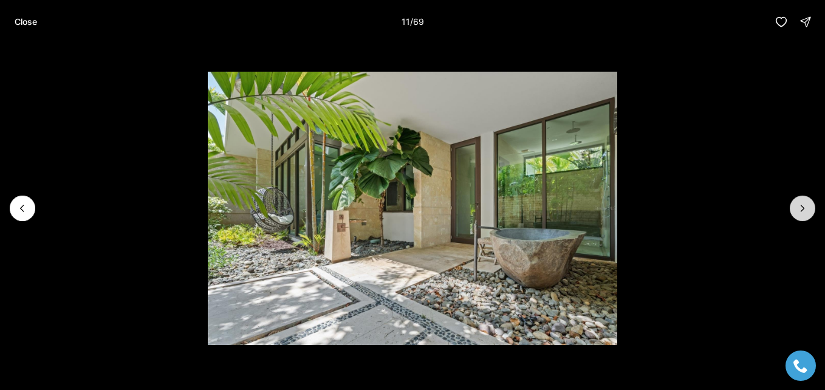
click at [803, 210] on icon "Next slide" at bounding box center [802, 208] width 3 height 6
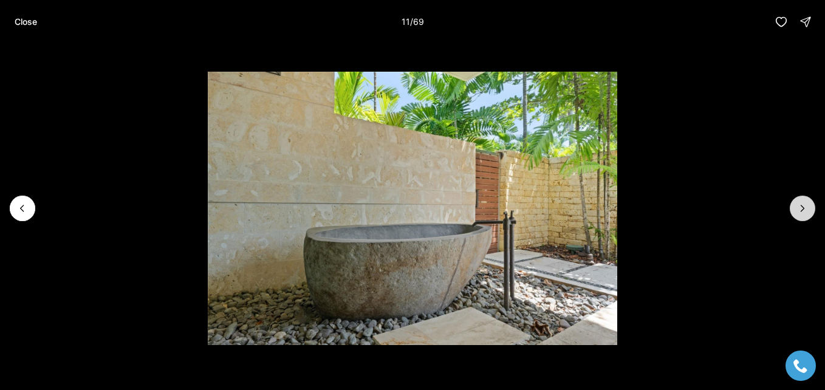
click at [803, 210] on icon "Next slide" at bounding box center [802, 208] width 3 height 6
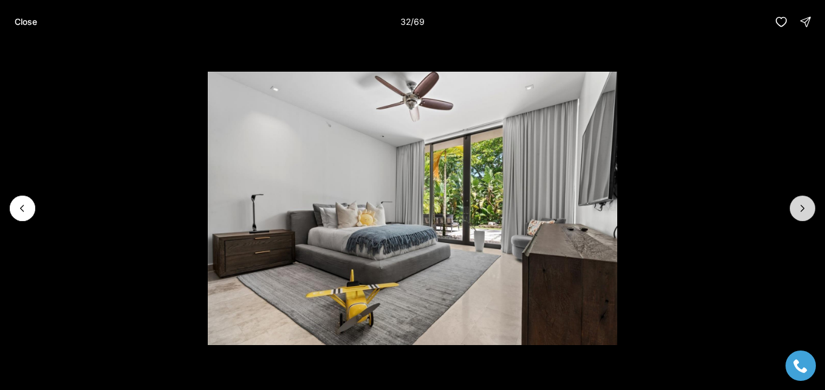
click at [803, 210] on icon "Next slide" at bounding box center [802, 208] width 3 height 6
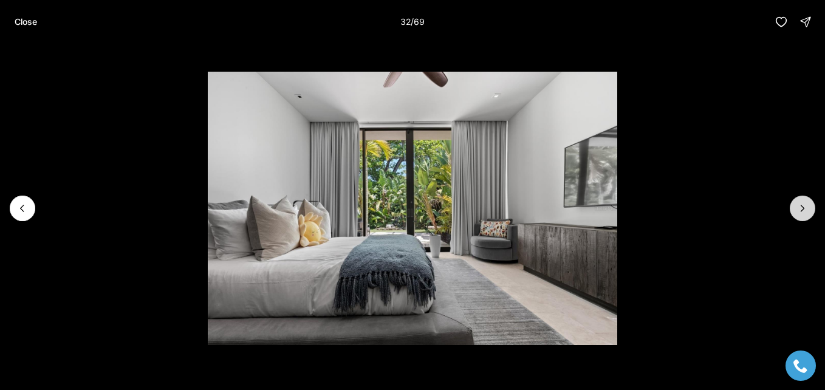
click at [803, 210] on icon "Next slide" at bounding box center [802, 208] width 3 height 6
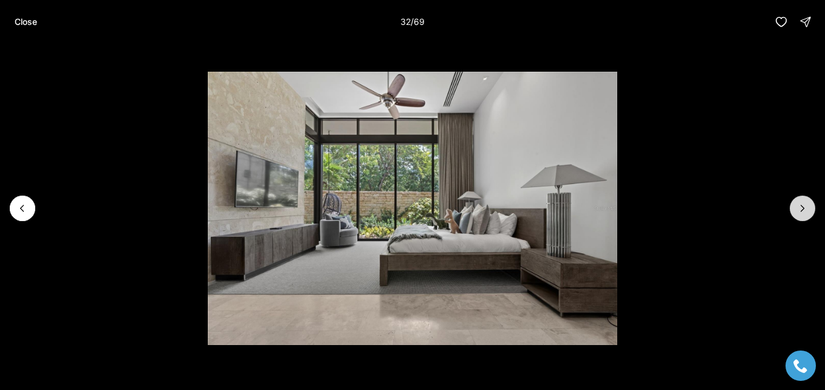
click at [803, 210] on icon "Next slide" at bounding box center [802, 208] width 3 height 6
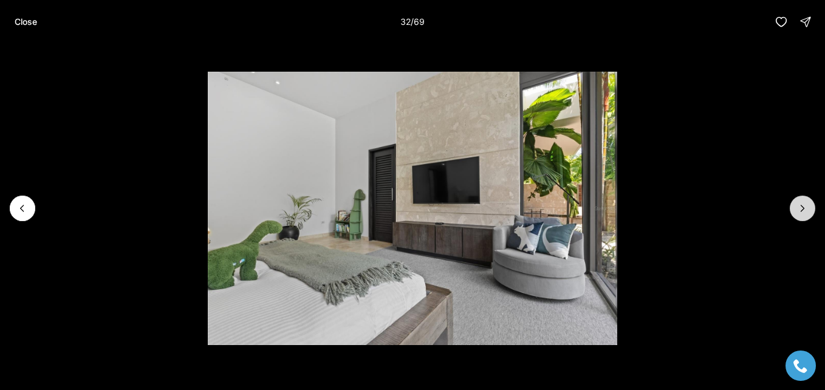
click at [803, 210] on icon "Next slide" at bounding box center [802, 208] width 3 height 6
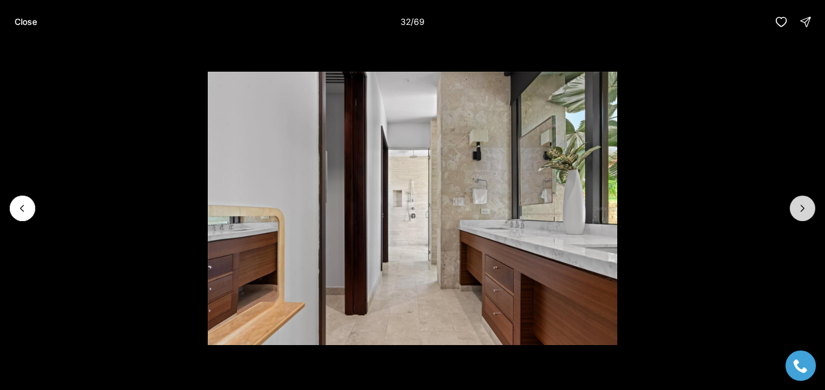
click at [803, 210] on icon "Next slide" at bounding box center [802, 208] width 3 height 6
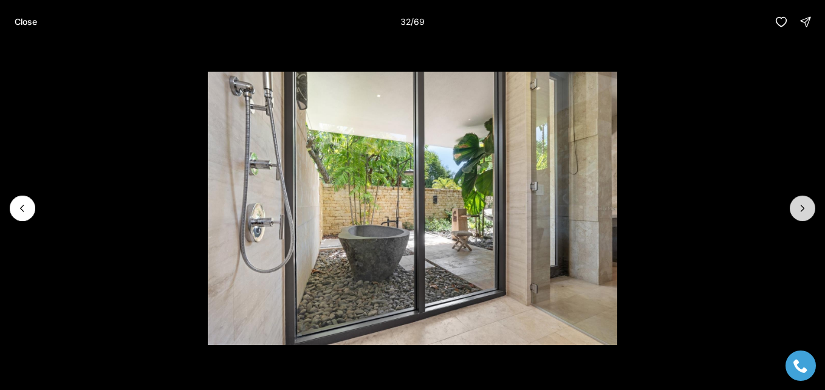
click at [803, 210] on icon "Next slide" at bounding box center [802, 208] width 3 height 6
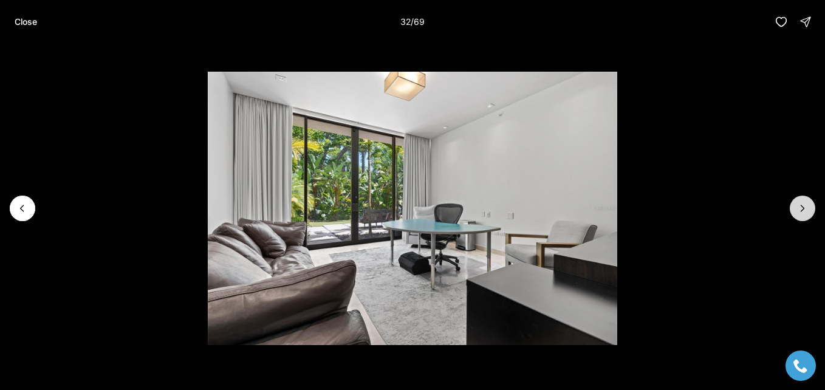
click at [803, 210] on icon "Next slide" at bounding box center [802, 208] width 3 height 6
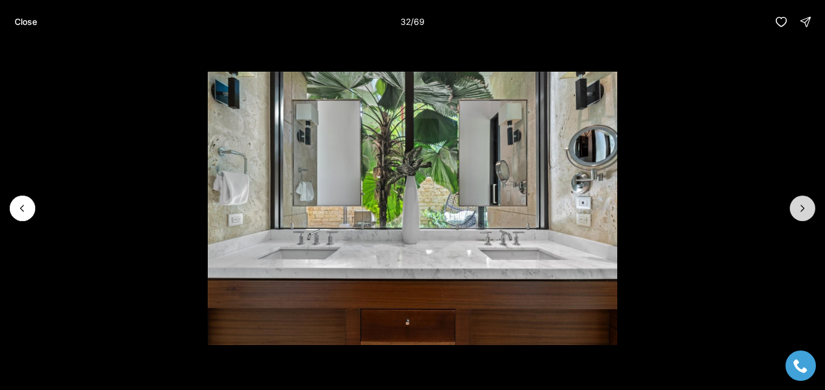
click at [803, 210] on icon "Next slide" at bounding box center [802, 208] width 3 height 6
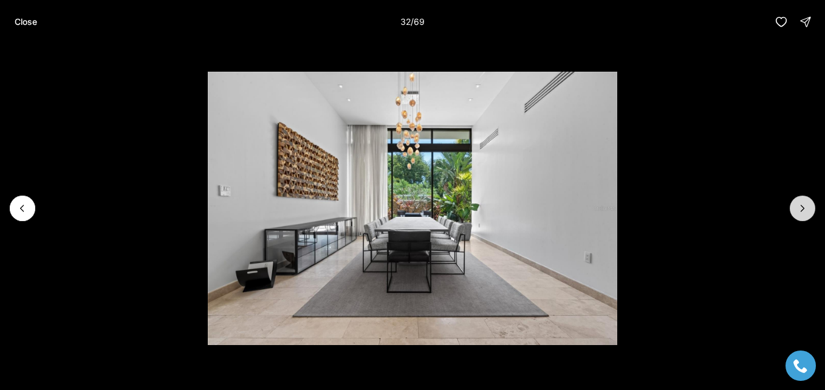
click at [803, 210] on icon "Next slide" at bounding box center [802, 208] width 3 height 6
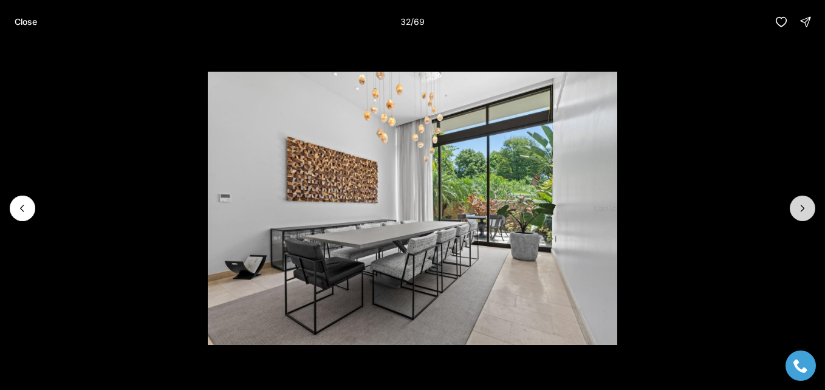
click at [803, 210] on icon "Next slide" at bounding box center [802, 208] width 3 height 6
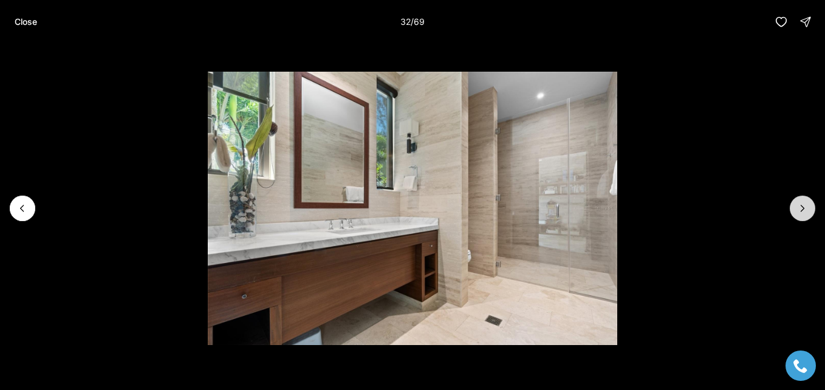
click at [803, 210] on icon "Next slide" at bounding box center [802, 208] width 3 height 6
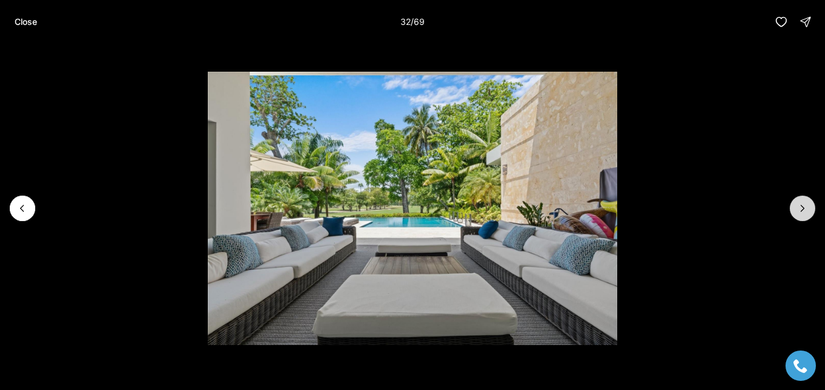
click at [803, 210] on icon "Next slide" at bounding box center [802, 208] width 3 height 6
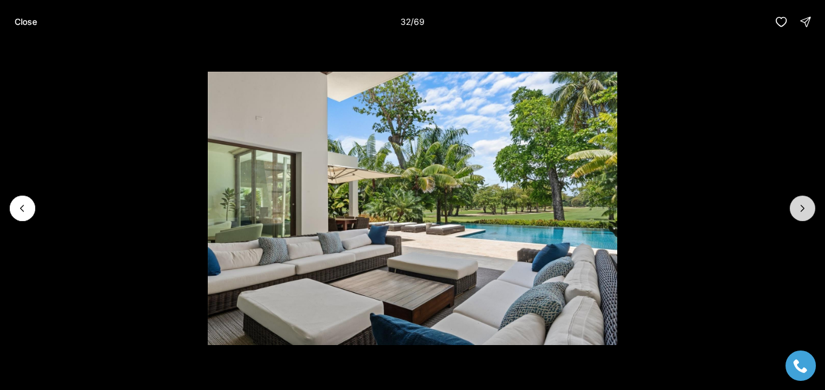
click at [803, 210] on icon "Next slide" at bounding box center [802, 208] width 3 height 6
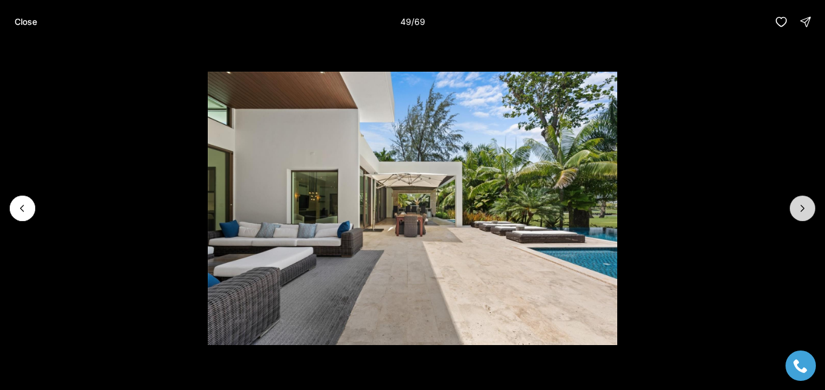
click at [803, 210] on icon "Next slide" at bounding box center [802, 208] width 3 height 6
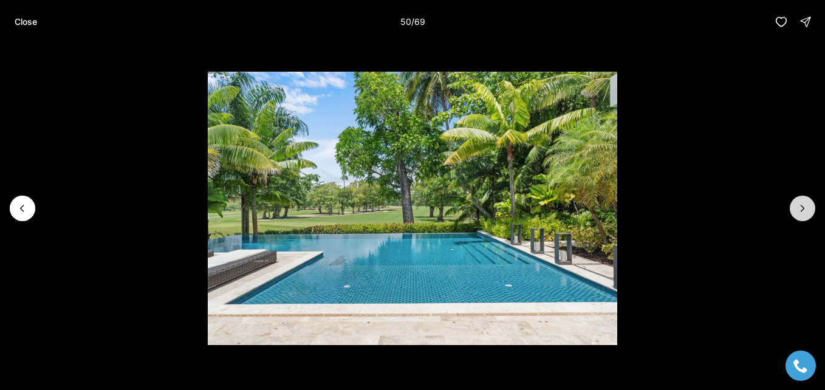
click at [803, 210] on icon "Next slide" at bounding box center [802, 208] width 3 height 6
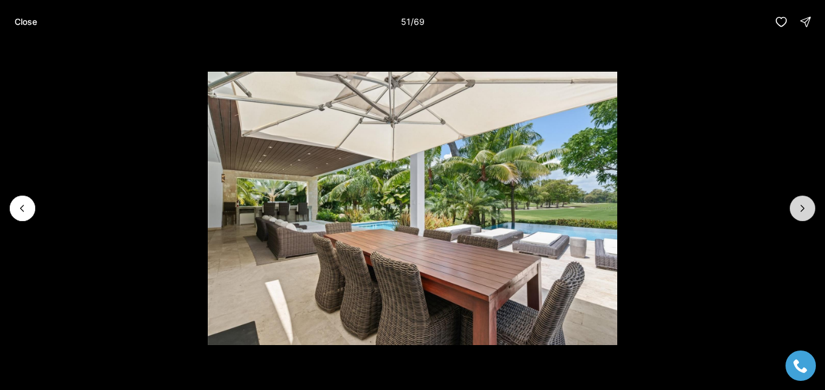
click at [803, 210] on icon "Next slide" at bounding box center [802, 208] width 3 height 6
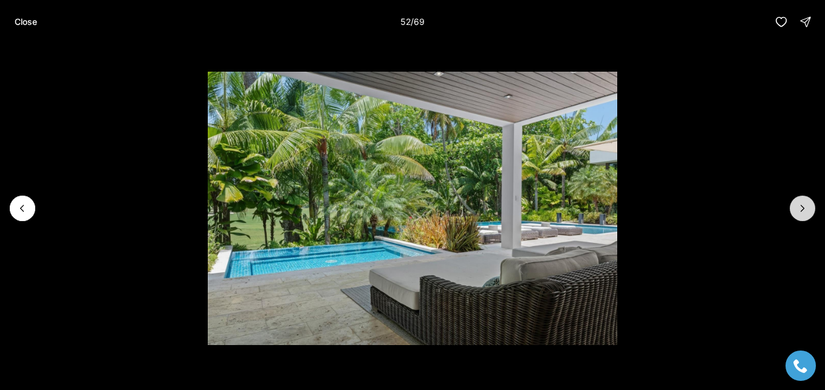
click at [803, 210] on icon "Next slide" at bounding box center [802, 208] width 3 height 6
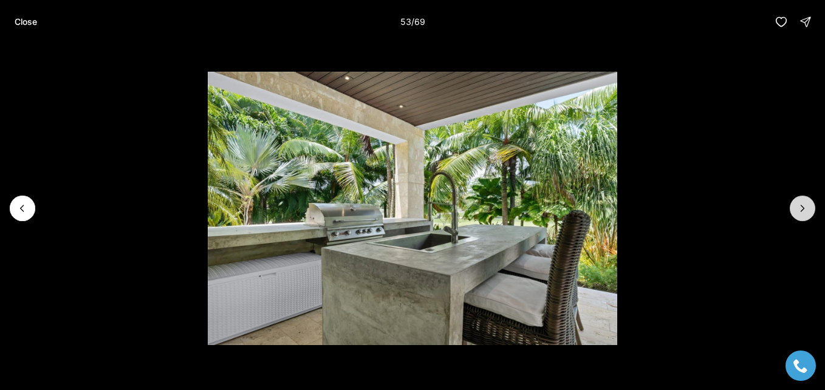
click at [803, 210] on icon "Next slide" at bounding box center [802, 208] width 3 height 6
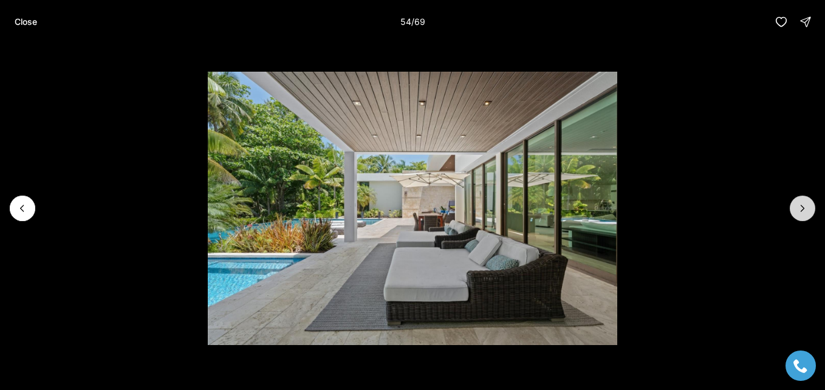
click at [803, 210] on icon "Next slide" at bounding box center [802, 208] width 3 height 6
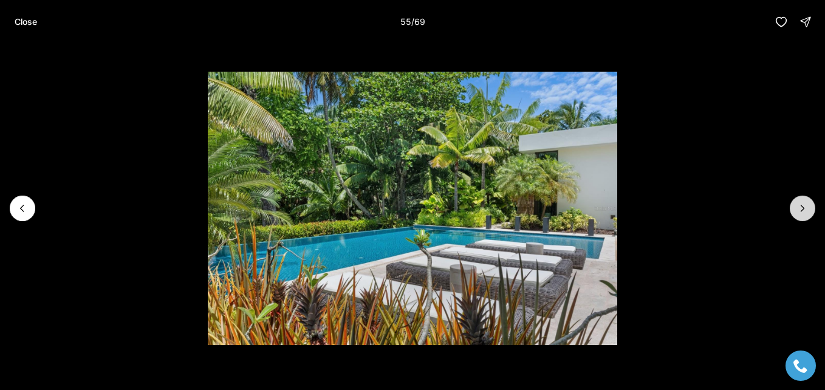
click at [803, 210] on icon "Next slide" at bounding box center [802, 208] width 3 height 6
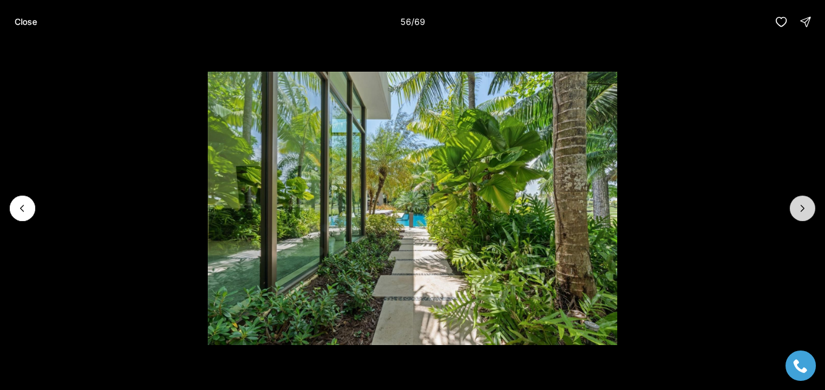
click at [803, 210] on icon "Next slide" at bounding box center [802, 208] width 3 height 6
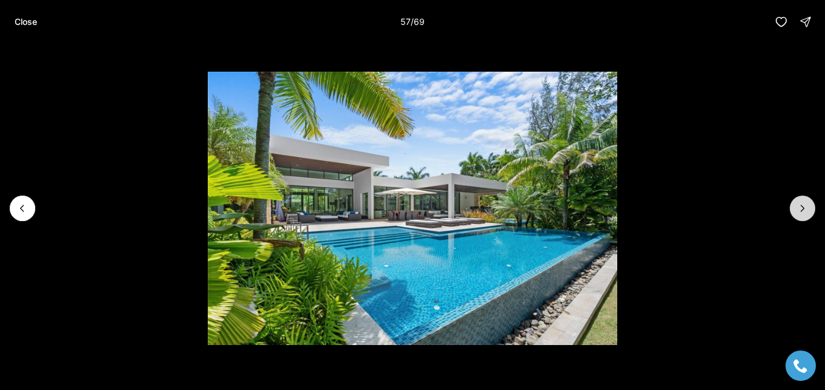
click at [802, 210] on icon "Next slide" at bounding box center [802, 208] width 12 height 12
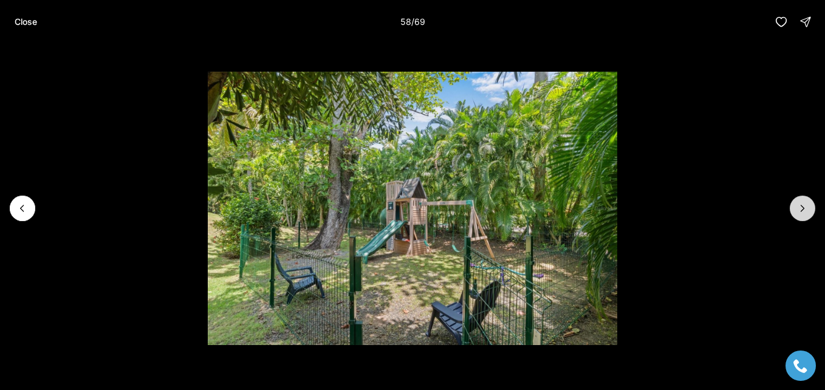
click at [803, 209] on icon "Next slide" at bounding box center [802, 208] width 3 height 6
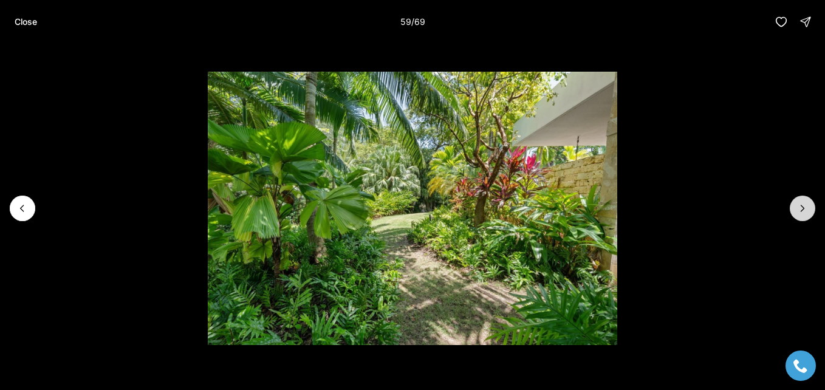
click at [803, 209] on icon "Next slide" at bounding box center [802, 208] width 3 height 6
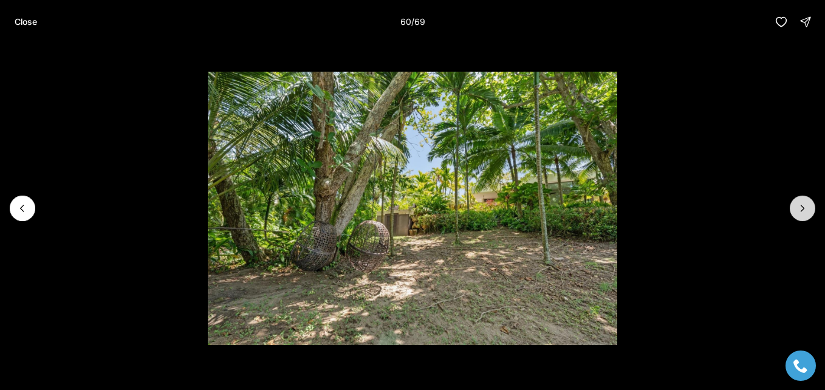
click at [803, 209] on icon "Next slide" at bounding box center [802, 208] width 3 height 6
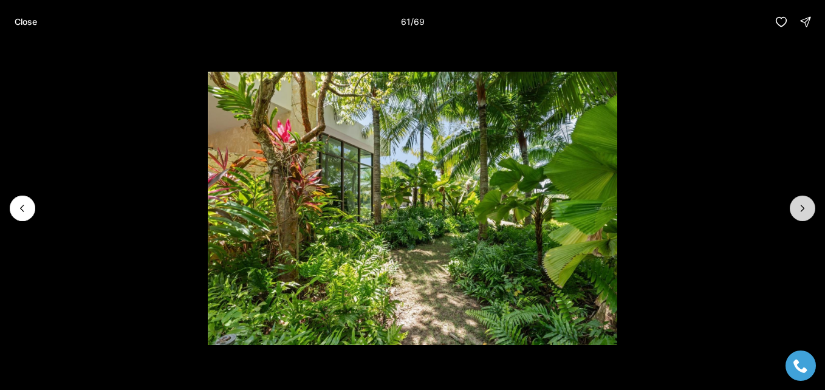
click at [803, 209] on icon "Next slide" at bounding box center [802, 208] width 3 height 6
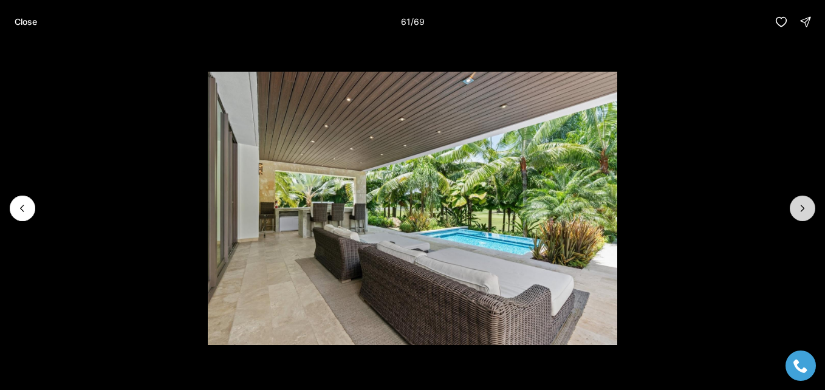
click at [803, 209] on icon "Next slide" at bounding box center [802, 208] width 3 height 6
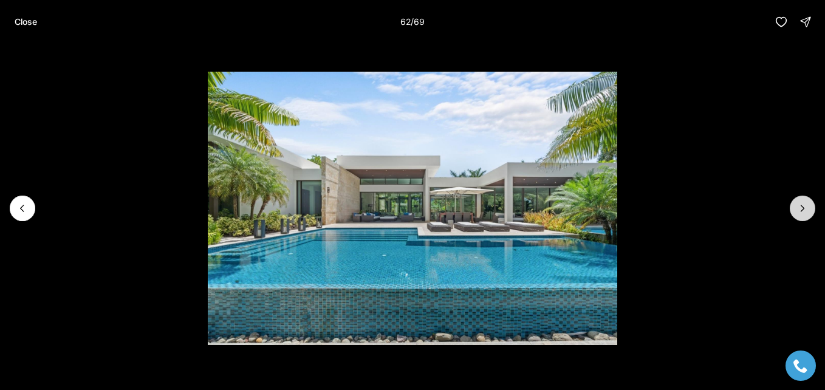
click at [803, 209] on icon "Next slide" at bounding box center [802, 208] width 3 height 6
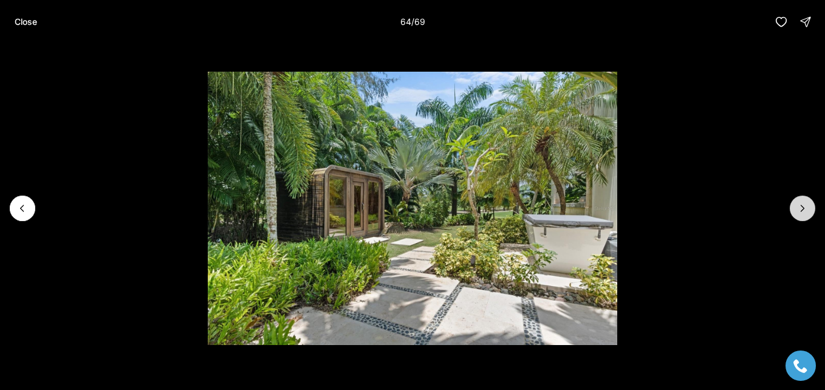
click at [803, 209] on icon "Next slide" at bounding box center [802, 208] width 3 height 6
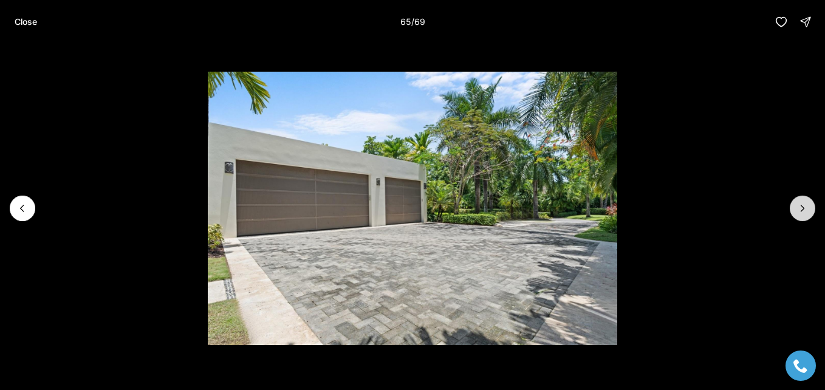
click at [803, 209] on icon "Next slide" at bounding box center [802, 208] width 3 height 6
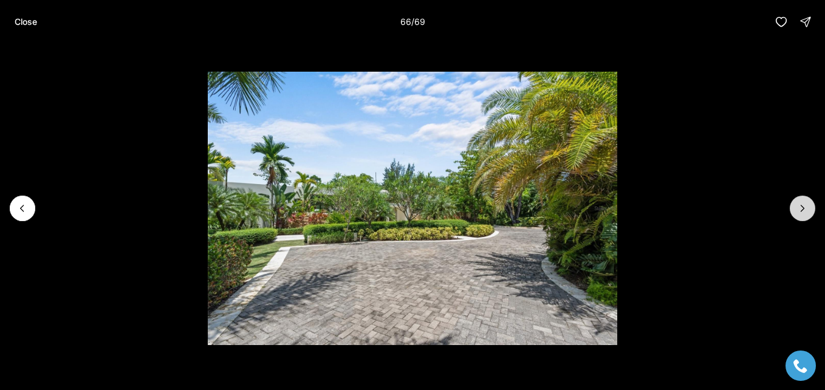
click at [803, 209] on icon "Next slide" at bounding box center [802, 208] width 3 height 6
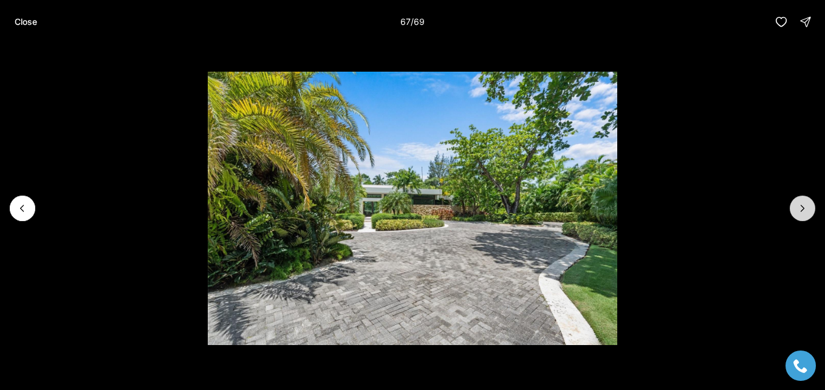
click at [803, 209] on icon "Next slide" at bounding box center [802, 208] width 3 height 6
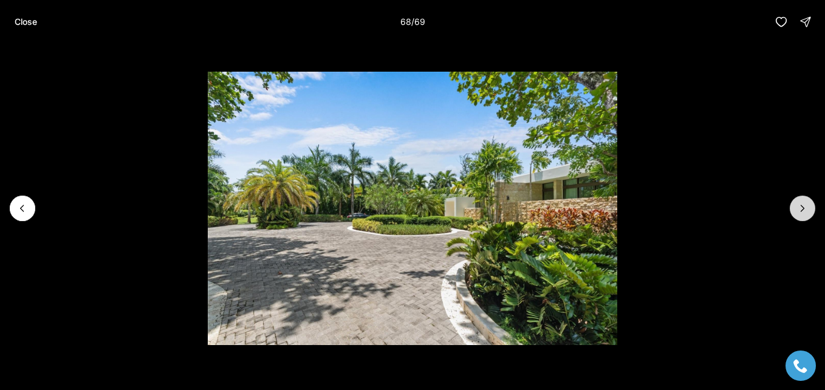
click at [803, 209] on icon "Next slide" at bounding box center [802, 208] width 3 height 6
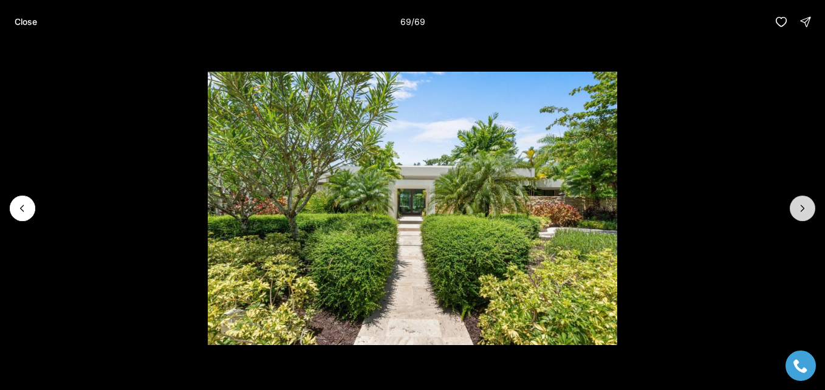
click at [803, 209] on div at bounding box center [802, 209] width 26 height 26
click at [19, 19] on p "Close" at bounding box center [26, 22] width 22 height 10
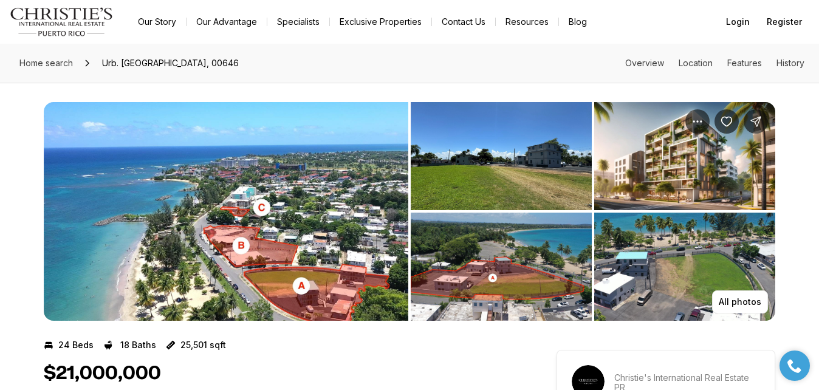
click at [305, 214] on img "View image gallery" at bounding box center [226, 211] width 364 height 219
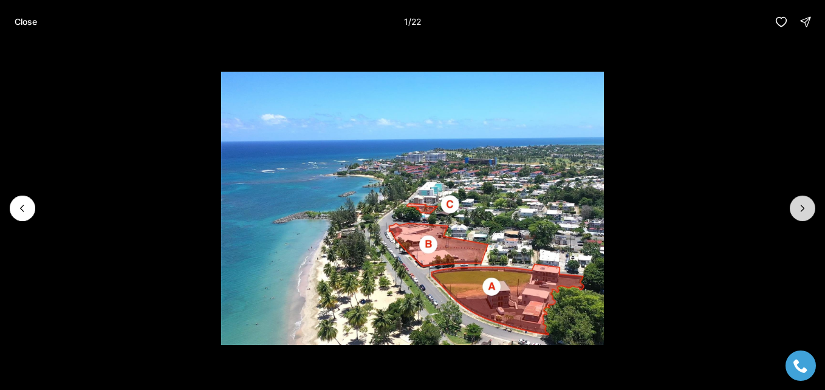
click at [808, 214] on button "Next slide" at bounding box center [802, 209] width 26 height 26
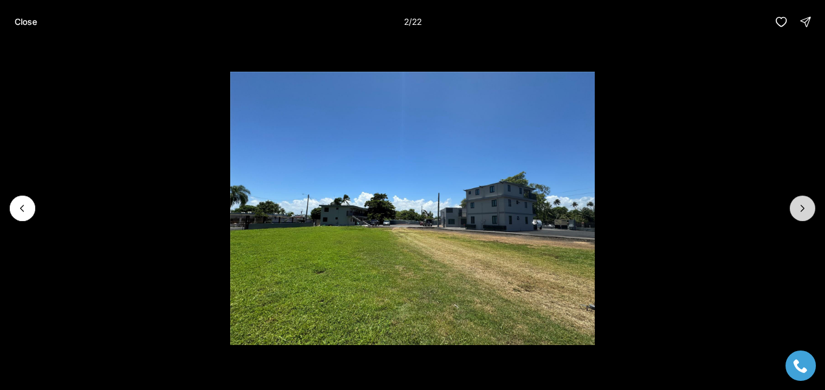
click at [808, 214] on button "Next slide" at bounding box center [802, 209] width 26 height 26
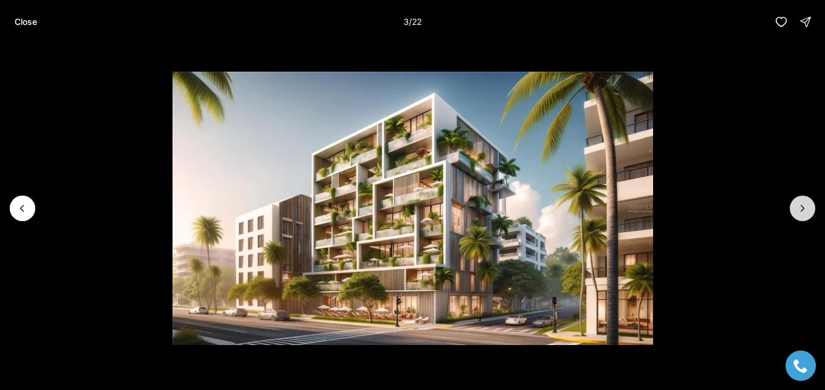
click at [808, 214] on button "Next slide" at bounding box center [802, 209] width 26 height 26
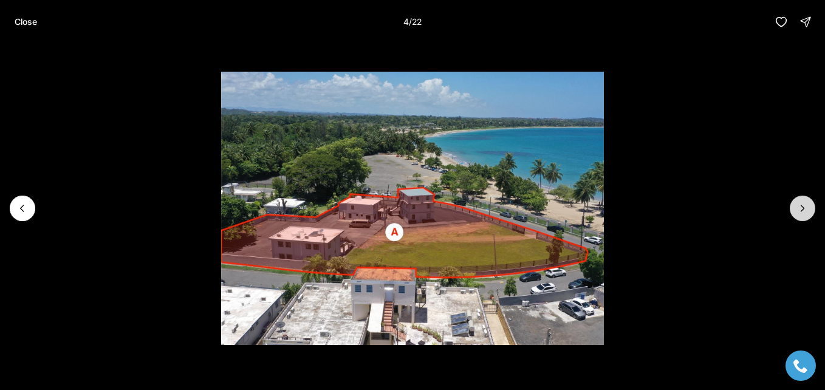
click at [808, 214] on button "Next slide" at bounding box center [802, 209] width 26 height 26
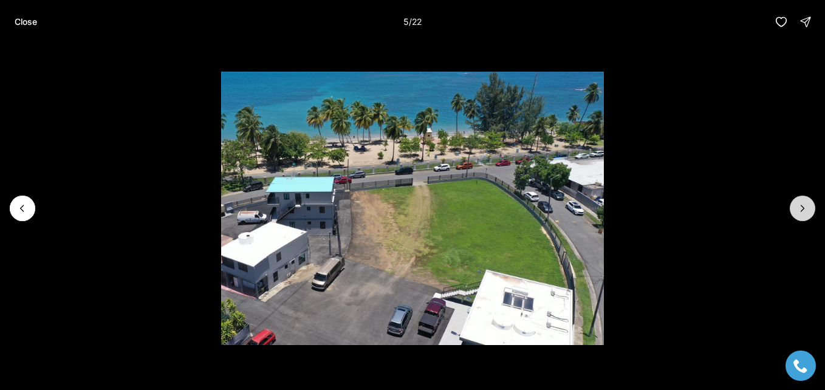
click at [808, 214] on button "Next slide" at bounding box center [802, 209] width 26 height 26
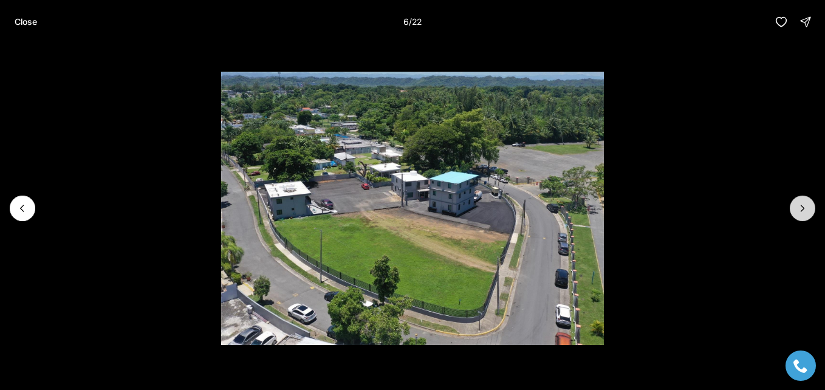
click at [808, 214] on button "Next slide" at bounding box center [802, 209] width 26 height 26
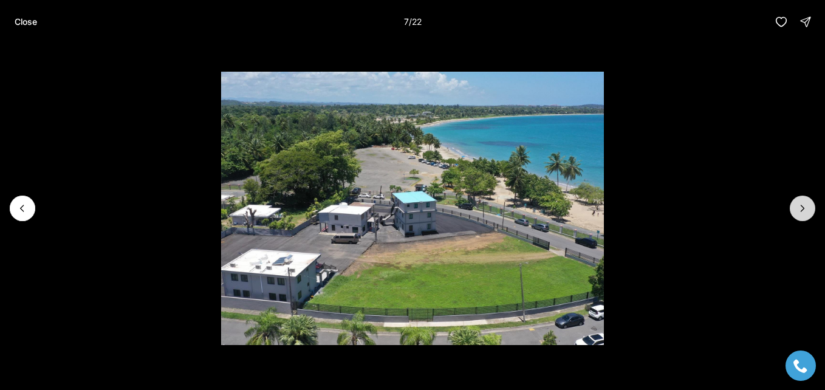
click at [808, 214] on button "Next slide" at bounding box center [802, 209] width 26 height 26
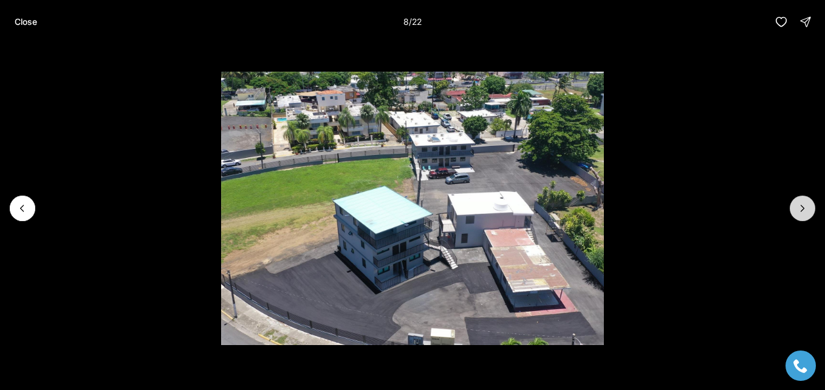
click at [808, 214] on button "Next slide" at bounding box center [802, 209] width 26 height 26
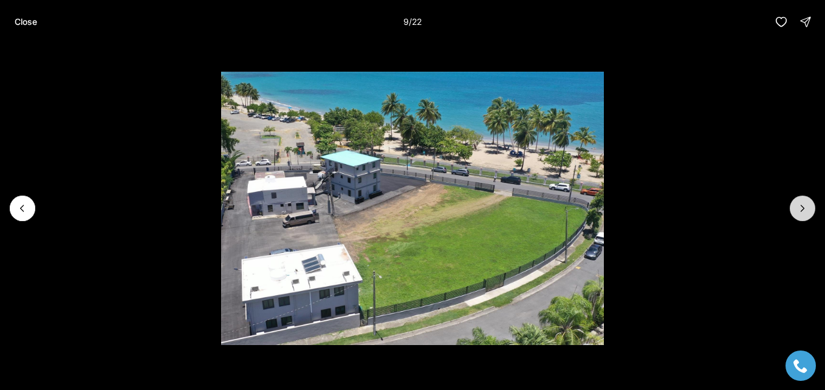
click at [808, 214] on button "Next slide" at bounding box center [802, 209] width 26 height 26
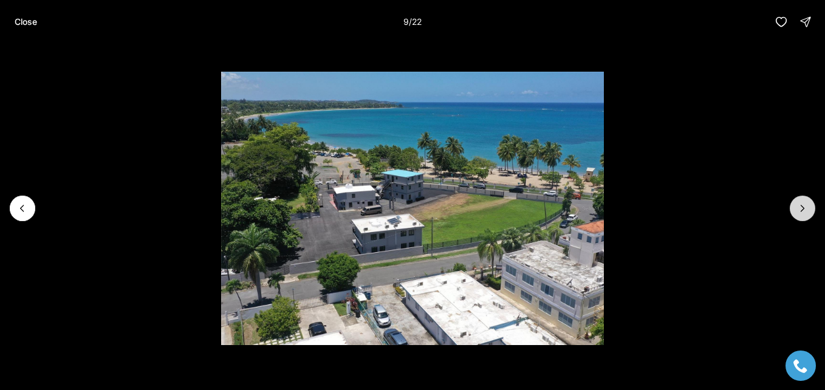
click at [808, 214] on button "Next slide" at bounding box center [802, 209] width 26 height 26
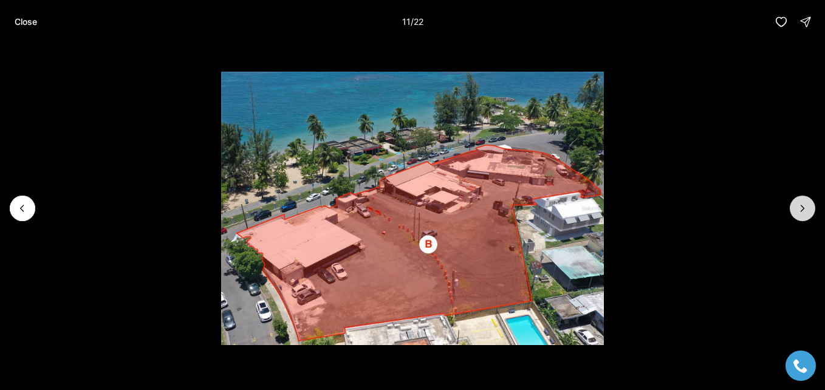
click at [808, 214] on button "Next slide" at bounding box center [802, 209] width 26 height 26
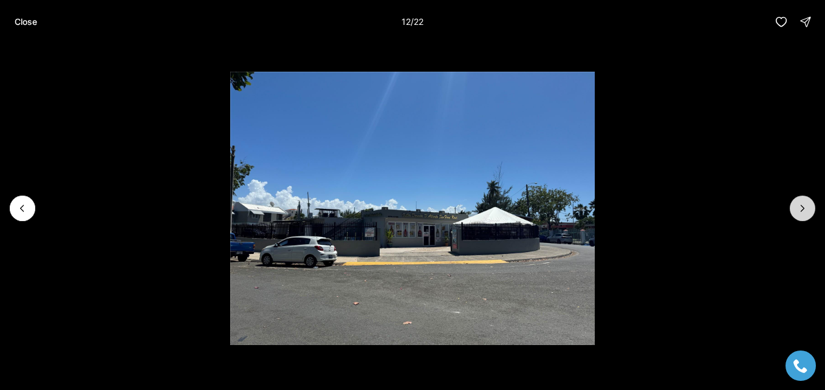
click at [808, 214] on button "Next slide" at bounding box center [802, 209] width 26 height 26
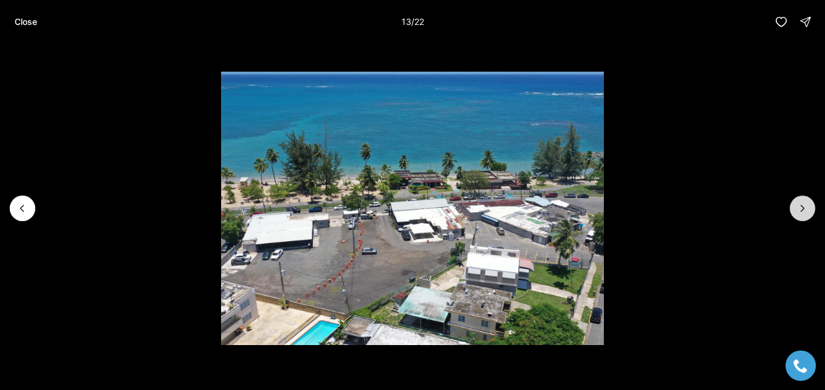
click at [808, 214] on button "Next slide" at bounding box center [802, 209] width 26 height 26
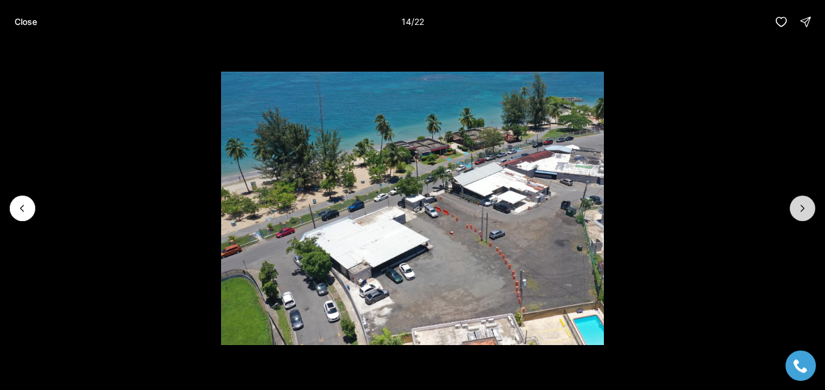
click at [808, 214] on button "Next slide" at bounding box center [802, 209] width 26 height 26
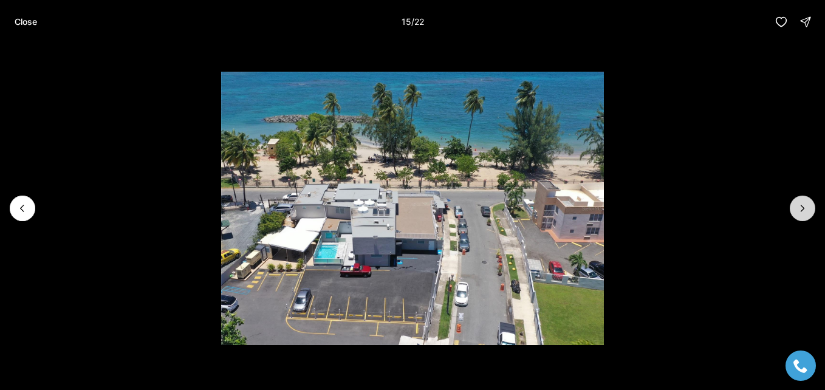
click at [808, 214] on button "Next slide" at bounding box center [802, 209] width 26 height 26
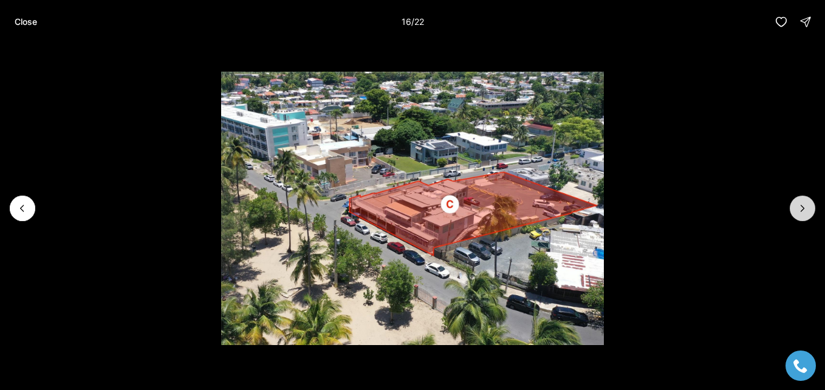
click at [808, 214] on button "Next slide" at bounding box center [802, 209] width 26 height 26
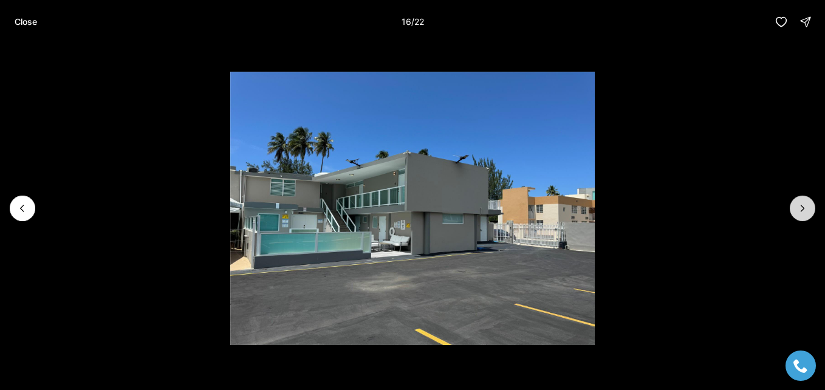
click at [808, 214] on button "Next slide" at bounding box center [802, 209] width 26 height 26
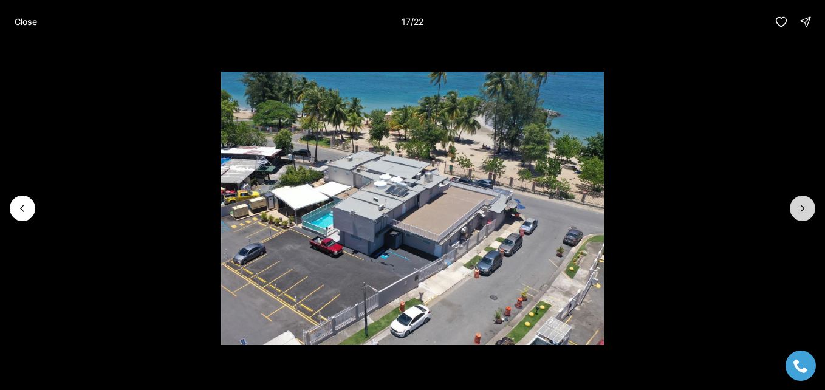
click at [808, 214] on button "Next slide" at bounding box center [802, 209] width 26 height 26
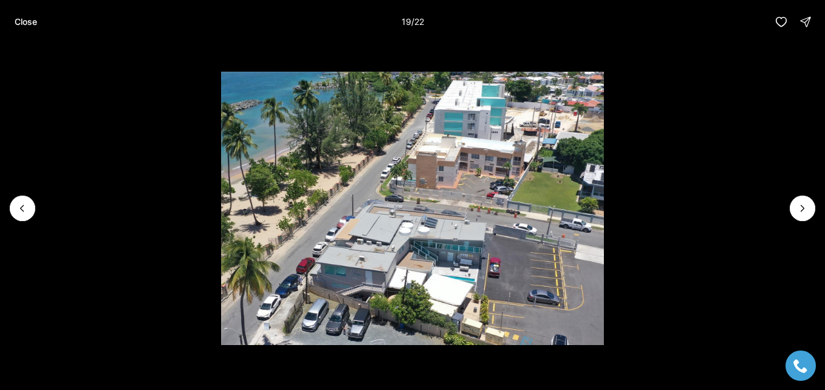
click at [31, 20] on p "Close" at bounding box center [26, 22] width 22 height 10
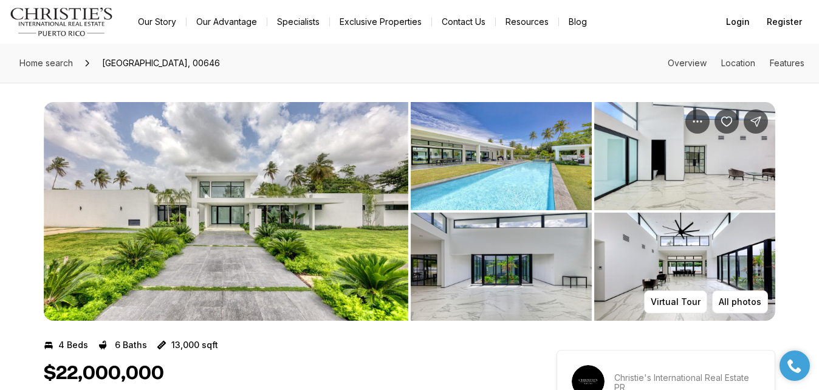
click at [203, 209] on img "View image gallery" at bounding box center [226, 211] width 364 height 219
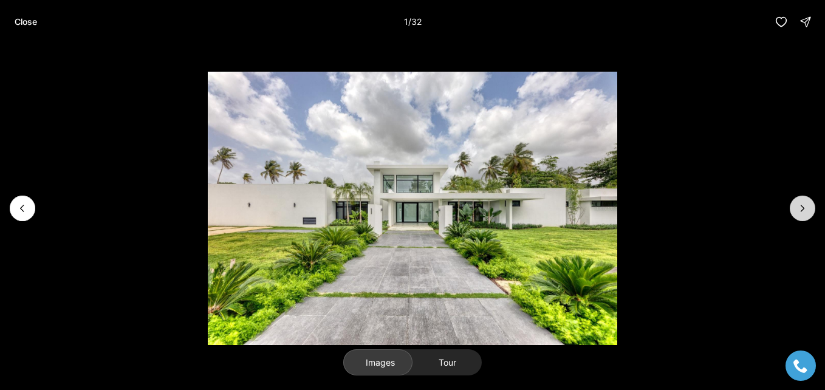
click at [797, 211] on icon "Next slide" at bounding box center [802, 208] width 12 height 12
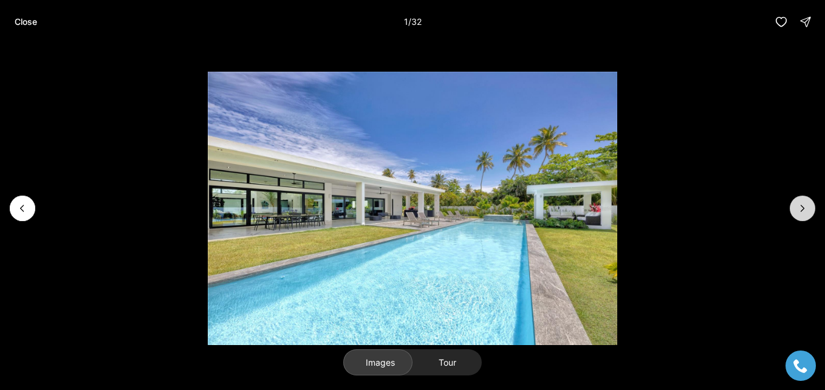
click at [797, 211] on icon "Next slide" at bounding box center [802, 208] width 12 height 12
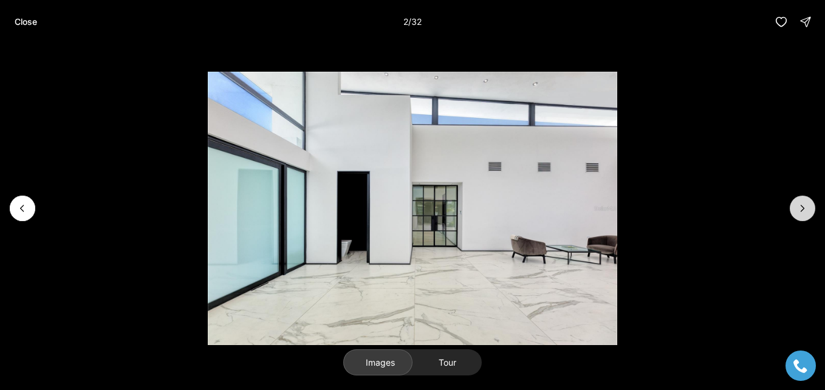
click at [797, 211] on icon "Next slide" at bounding box center [802, 208] width 12 height 12
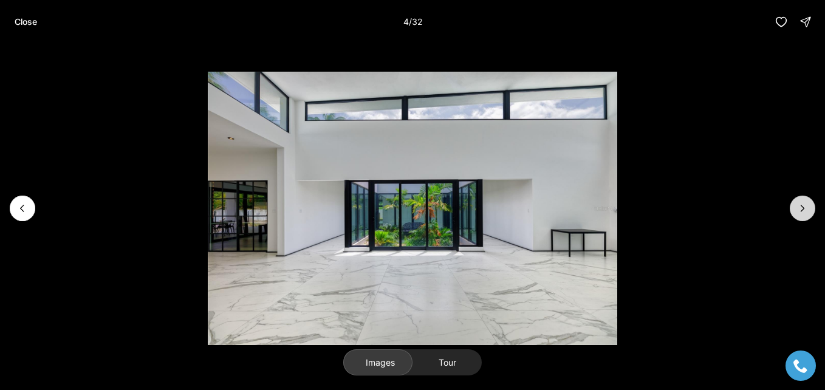
click at [797, 211] on icon "Next slide" at bounding box center [802, 208] width 12 height 12
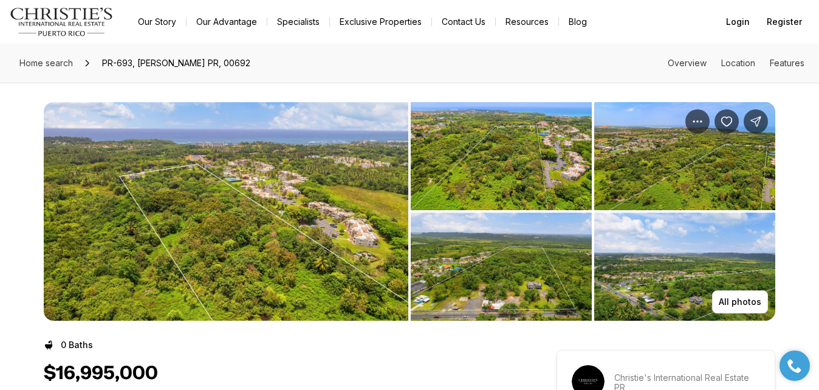
click at [340, 197] on img "View image gallery" at bounding box center [226, 211] width 364 height 219
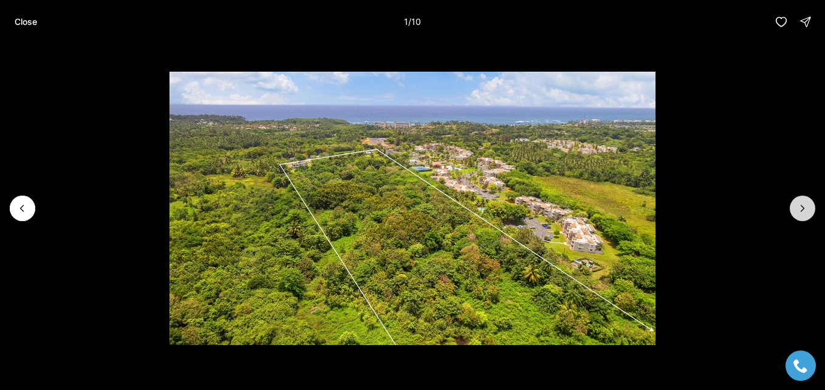
click at [797, 208] on icon "Next slide" at bounding box center [802, 208] width 12 height 12
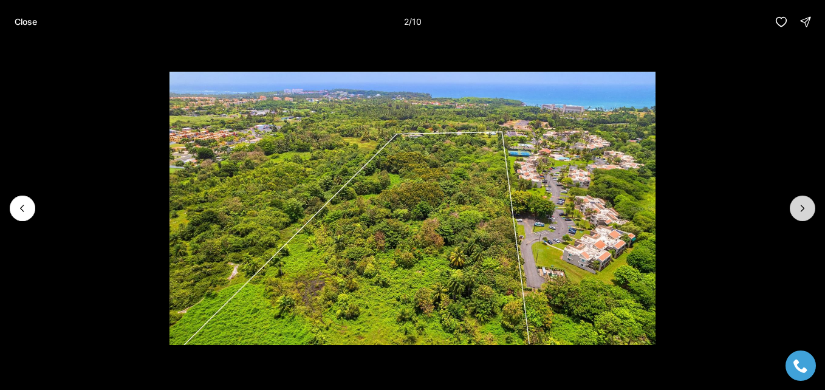
click at [797, 208] on icon "Next slide" at bounding box center [802, 208] width 12 height 12
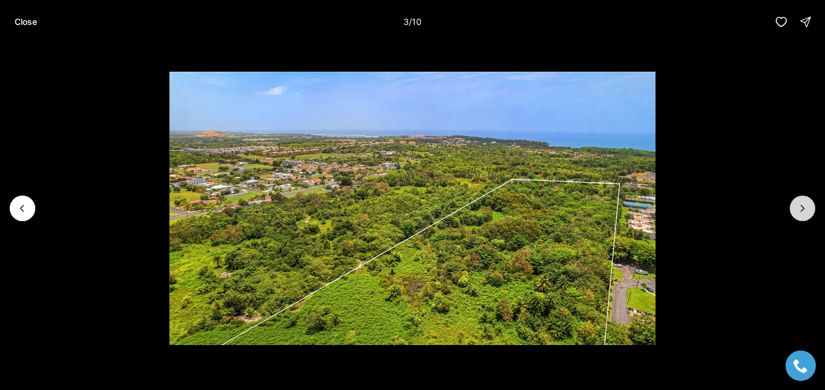
click at [797, 208] on icon "Next slide" at bounding box center [802, 208] width 12 height 12
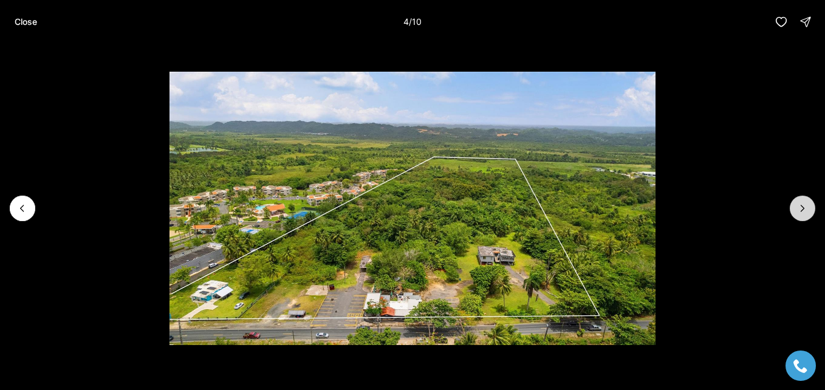
click at [797, 208] on icon "Next slide" at bounding box center [802, 208] width 12 height 12
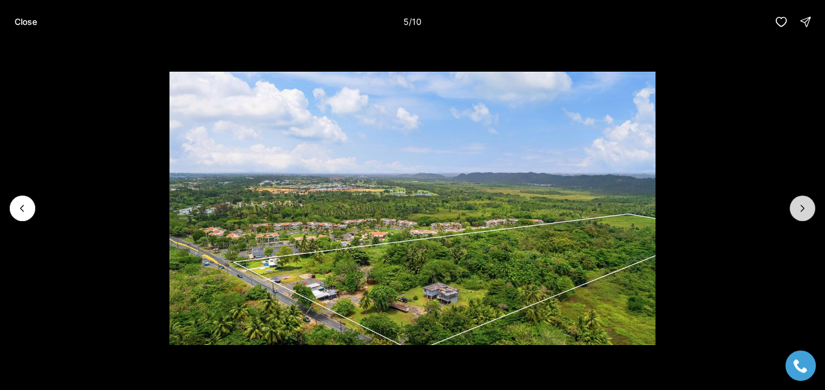
click at [798, 208] on icon "Next slide" at bounding box center [802, 208] width 12 height 12
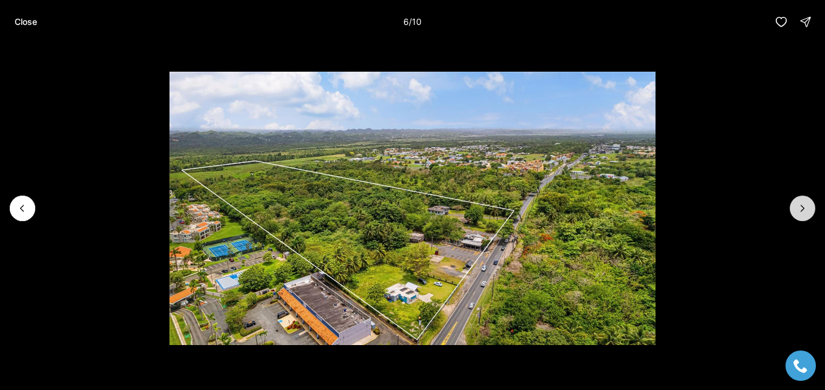
click at [798, 208] on icon "Next slide" at bounding box center [802, 208] width 12 height 12
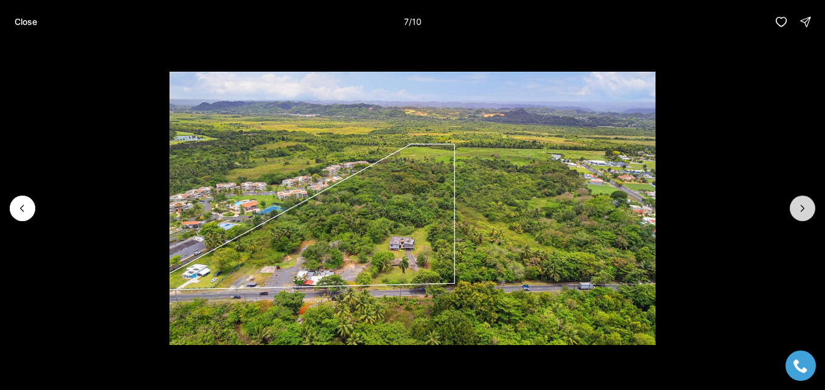
click at [798, 208] on icon "Next slide" at bounding box center [802, 208] width 12 height 12
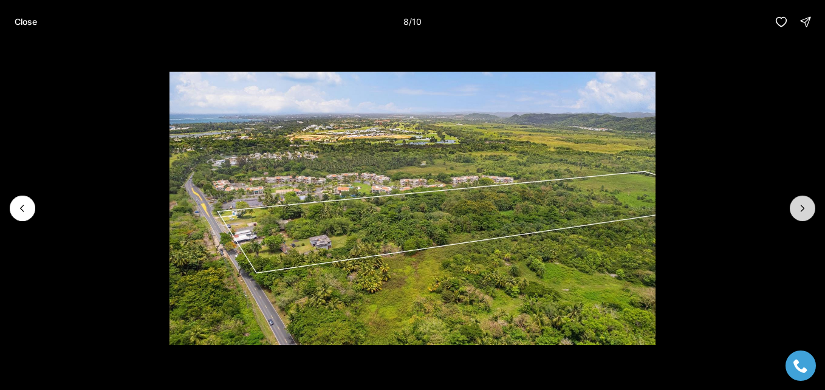
click at [798, 208] on icon "Next slide" at bounding box center [802, 208] width 12 height 12
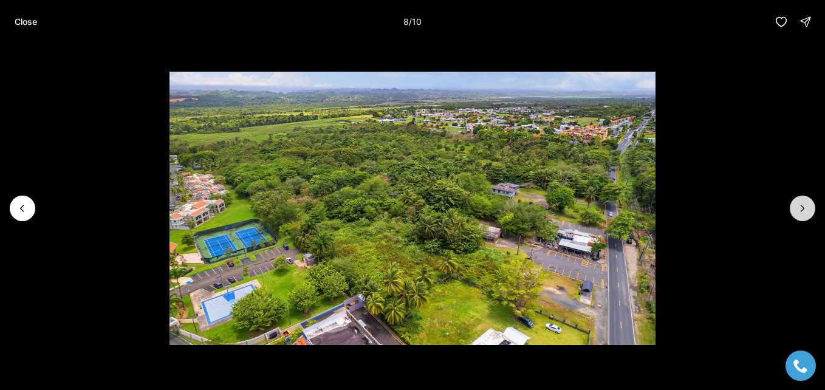
click at [798, 208] on icon "Next slide" at bounding box center [802, 208] width 12 height 12
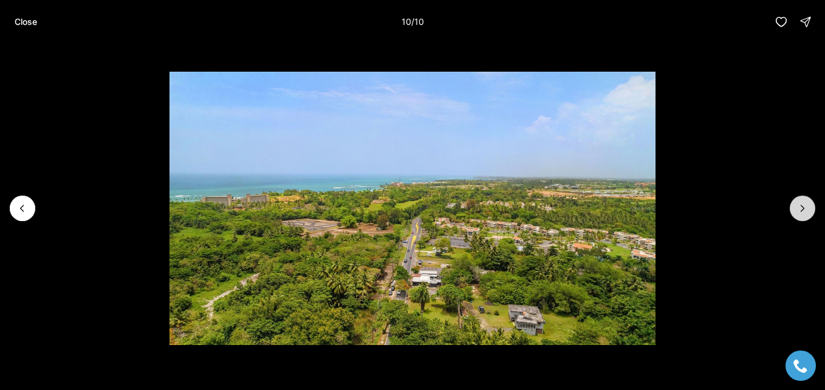
click at [798, 208] on div at bounding box center [802, 209] width 26 height 26
click at [27, 20] on p "Close" at bounding box center [26, 22] width 22 height 10
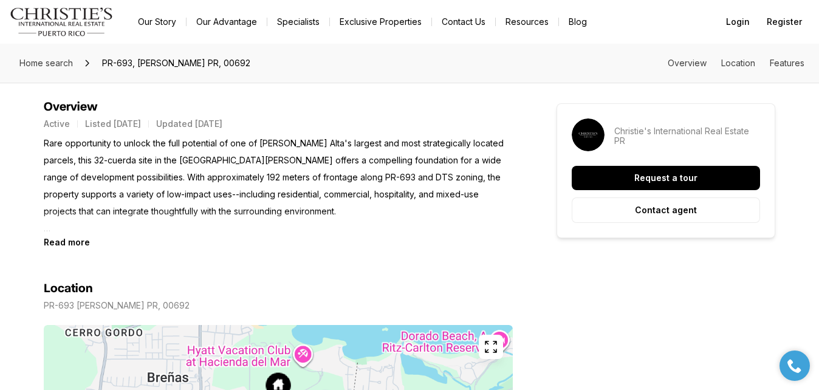
scroll to position [304, 0]
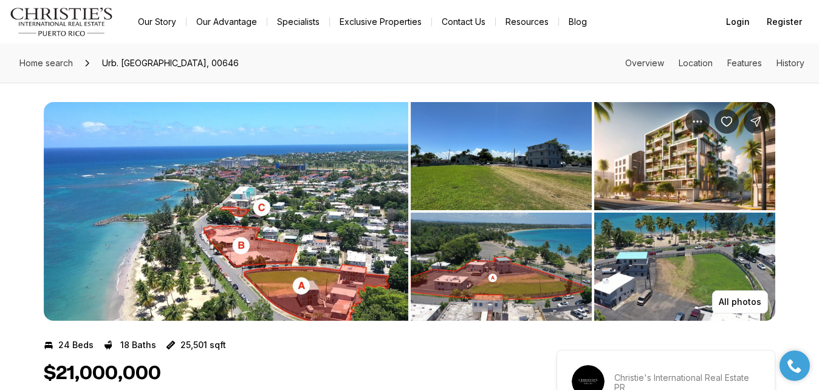
drag, startPoint x: 561, startPoint y: 311, endPoint x: 514, endPoint y: 143, distance: 174.6
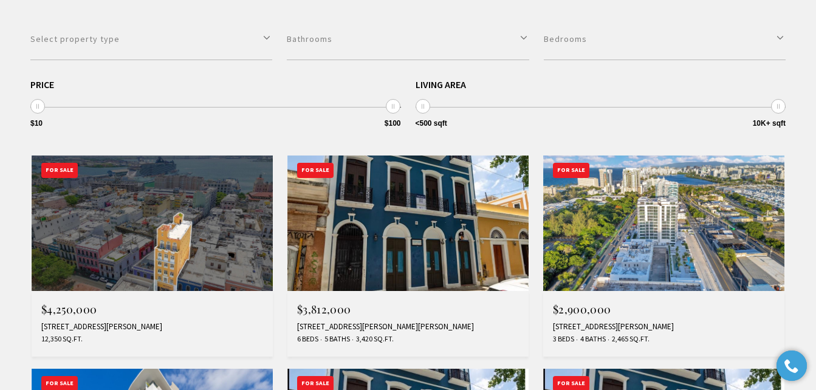
scroll to position [486, 0]
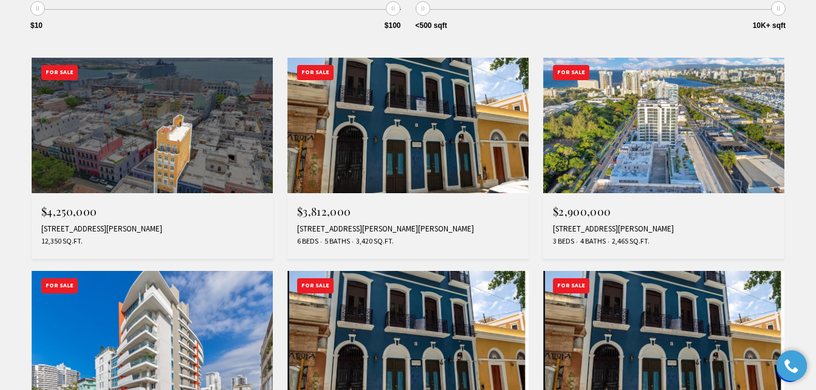
click at [190, 175] on img at bounding box center [152, 125] width 241 height 135
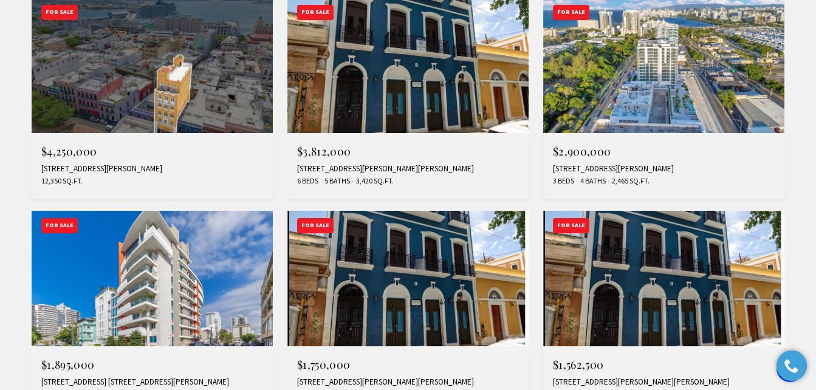
scroll to position [547, 0]
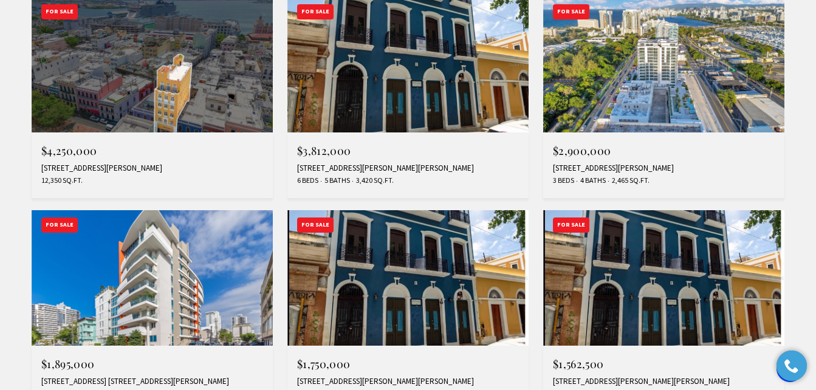
click at [183, 81] on img at bounding box center [152, 64] width 241 height 135
click at [651, 93] on img at bounding box center [663, 64] width 241 height 135
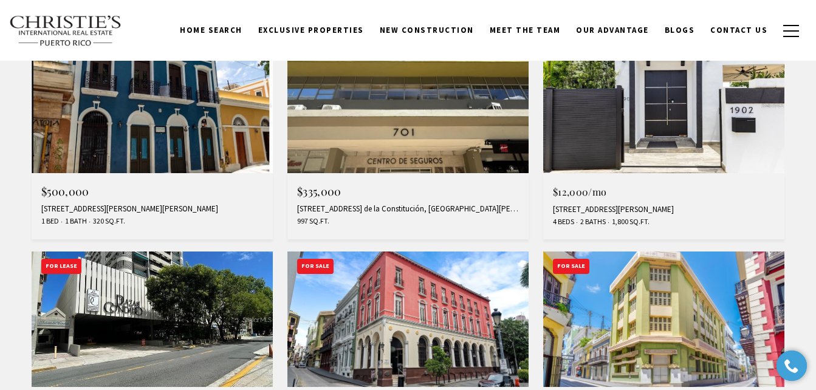
scroll to position [911, 0]
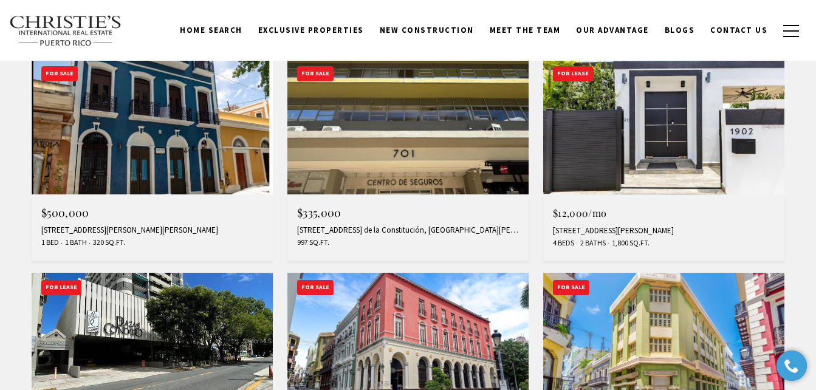
click at [387, 143] on img at bounding box center [407, 126] width 241 height 135
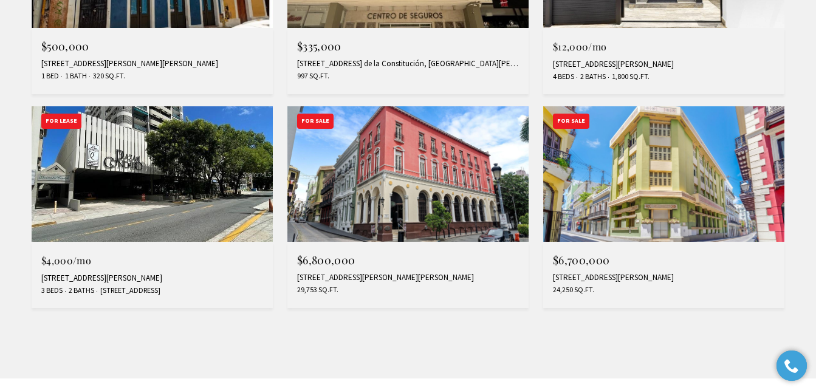
scroll to position [972, 0]
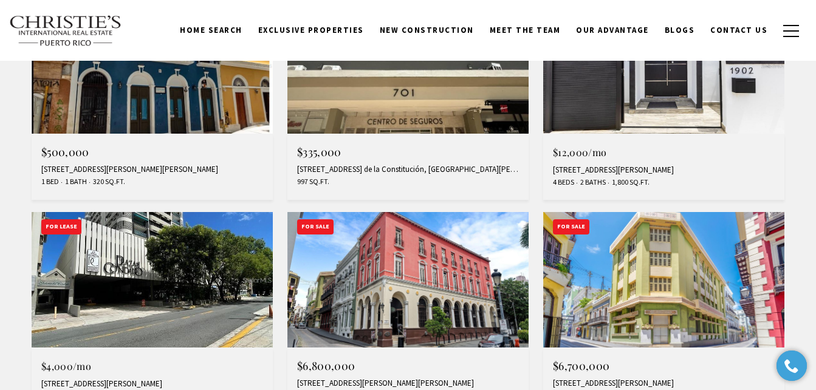
click at [454, 98] on img at bounding box center [407, 65] width 241 height 135
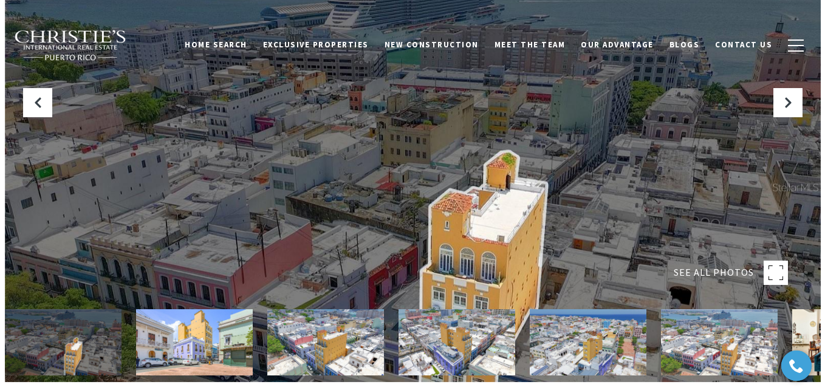
scroll to position [121, 0]
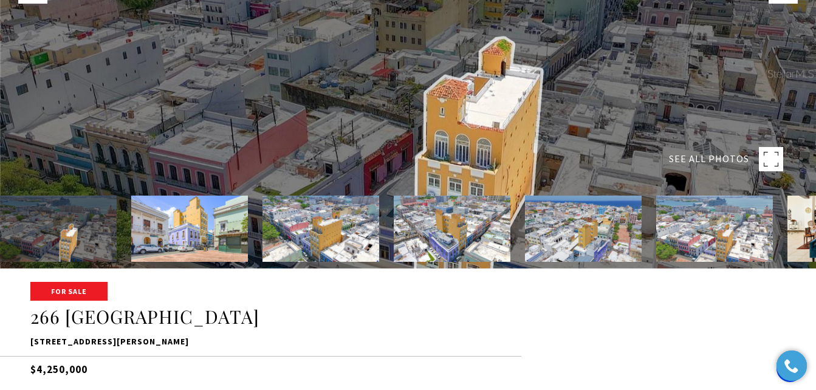
click at [229, 138] on div at bounding box center [408, 74] width 816 height 390
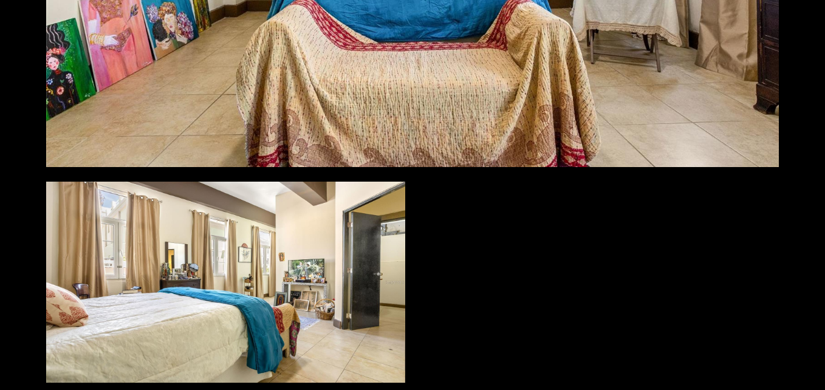
scroll to position [2900, 0]
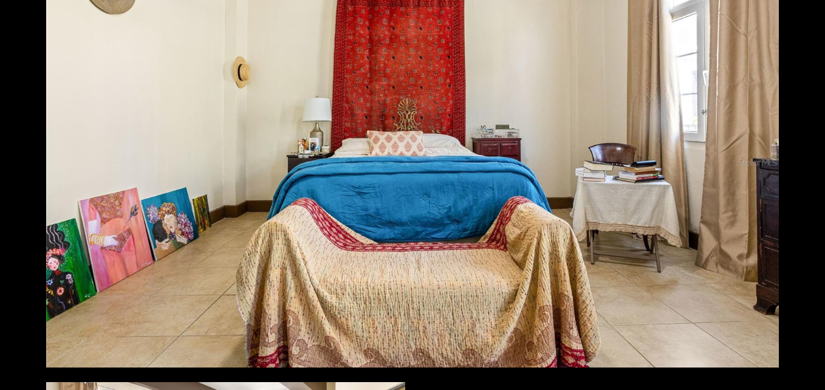
scroll to position [2536, 0]
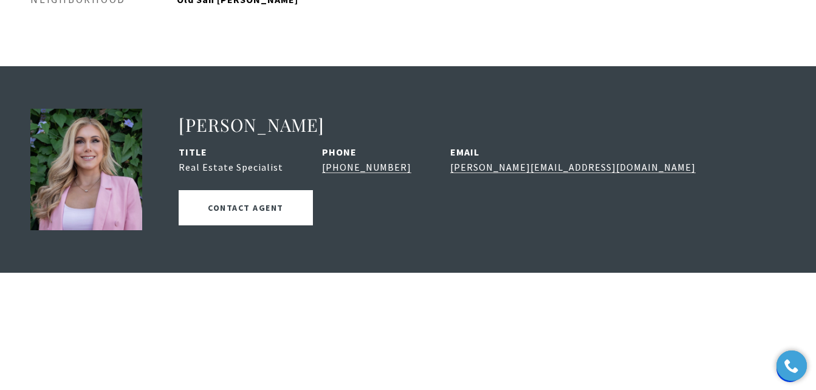
scroll to position [1215, 0]
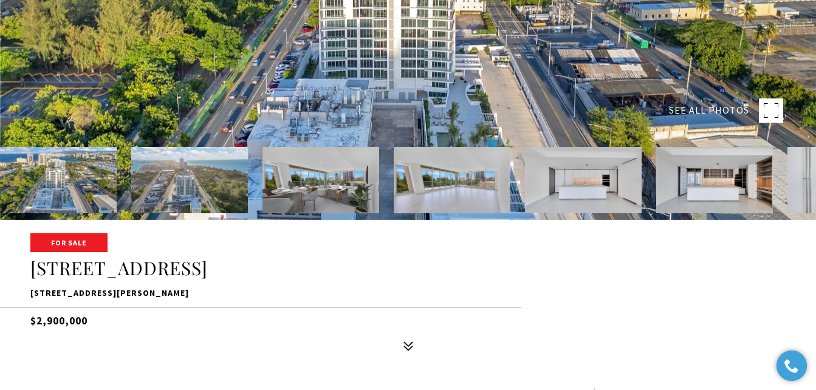
scroll to position [182, 0]
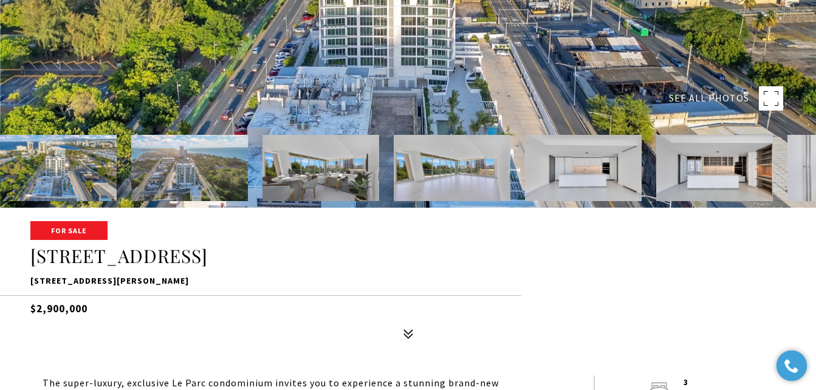
click at [341, 176] on img at bounding box center [320, 168] width 117 height 66
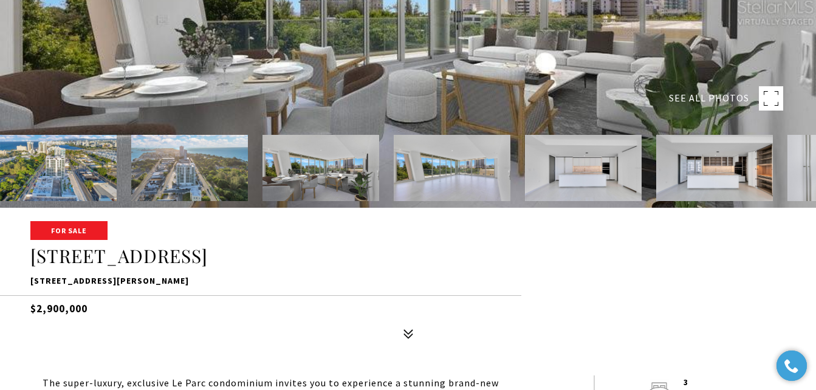
click at [447, 172] on img at bounding box center [452, 168] width 117 height 66
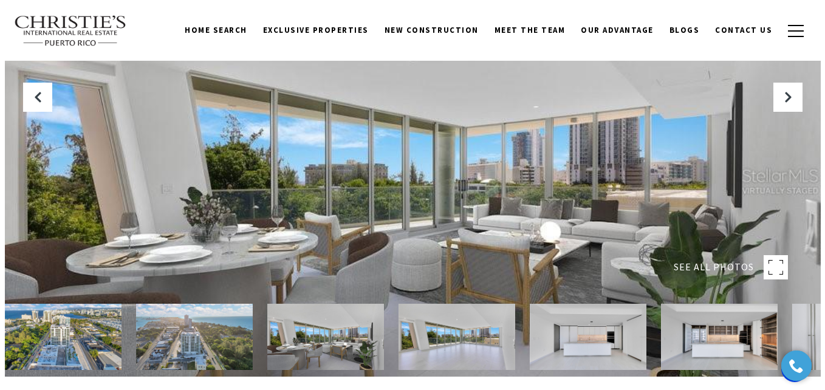
scroll to position [0, 0]
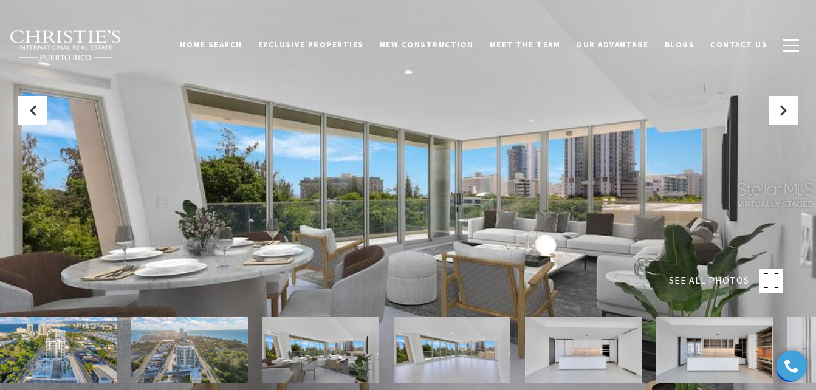
click at [585, 350] on img at bounding box center [583, 350] width 117 height 66
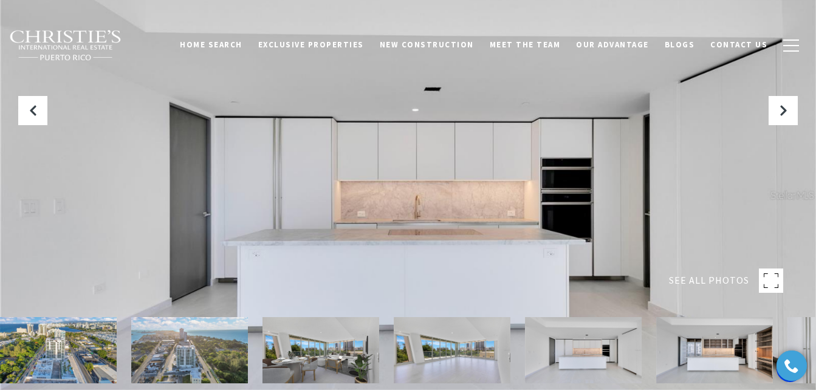
click at [293, 168] on div at bounding box center [408, 195] width 816 height 390
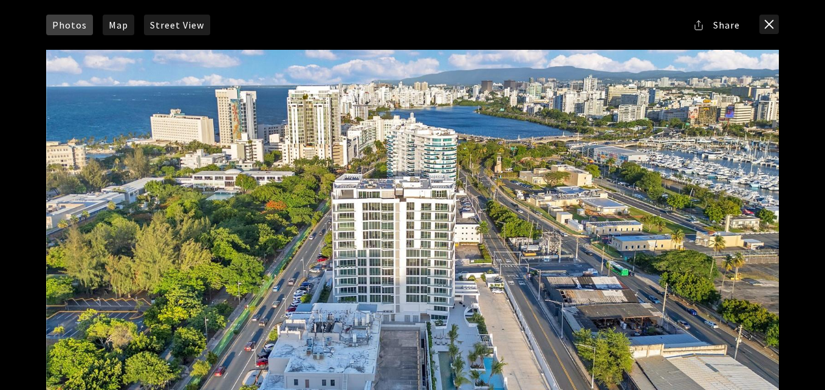
scroll to position [61, 0]
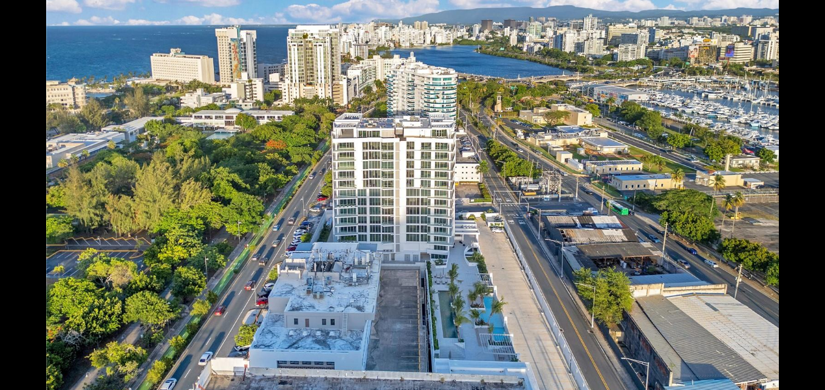
click at [16, 63] on div "Photos Map Street View Share Facebook Twitter Via Email" at bounding box center [412, 195] width 825 height 390
click at [11, 60] on div "Photos Map Street View Share Facebook Twitter Via Email" at bounding box center [412, 195] width 825 height 390
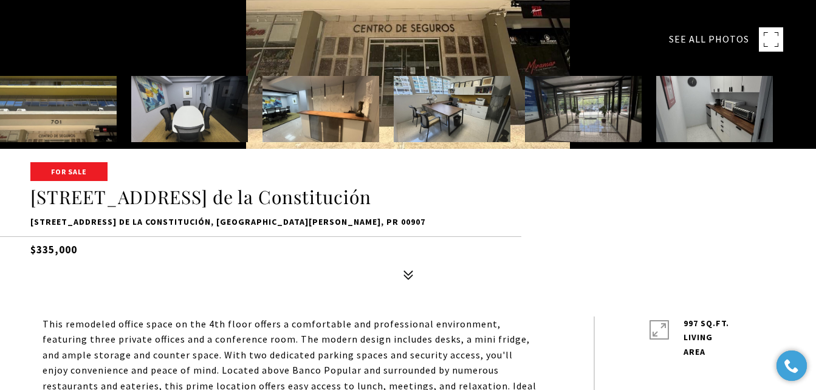
scroll to position [243, 0]
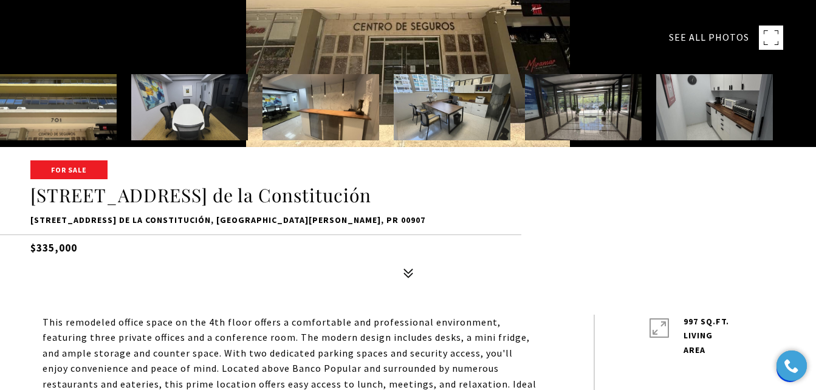
click at [188, 97] on img at bounding box center [189, 107] width 117 height 66
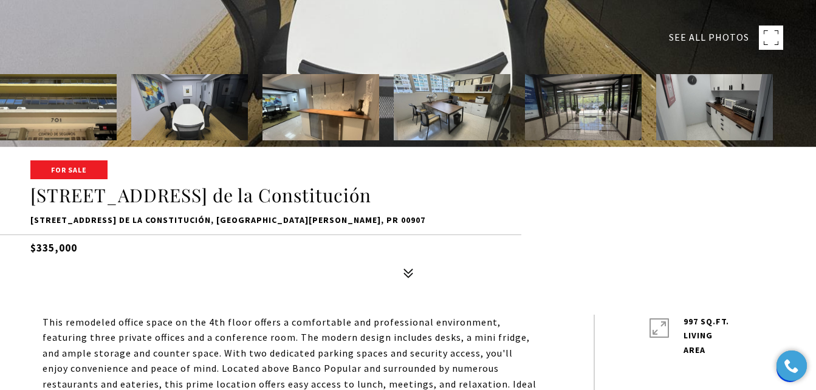
click at [329, 107] on img at bounding box center [320, 107] width 117 height 66
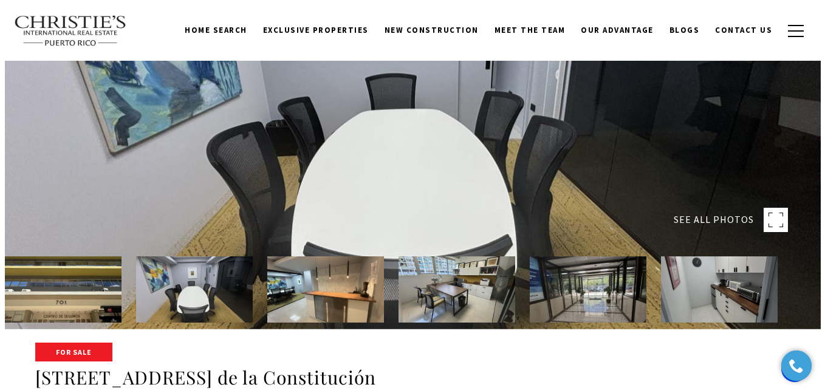
scroll to position [0, 0]
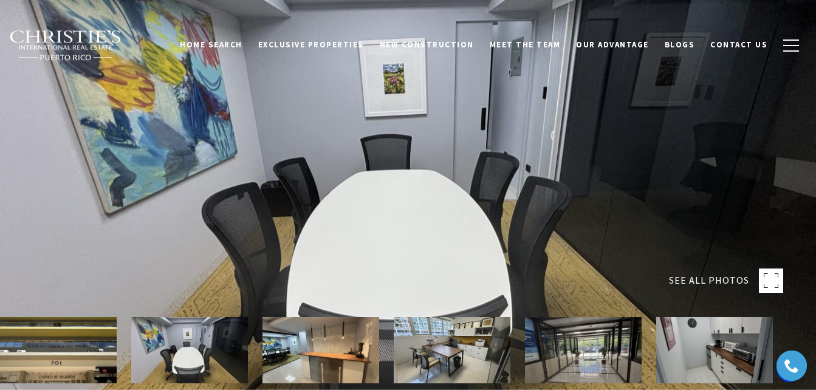
click at [311, 363] on img at bounding box center [320, 350] width 117 height 66
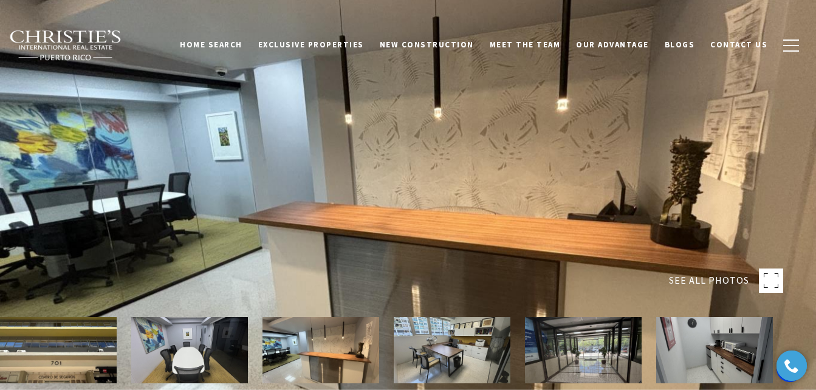
click at [416, 351] on img at bounding box center [452, 350] width 117 height 66
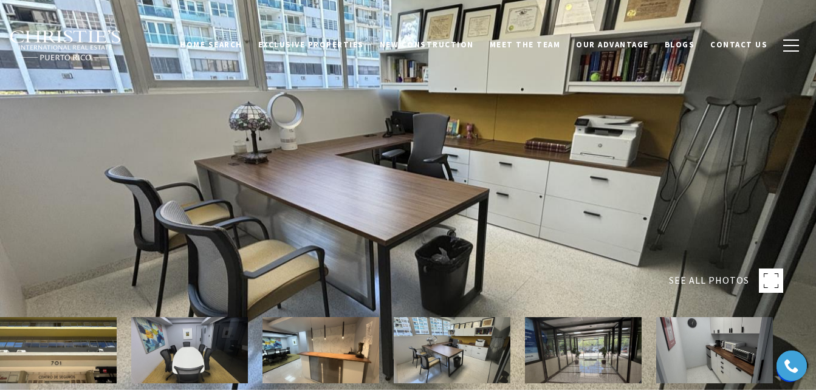
click at [506, 350] on img at bounding box center [452, 350] width 117 height 66
click at [598, 349] on img at bounding box center [583, 350] width 117 height 66
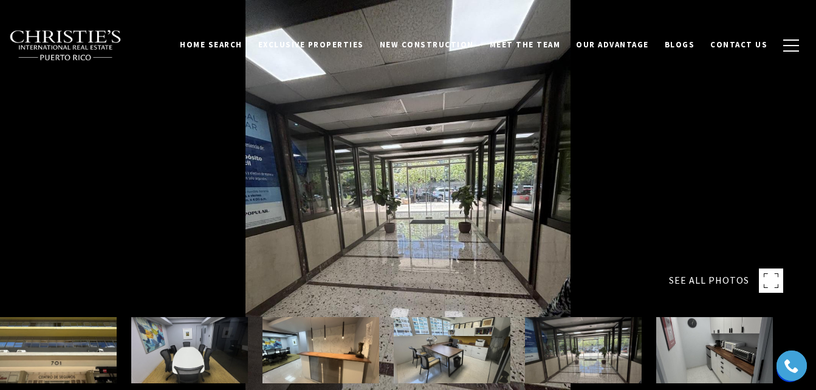
click at [655, 350] on div at bounding box center [393, 350] width 787 height 66
click at [687, 349] on img at bounding box center [714, 350] width 117 height 66
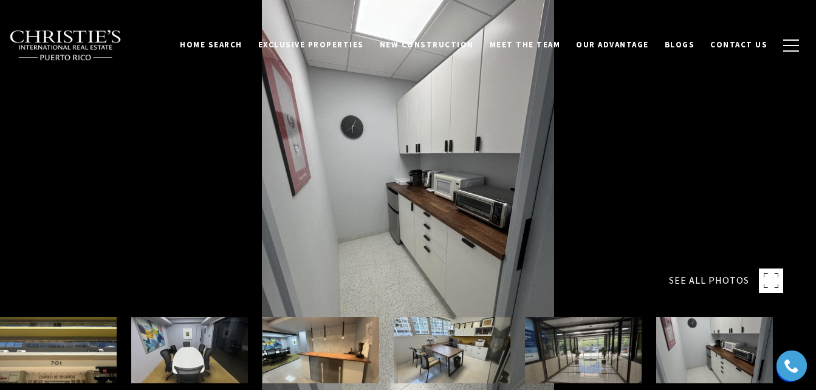
drag, startPoint x: 656, startPoint y: 211, endPoint x: 596, endPoint y: 227, distance: 62.6
click at [654, 212] on div at bounding box center [408, 195] width 816 height 390
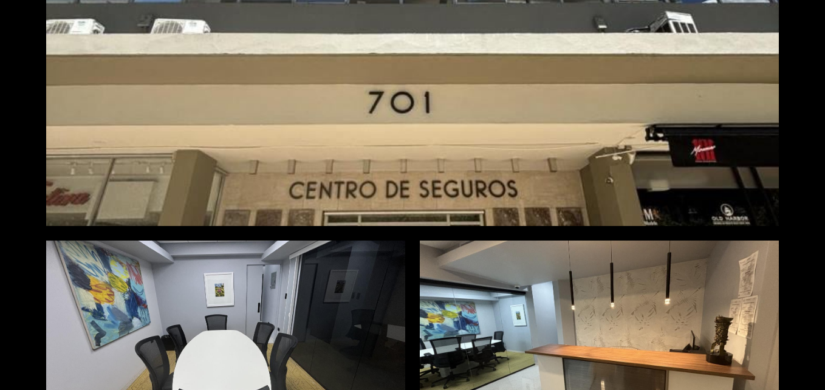
scroll to position [304, 0]
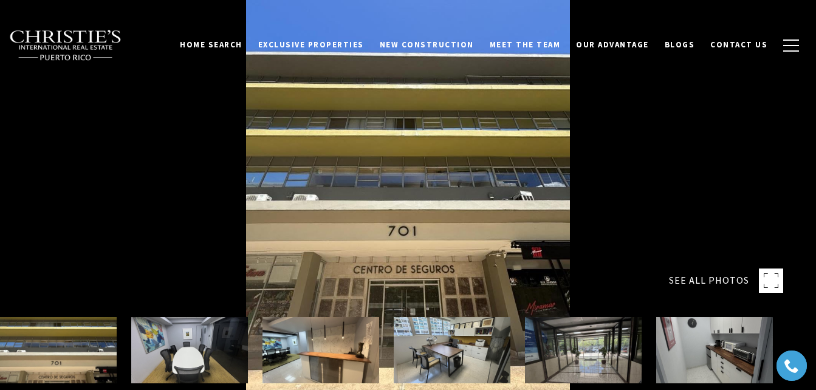
click at [43, 356] on img at bounding box center [58, 350] width 117 height 66
click at [157, 348] on img at bounding box center [189, 350] width 117 height 66
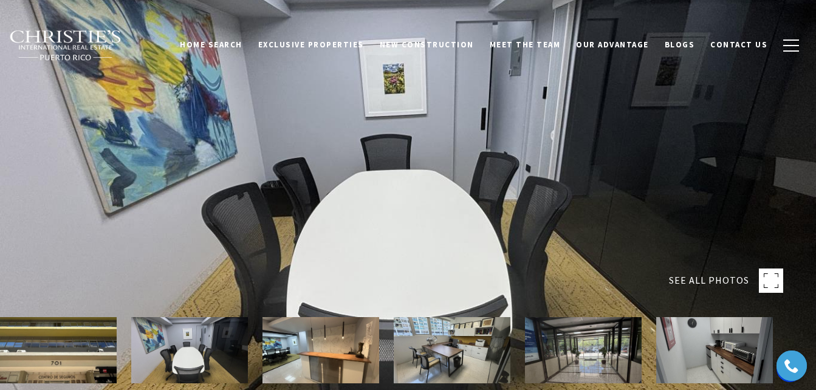
click at [353, 367] on img at bounding box center [320, 350] width 117 height 66
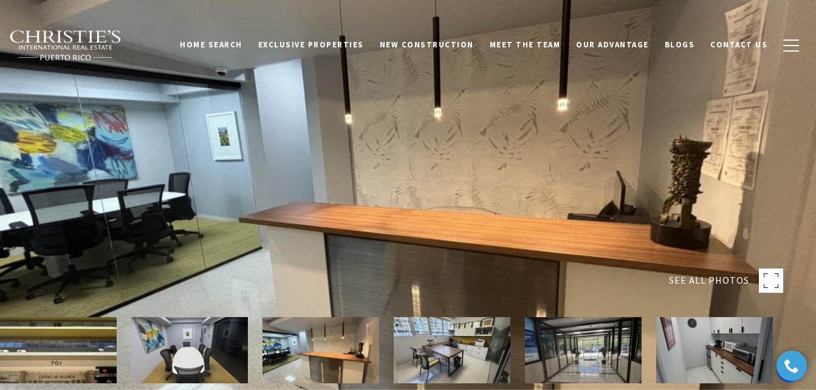
click at [418, 341] on img at bounding box center [452, 350] width 117 height 66
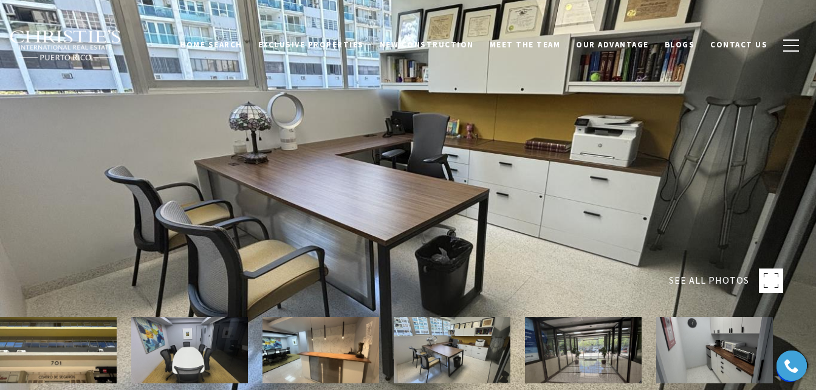
click at [567, 353] on img at bounding box center [583, 350] width 117 height 66
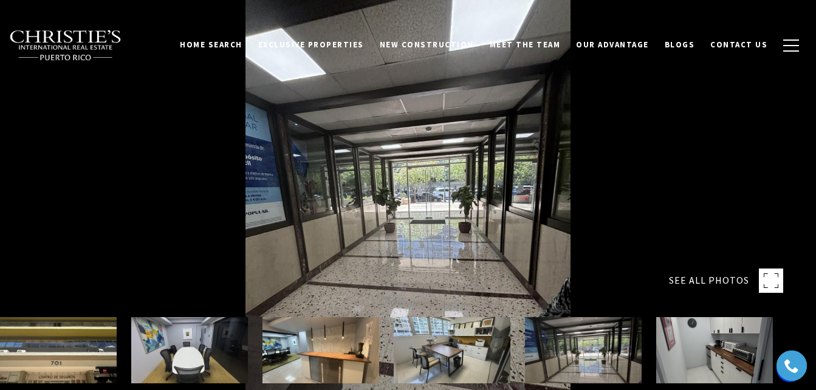
click at [693, 352] on img at bounding box center [714, 350] width 117 height 66
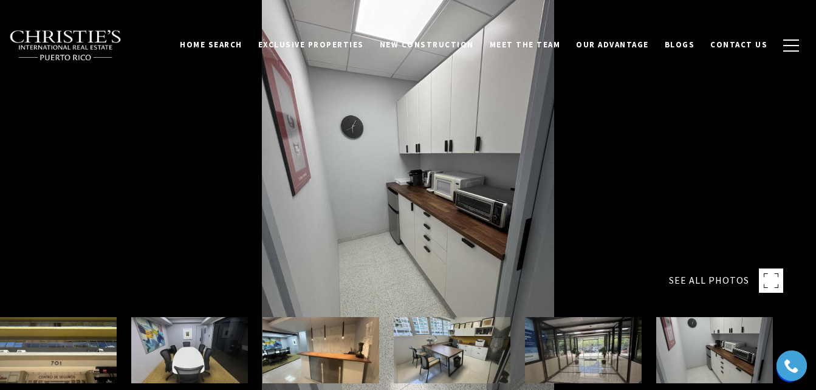
click at [621, 109] on div at bounding box center [408, 195] width 816 height 390
